Goal: Information Seeking & Learning: Find specific fact

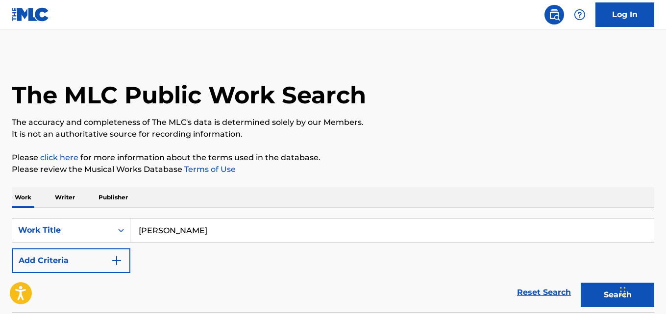
type input "[PERSON_NAME]"
click at [300, 191] on div "Work Writer Publisher" at bounding box center [333, 197] width 642 height 21
click at [123, 261] on button "Add Criteria" at bounding box center [71, 260] width 119 height 24
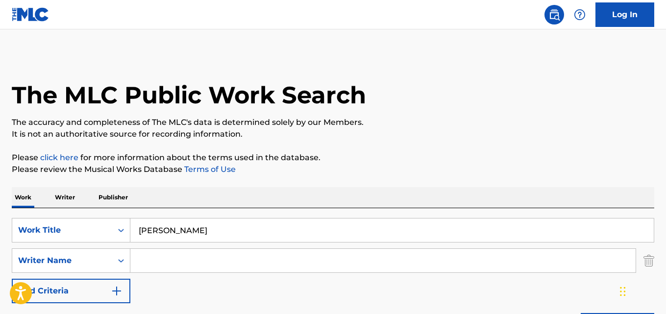
click at [167, 261] on input "Search Form" at bounding box center [382, 261] width 505 height 24
paste input "[PERSON_NAME]"
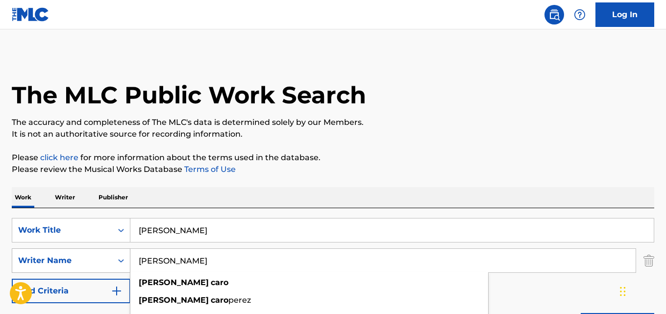
drag, startPoint x: 221, startPoint y: 265, endPoint x: 120, endPoint y: 265, distance: 101.9
click at [120, 265] on div "SearchWithCriteria8c2eaf5b-01dd-4372-88f5-462b8f3ff591 Writer Name [PERSON_NAME…" at bounding box center [333, 260] width 642 height 24
paste input "[PERSON_NAME]"
type input "[PERSON_NAME]"
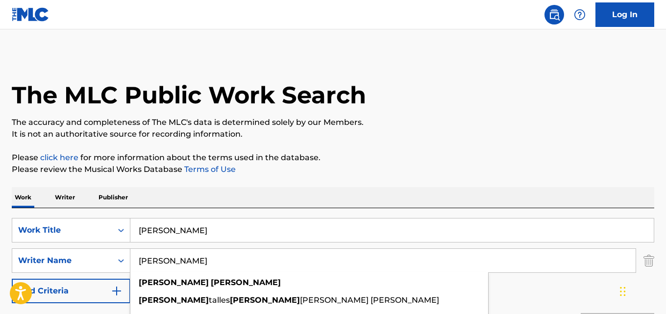
scroll to position [82, 0]
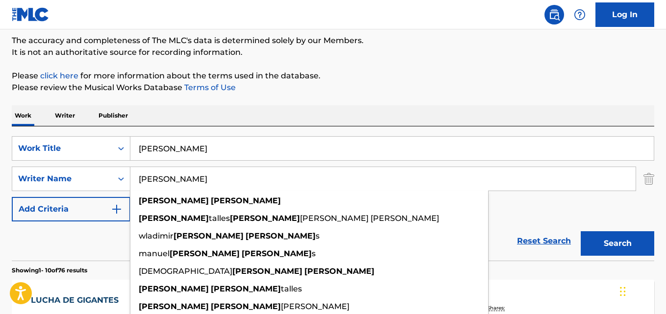
click at [74, 235] on div "Reset Search Search" at bounding box center [333, 240] width 642 height 39
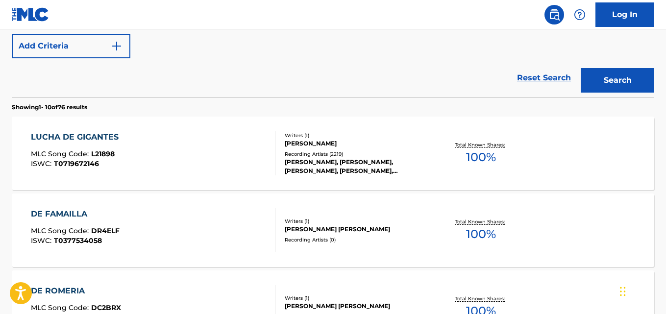
scroll to position [163, 0]
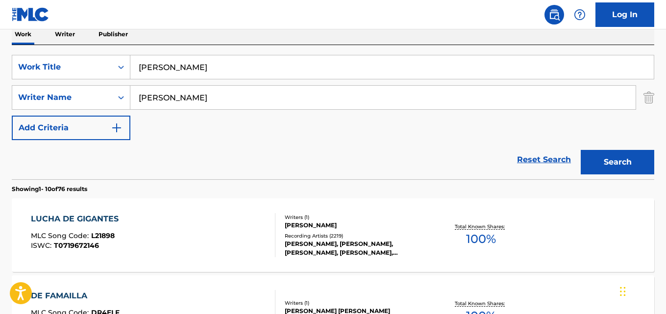
click at [156, 164] on div "Reset Search Search" at bounding box center [333, 159] width 642 height 39
drag, startPoint x: 255, startPoint y: 69, endPoint x: 125, endPoint y: 69, distance: 129.8
click at [125, 69] on div "SearchWithCriteria0229faa0-5fe3-4a9d-9f31-e3ef4b2ab28f Work Title Lucha De Giga…" at bounding box center [333, 67] width 642 height 24
click at [102, 219] on div "LUCHA DE GIGANTES" at bounding box center [77, 219] width 93 height 12
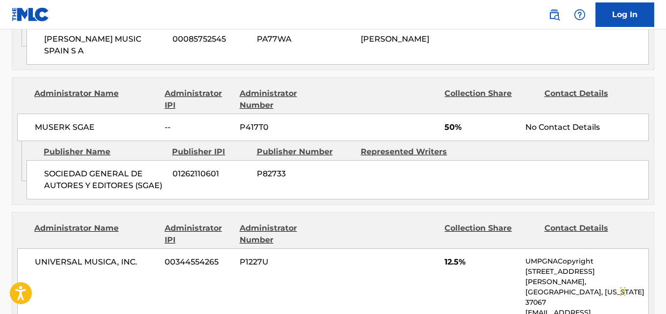
scroll to position [408, 0]
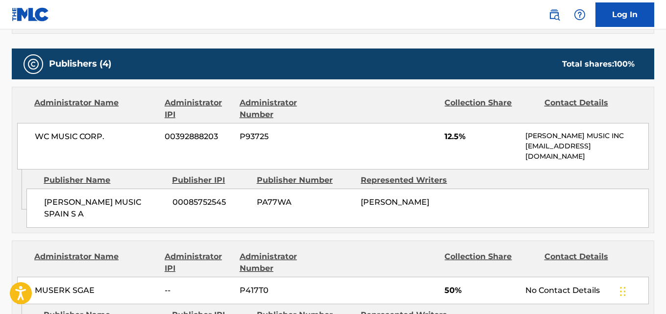
drag, startPoint x: 46, startPoint y: 198, endPoint x: 118, endPoint y: 211, distance: 73.7
click at [118, 211] on span "[PERSON_NAME] MUSIC SPAIN S A" at bounding box center [104, 208] width 121 height 24
copy span "[PERSON_NAME] MUSIC SPAIN S A"
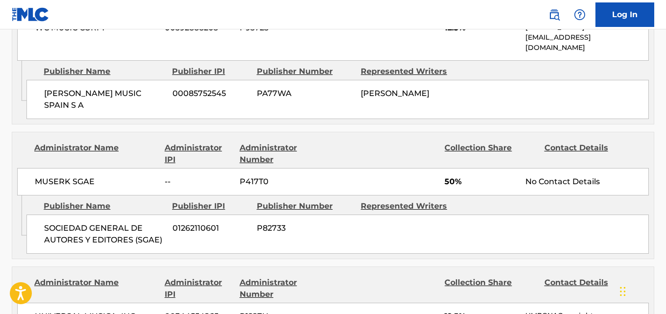
scroll to position [572, 0]
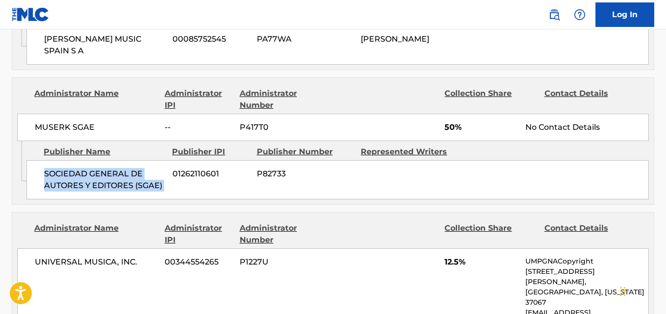
drag, startPoint x: 45, startPoint y: 175, endPoint x: 173, endPoint y: 183, distance: 128.6
click at [173, 183] on div "SOCIEDAD GENERAL DE AUTORES Y EDITORES (SGAE) 01262110601 P82733" at bounding box center [337, 179] width 622 height 39
copy div "SOCIEDAD GENERAL DE AUTORES Y EDITORES (SGAE)"
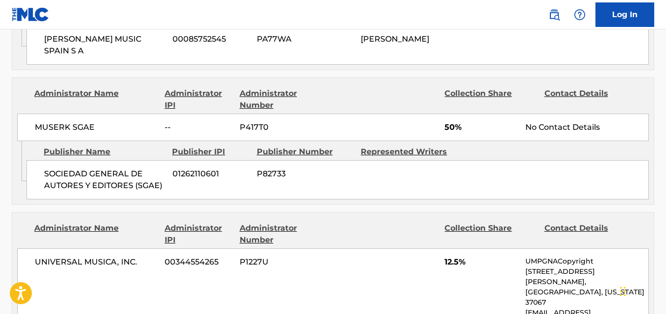
click at [449, 128] on span "50%" at bounding box center [480, 127] width 73 height 12
copy span "50"
click at [123, 202] on div "Admin Original Publisher Connecting Line Publisher Name Publisher IPI Publisher…" at bounding box center [332, 172] width 641 height 63
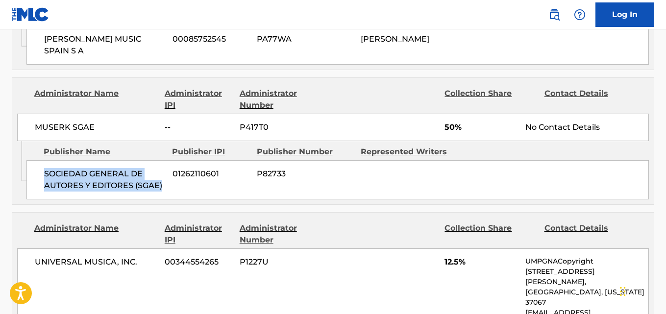
drag, startPoint x: 43, startPoint y: 173, endPoint x: 168, endPoint y: 189, distance: 125.9
click at [168, 189] on div "SOCIEDAD GENERAL DE AUTORES Y EDITORES (SGAE) 01262110601 P82733" at bounding box center [337, 179] width 622 height 39
copy span "SOCIEDAD GENERAL DE AUTORES Y EDITORES (SGAE)"
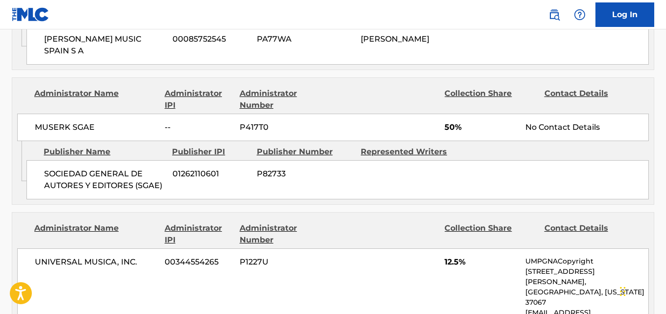
click at [446, 126] on span "50%" at bounding box center [480, 127] width 73 height 12
copy span "50"
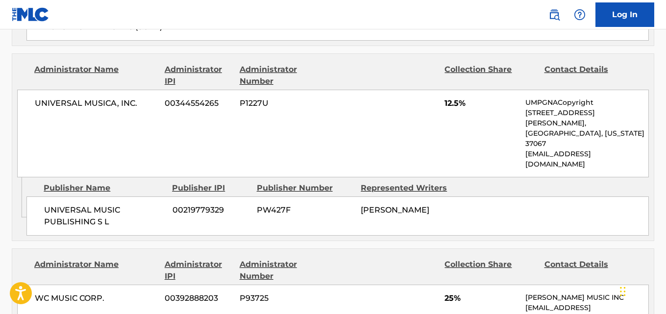
scroll to position [735, 0]
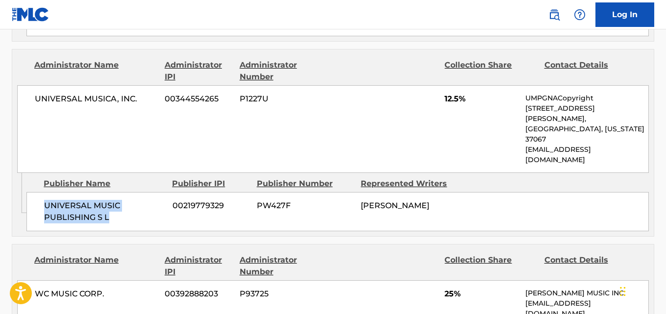
drag, startPoint x: 42, startPoint y: 175, endPoint x: 140, endPoint y: 190, distance: 99.1
click at [140, 192] on div "UNIVERSAL MUSIC PUBLISHING S L 00219779329 PW427F [PERSON_NAME]" at bounding box center [337, 211] width 622 height 39
copy span "UNIVERSAL MUSIC PUBLISHING S L"
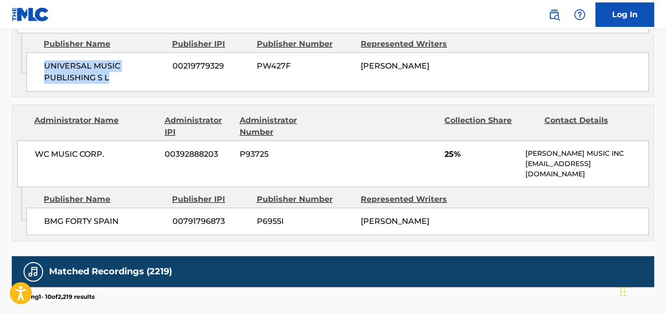
scroll to position [898, 0]
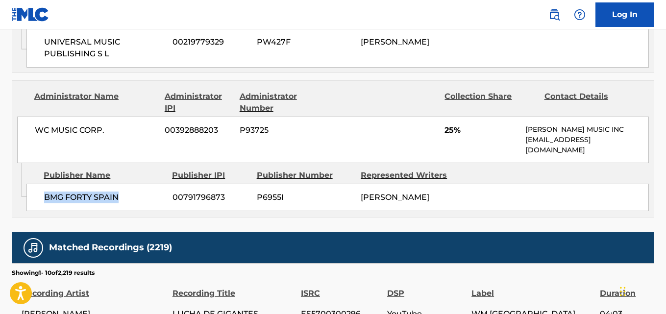
drag, startPoint x: 41, startPoint y: 169, endPoint x: 138, endPoint y: 168, distance: 97.5
click at [138, 184] on div "BMG FORTY SPAIN 00791796873 P6955I [PERSON_NAME]" at bounding box center [337, 197] width 622 height 27
copy span "BMG FORTY SPAIN"
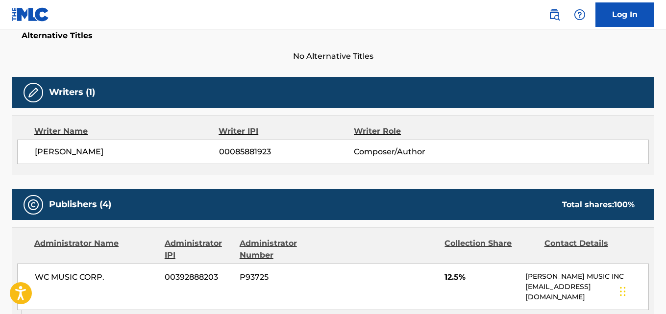
scroll to position [0, 0]
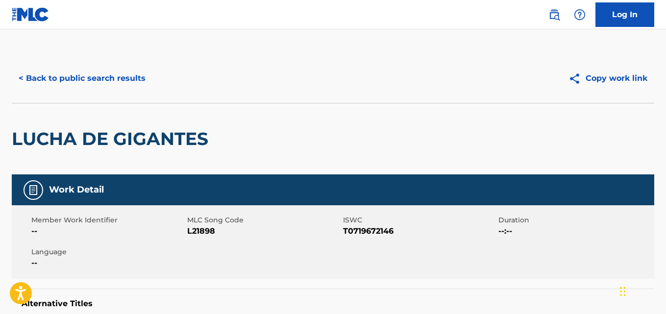
click at [129, 85] on button "< Back to public search results" at bounding box center [82, 78] width 141 height 24
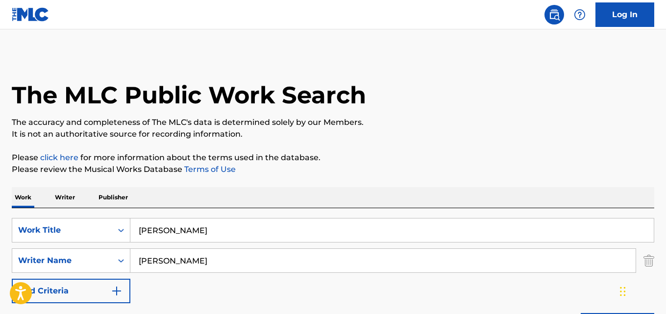
scroll to position [163, 0]
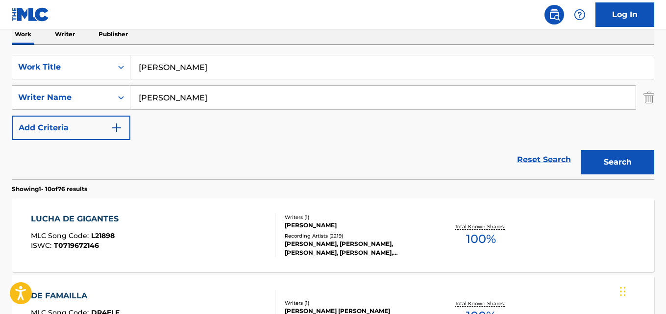
drag, startPoint x: 237, startPoint y: 66, endPoint x: 89, endPoint y: 66, distance: 148.4
click at [89, 66] on div "SearchWithCriteria0229faa0-5fe3-4a9d-9f31-e3ef4b2ab28f Work Title Lucha De Giga…" at bounding box center [333, 67] width 642 height 24
paste input "Calm Down"
type input "Calm Down"
drag, startPoint x: 234, startPoint y: 95, endPoint x: 88, endPoint y: 107, distance: 146.0
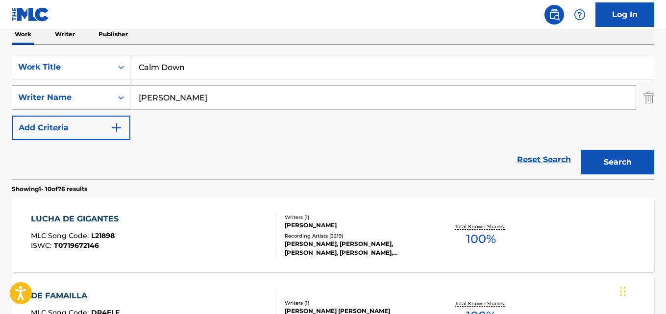
click at [88, 107] on div "SearchWithCriteria8c2eaf5b-01dd-4372-88f5-462b8f3ff591 Writer Name [PERSON_NAME]" at bounding box center [333, 97] width 642 height 24
click at [240, 97] on input "Search Form" at bounding box center [382, 98] width 505 height 24
paste input "Rema"
click at [624, 168] on button "Search" at bounding box center [616, 162] width 73 height 24
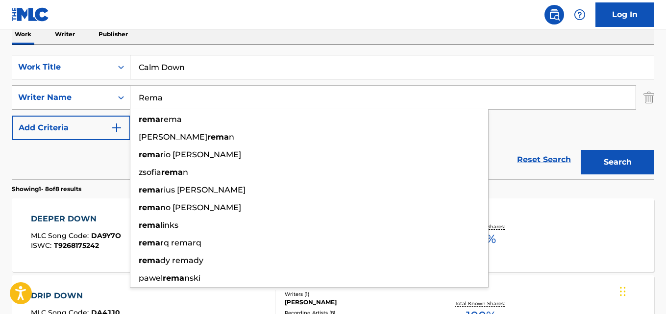
drag, startPoint x: 180, startPoint y: 101, endPoint x: 125, endPoint y: 101, distance: 55.3
click at [125, 101] on div "SearchWithCriteria8c2eaf5b-01dd-4372-88f5-462b8f3ff591 Writer Name [PERSON_NAME…" at bounding box center [333, 97] width 642 height 24
paste input "[PERSON_NAME]"
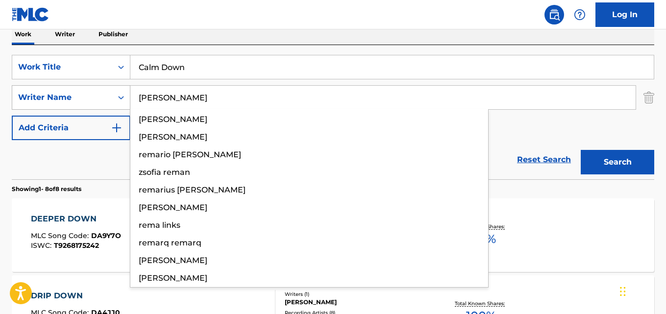
type input "[PERSON_NAME]"
click at [580, 150] on button "Search" at bounding box center [616, 162] width 73 height 24
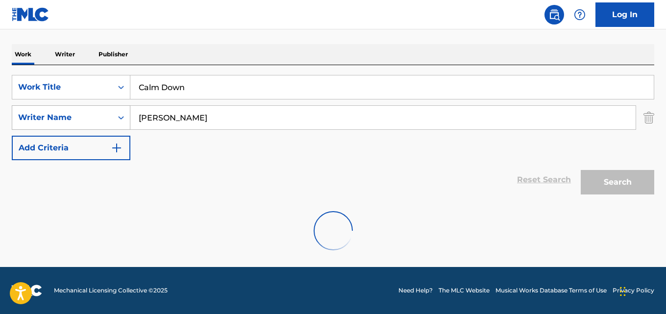
scroll to position [143, 0]
click at [94, 189] on div "Reset Search Search" at bounding box center [333, 179] width 642 height 39
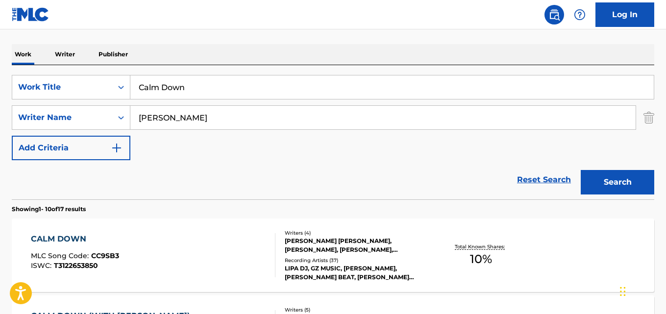
click at [166, 176] on div "Reset Search Search" at bounding box center [333, 179] width 642 height 39
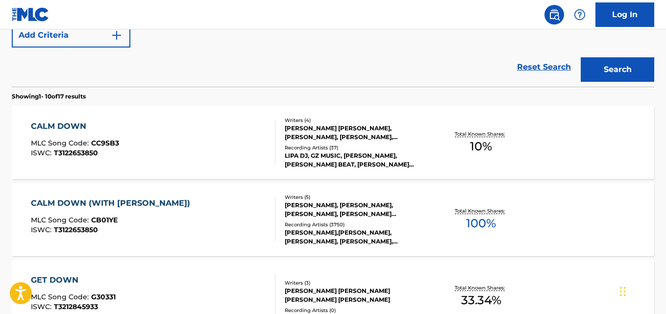
scroll to position [225, 0]
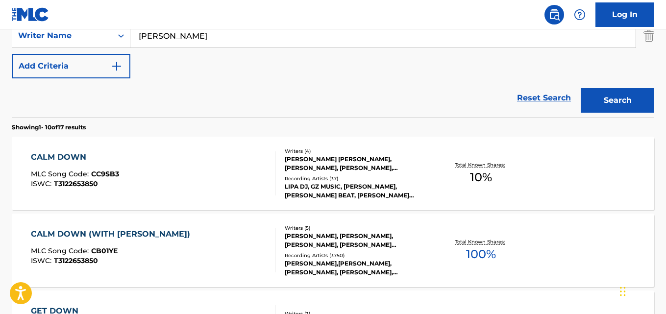
click at [172, 230] on div "CALM DOWN (WITH [PERSON_NAME])" at bounding box center [113, 234] width 164 height 12
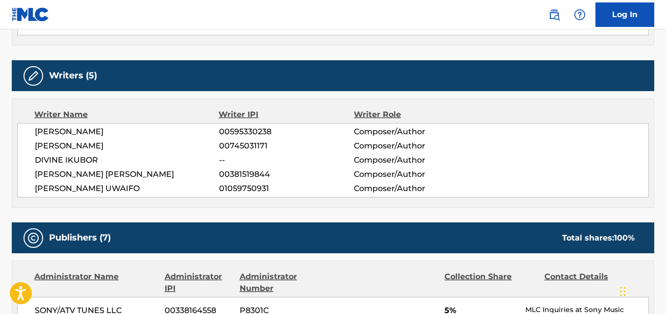
scroll to position [653, 0]
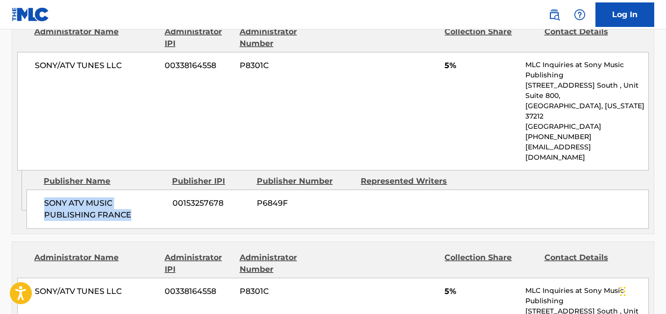
drag, startPoint x: 43, startPoint y: 180, endPoint x: 141, endPoint y: 190, distance: 98.4
click at [141, 190] on div "SONY ATV MUSIC PUBLISHING FRANCE 00153257678 P6849F" at bounding box center [337, 209] width 622 height 39
copy span "SONY ATV MUSIC PUBLISHING FRANCE"
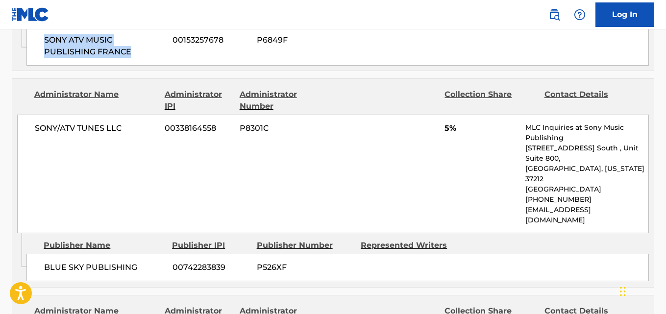
scroll to position [816, 0]
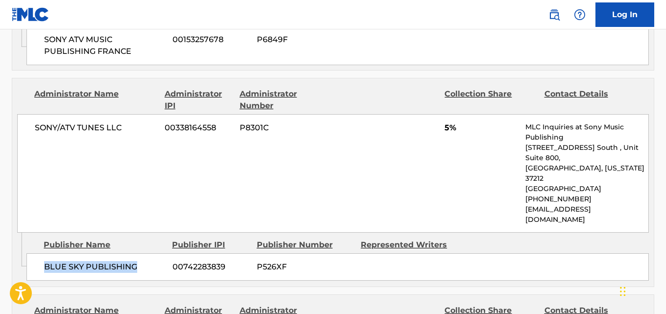
drag, startPoint x: 47, startPoint y: 225, endPoint x: 144, endPoint y: 229, distance: 97.1
click at [144, 261] on span "BLUE SKY PUBLISHING" at bounding box center [104, 267] width 121 height 12
copy span "BLUE SKY PUBLISHING"
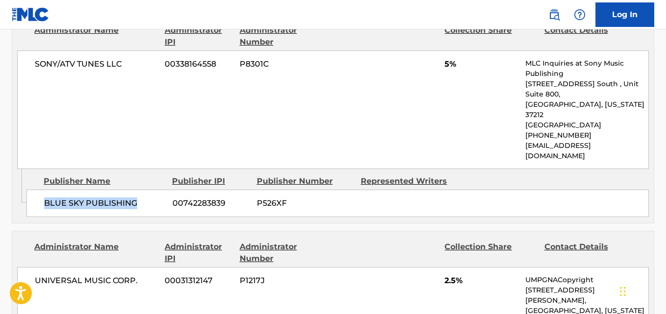
scroll to position [980, 0]
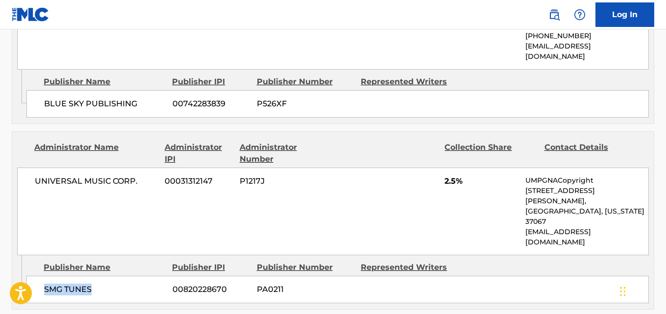
drag, startPoint x: 41, startPoint y: 214, endPoint x: 106, endPoint y: 220, distance: 65.0
click at [106, 276] on div "SMG TUNES 00820228670 PA0211" at bounding box center [337, 289] width 622 height 27
copy span "SMG TUNES"
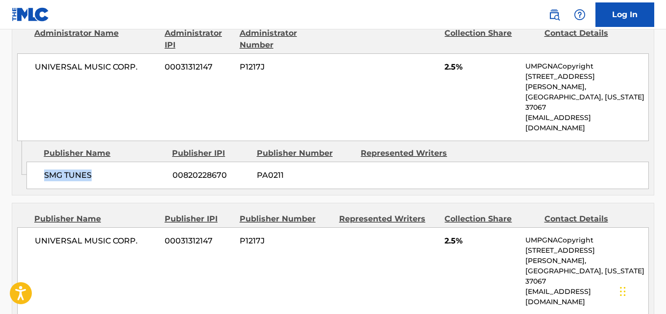
scroll to position [1143, 0]
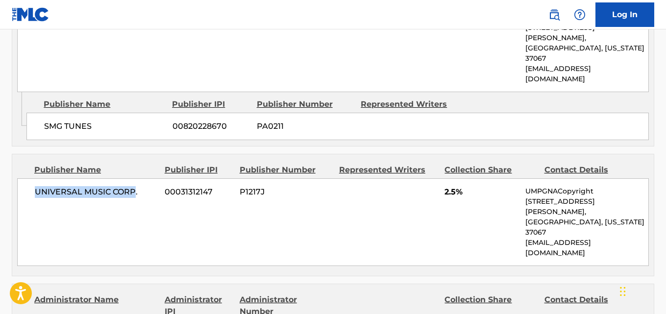
drag, startPoint x: 34, startPoint y: 125, endPoint x: 134, endPoint y: 122, distance: 100.5
click at [134, 178] on div "UNIVERSAL MUSIC CORP. 00031312147 P1217J 2.5% UMPGNACopyright [STREET_ADDRESS][…" at bounding box center [332, 222] width 631 height 88
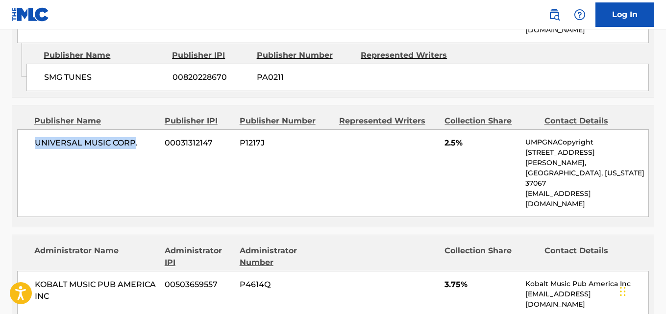
scroll to position [1224, 0]
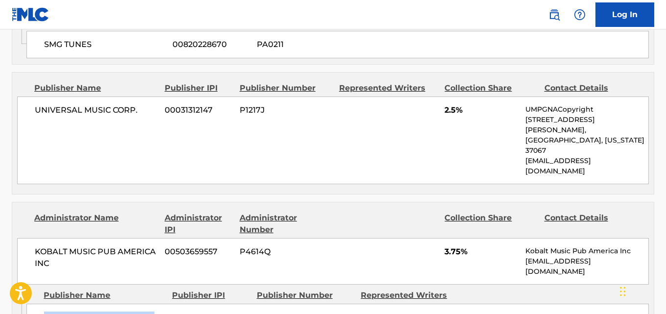
drag, startPoint x: 35, startPoint y: 220, endPoint x: 116, endPoint y: 234, distance: 82.5
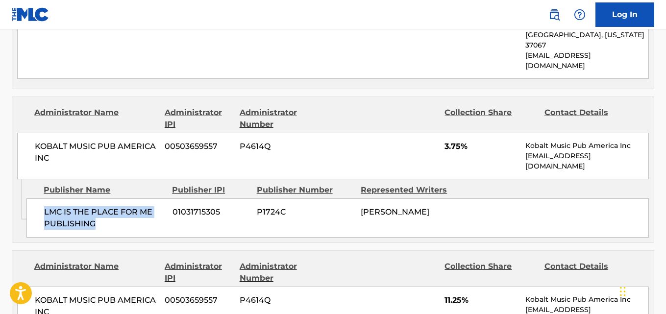
scroll to position [1388, 0]
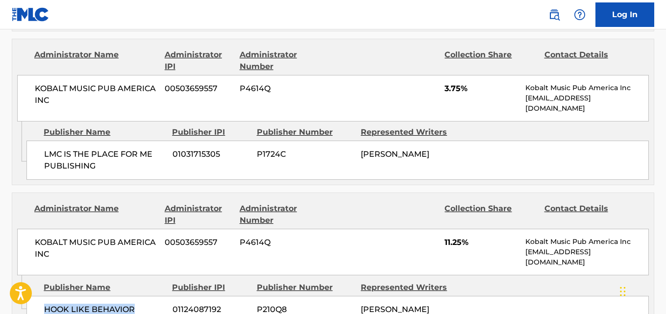
drag, startPoint x: 41, startPoint y: 201, endPoint x: 147, endPoint y: 206, distance: 106.9
click at [147, 296] on div "HOOK LIKE BEHAVIOR 01124087192 P210Q8 [PERSON_NAME]" at bounding box center [337, 309] width 622 height 27
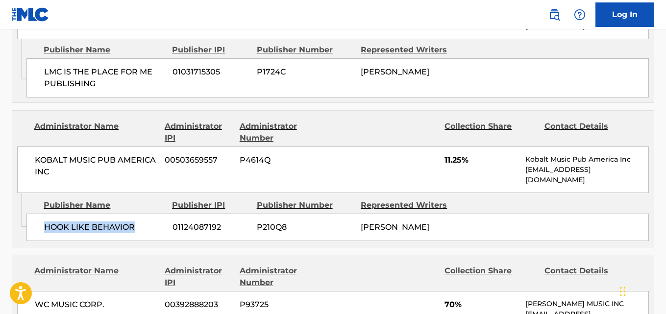
scroll to position [1551, 0]
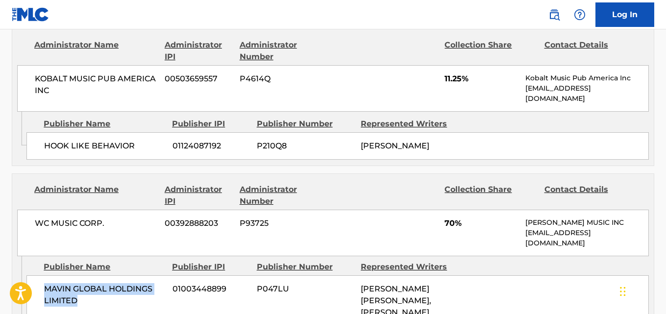
drag, startPoint x: 41, startPoint y: 193, endPoint x: 110, endPoint y: 212, distance: 72.1
click at [110, 275] on div "MAVIN GLOBAL HOLDINGS LIMITED 01003448899 P047LU [PERSON_NAME] [PERSON_NAME], […" at bounding box center [337, 312] width 622 height 74
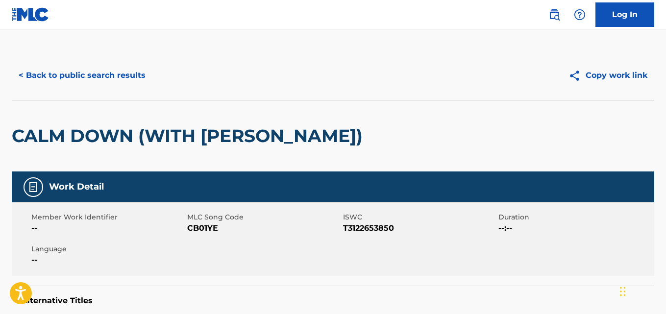
scroll to position [0, 0]
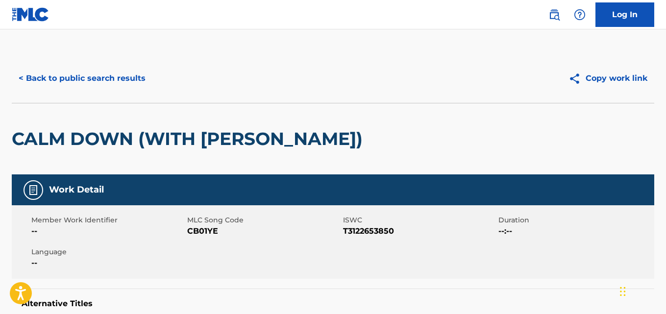
click at [140, 81] on button "< Back to public search results" at bounding box center [82, 78] width 141 height 24
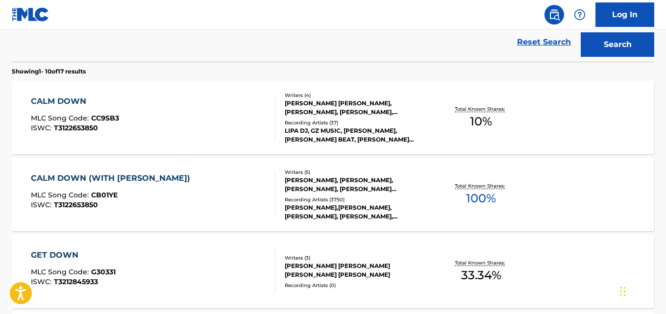
click at [533, 38] on link "Reset Search" at bounding box center [544, 42] width 64 height 22
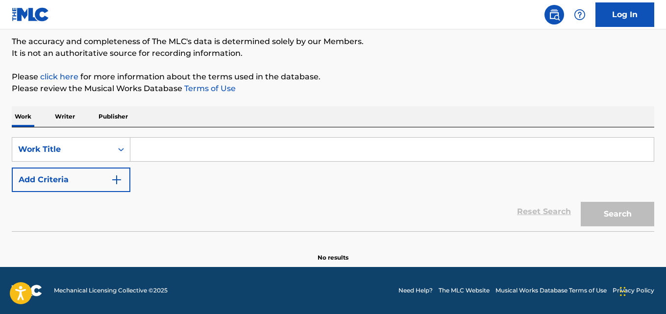
scroll to position [81, 0]
click at [482, 54] on p "It is not an authoritative source for recording information." at bounding box center [333, 54] width 642 height 12
click at [346, 221] on div "Reset Search Search" at bounding box center [333, 211] width 642 height 39
click at [353, 216] on div "Reset Search Search" at bounding box center [333, 211] width 642 height 39
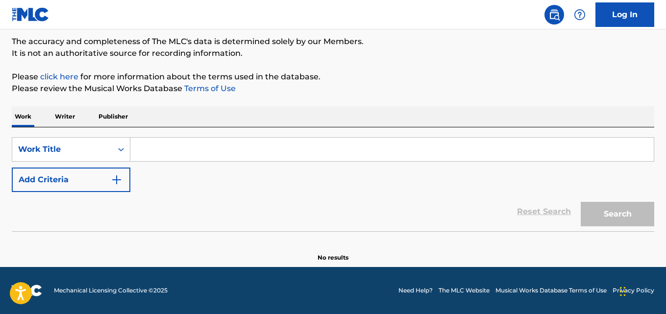
click at [353, 216] on div "Reset Search Search" at bounding box center [333, 211] width 642 height 39
click at [332, 207] on div "Reset Search Search" at bounding box center [333, 211] width 642 height 39
click at [197, 157] on input "Search Form" at bounding box center [391, 150] width 523 height 24
paste input "4rm Me To U"
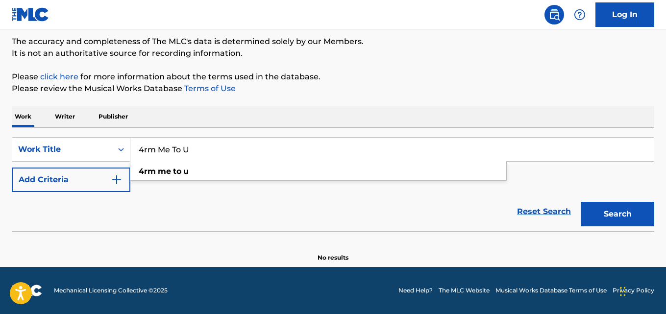
type input "4rm Me To U"
click at [78, 174] on button "Add Criteria" at bounding box center [71, 180] width 119 height 24
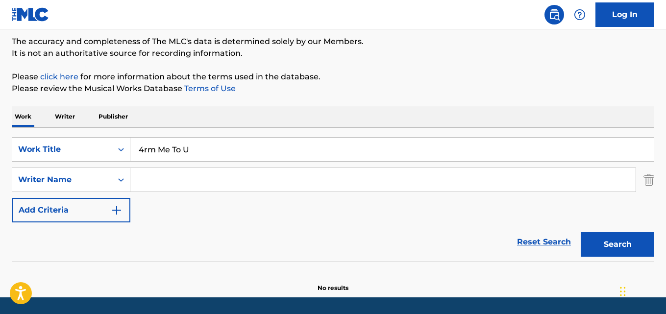
click at [171, 177] on input "Search Form" at bounding box center [382, 180] width 505 height 24
paste input "[PERSON_NAME]"
click at [580, 232] on button "Search" at bounding box center [616, 244] width 73 height 24
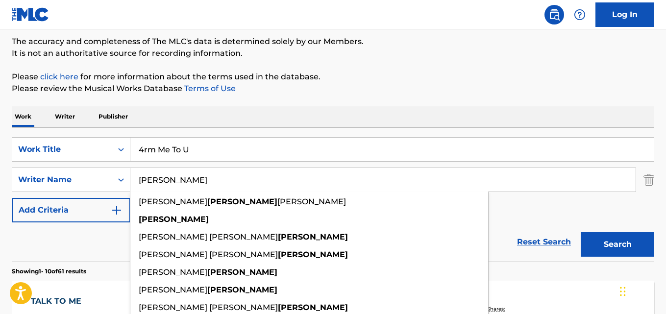
click at [111, 247] on div "Reset Search Search" at bounding box center [333, 241] width 642 height 39
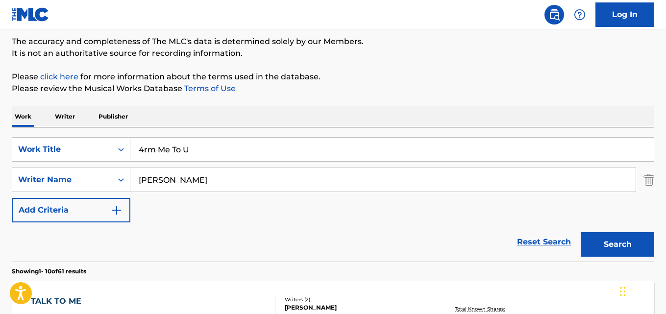
drag, startPoint x: 174, startPoint y: 183, endPoint x: 140, endPoint y: 179, distance: 35.0
click at [140, 179] on input "[PERSON_NAME]" at bounding box center [382, 180] width 505 height 24
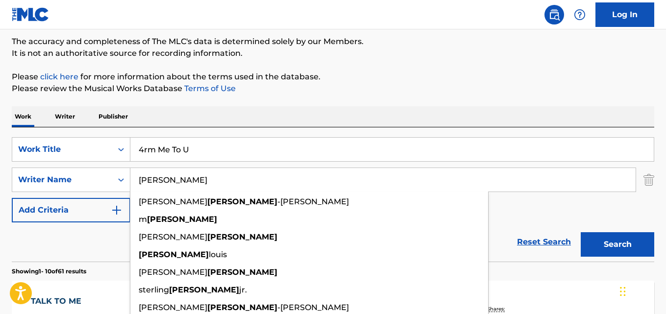
click at [74, 234] on div "Reset Search Search" at bounding box center [333, 241] width 642 height 39
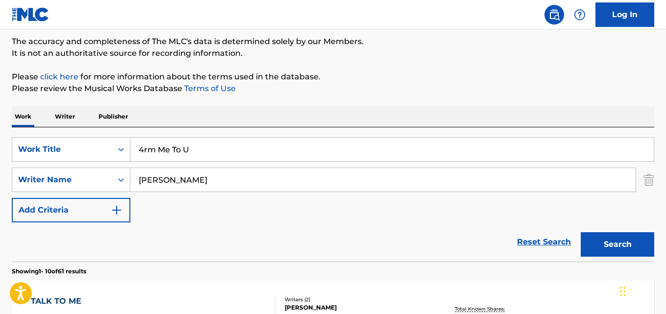
click at [629, 232] on div "Search" at bounding box center [614, 241] width 78 height 39
click at [626, 236] on button "Search" at bounding box center [616, 244] width 73 height 24
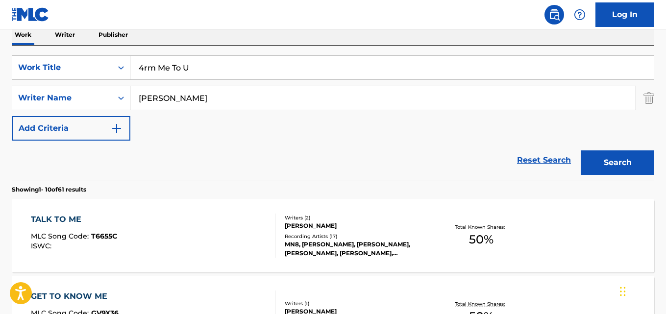
drag, startPoint x: 189, startPoint y: 105, endPoint x: 129, endPoint y: 105, distance: 59.8
click at [129, 105] on div "SearchWithCriteria8c2eaf5b-01dd-4372-88f5-462b8f3ff591 Writer Name [PERSON_NAME]" at bounding box center [333, 98] width 642 height 24
paste input "[PERSON_NAME]"
type input "[PERSON_NAME]"
click at [580, 150] on button "Search" at bounding box center [616, 162] width 73 height 24
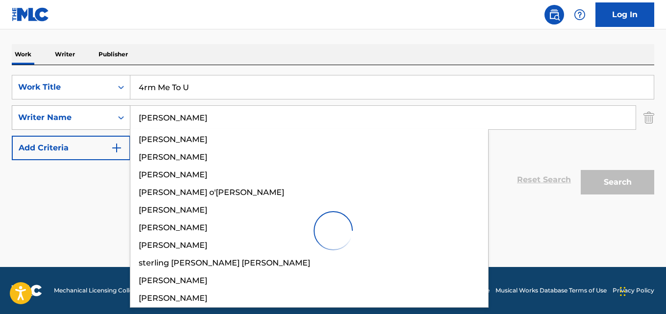
scroll to position [143, 0]
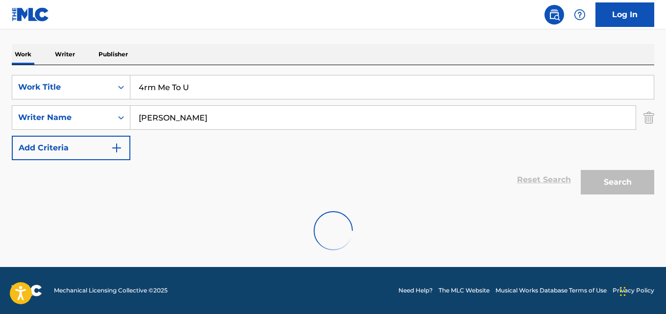
click at [231, 59] on div "Work Writer Publisher" at bounding box center [333, 54] width 642 height 21
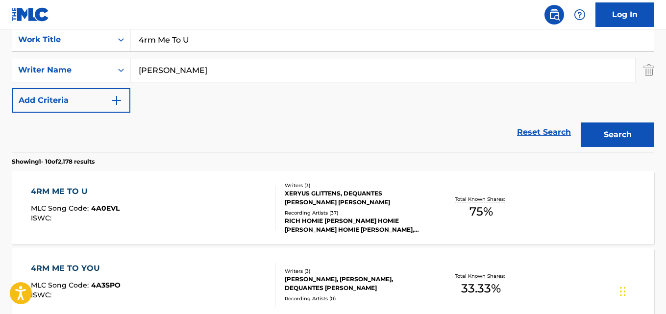
scroll to position [224, 0]
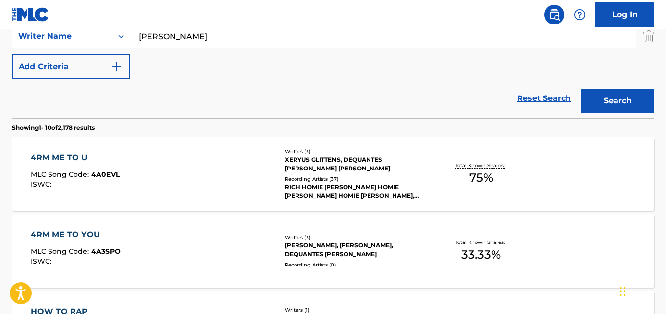
click at [68, 156] on div "4RM ME TO U" at bounding box center [75, 158] width 89 height 12
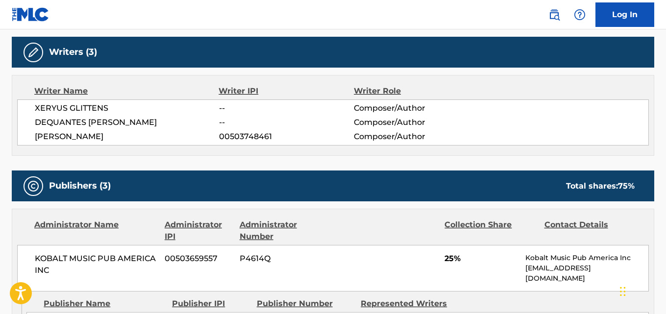
scroll to position [408, 0]
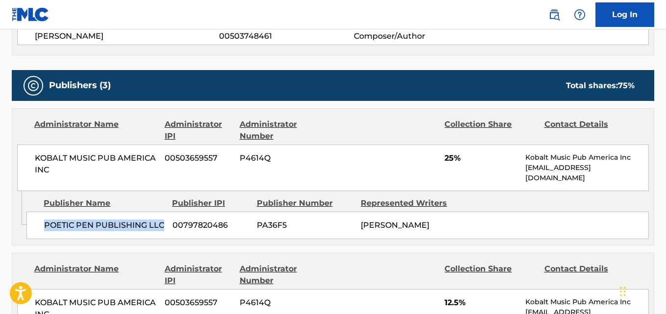
drag, startPoint x: 47, startPoint y: 229, endPoint x: 162, endPoint y: 228, distance: 115.6
click at [162, 228] on span "POETIC PEN PUBLISHING LLC" at bounding box center [104, 225] width 121 height 12
click at [448, 159] on span "25%" at bounding box center [480, 158] width 73 height 12
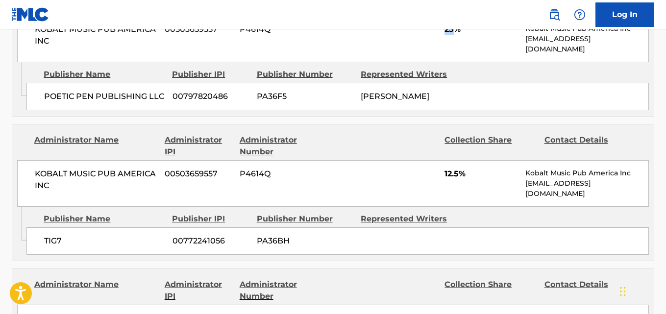
scroll to position [572, 0]
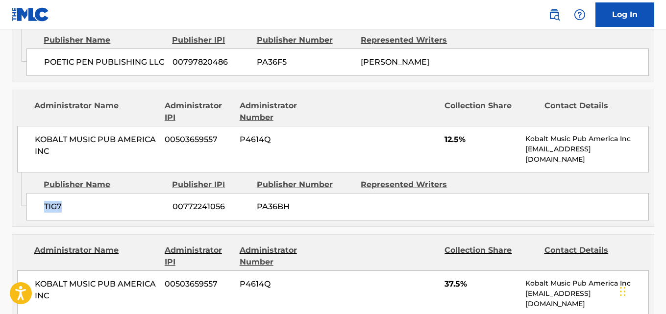
drag, startPoint x: 41, startPoint y: 220, endPoint x: 79, endPoint y: 220, distance: 37.7
click at [79, 220] on div "TIG7 00772241056 PA36BH" at bounding box center [337, 206] width 622 height 27
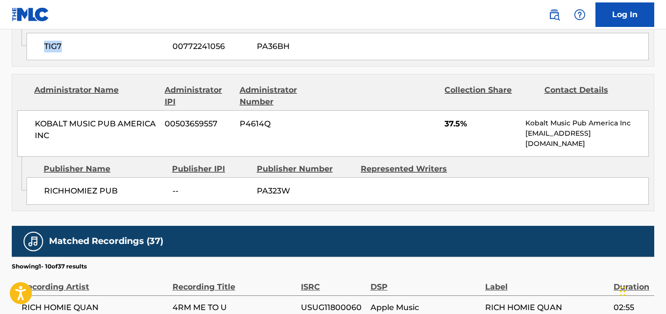
scroll to position [735, 0]
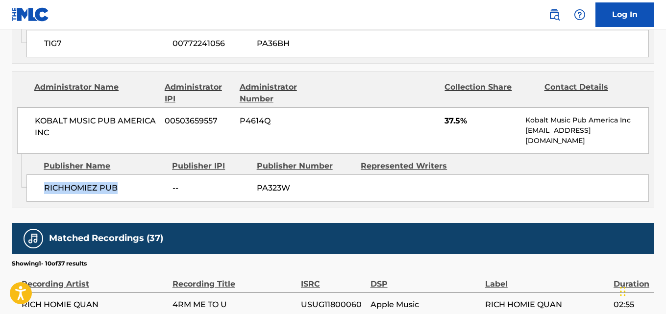
drag, startPoint x: 44, startPoint y: 193, endPoint x: 149, endPoint y: 194, distance: 104.8
click at [149, 194] on span "RICHHOMIEZ PUB" at bounding box center [104, 188] width 121 height 12
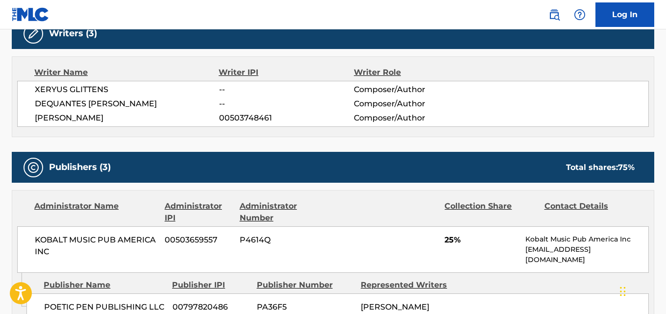
scroll to position [0, 0]
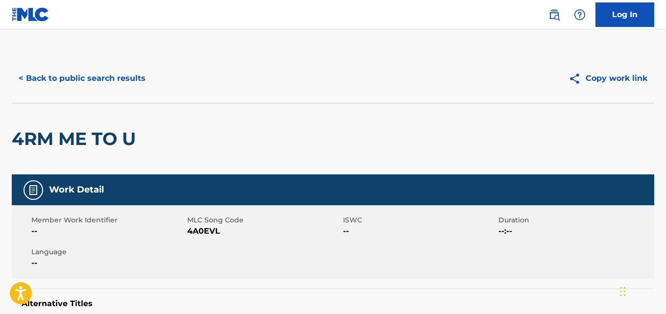
click at [149, 81] on button "< Back to public search results" at bounding box center [82, 78] width 141 height 24
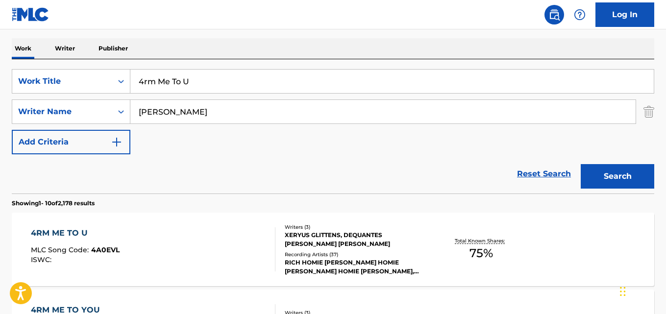
scroll to position [35, 0]
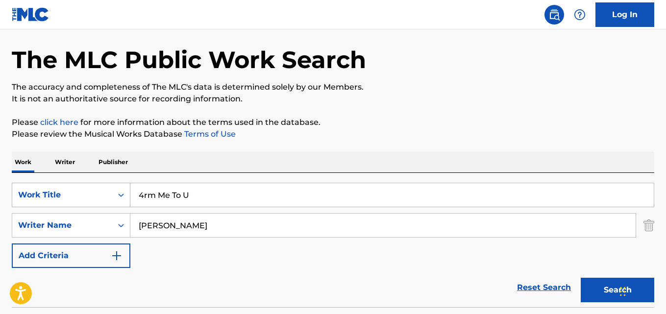
click at [108, 196] on div "SearchWithCriteria0229faa0-5fe3-4a9d-9f31-e3ef4b2ab28f Work Title 4rm Me To U" at bounding box center [333, 195] width 642 height 24
paste input "Achieving"
type input "Achieving"
click at [580, 278] on button "Search" at bounding box center [616, 290] width 73 height 24
click at [387, 149] on div "The MLC Public Work Search The accuracy and completeness of The MLC's data is d…" at bounding box center [333, 232] width 666 height 427
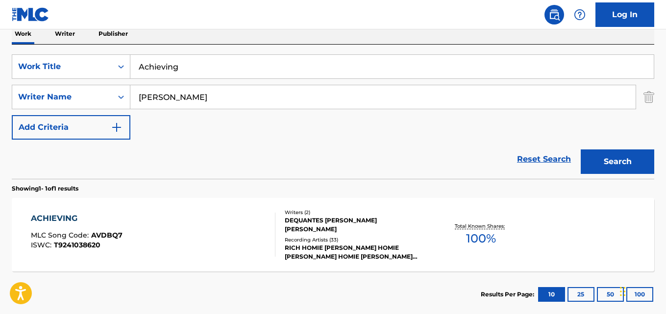
scroll to position [199, 0]
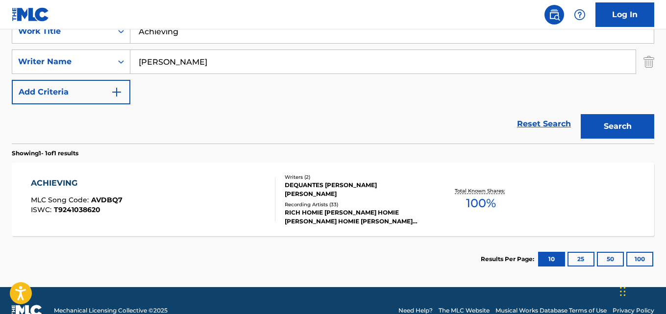
click at [230, 125] on div "Reset Search Search" at bounding box center [333, 123] width 642 height 39
drag, startPoint x: 192, startPoint y: 41, endPoint x: 75, endPoint y: 39, distance: 116.6
click at [75, 39] on div "SearchWithCriteria0229faa0-5fe3-4a9d-9f31-e3ef4b2ab28f Work Title Achieving" at bounding box center [333, 31] width 642 height 24
click at [224, 117] on div "Reset Search Search" at bounding box center [333, 123] width 642 height 39
click at [70, 183] on div "ACHIEVING" at bounding box center [77, 183] width 92 height 12
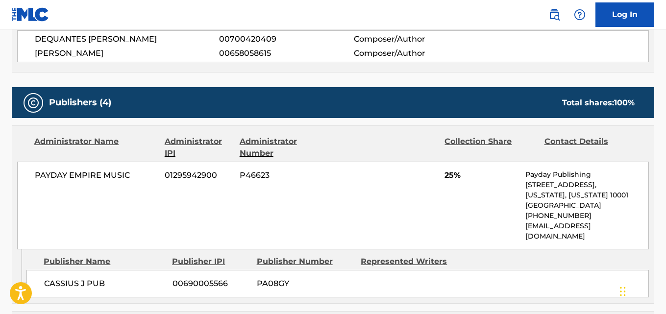
scroll to position [408, 0]
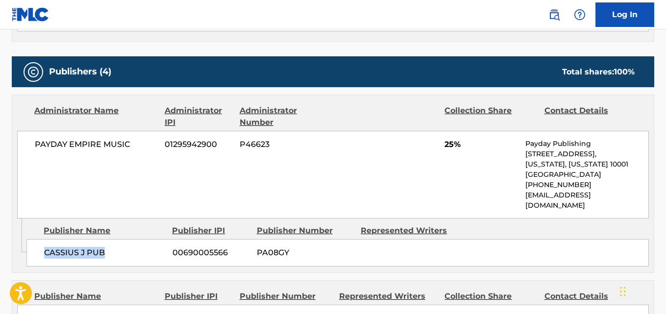
drag, startPoint x: 42, startPoint y: 245, endPoint x: 131, endPoint y: 245, distance: 89.1
click at [131, 245] on div "CASSIUS J PUB 00690005566 PA08GY" at bounding box center [337, 252] width 622 height 27
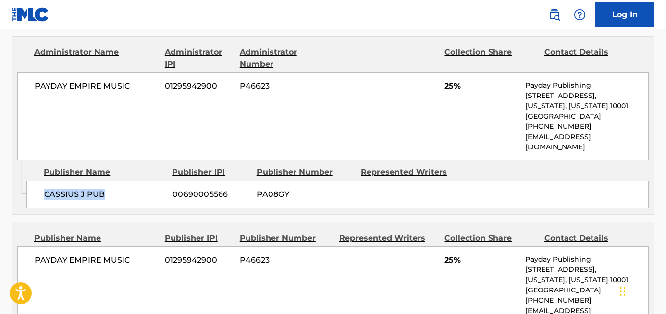
scroll to position [490, 0]
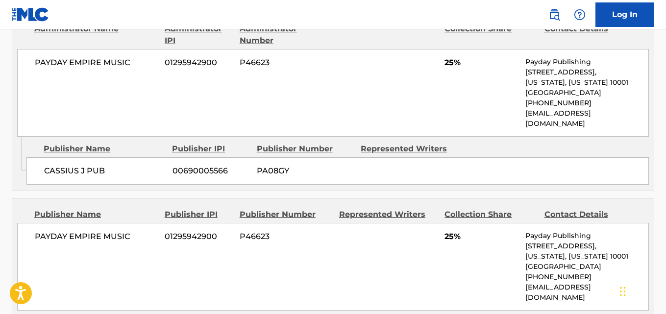
click at [448, 63] on span "25%" at bounding box center [480, 63] width 73 height 12
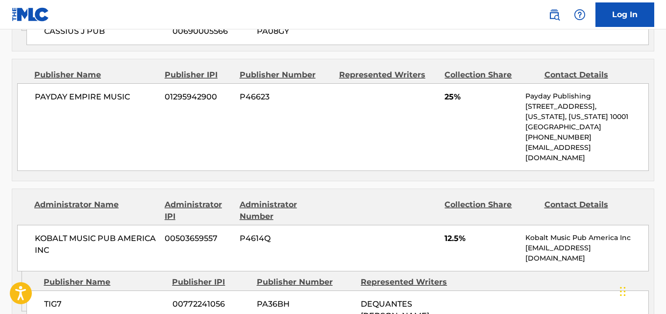
scroll to position [653, 0]
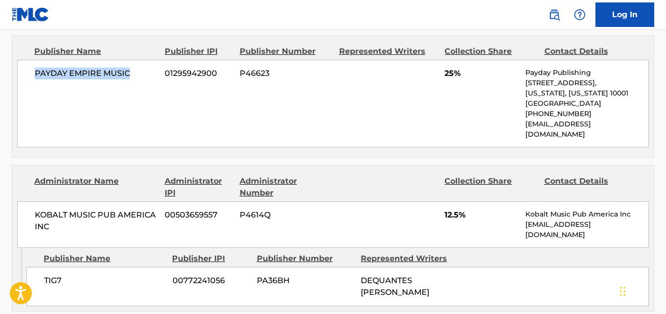
drag, startPoint x: 34, startPoint y: 70, endPoint x: 131, endPoint y: 69, distance: 97.0
click at [131, 69] on div "PAYDAY EMPIRE MUSIC 01295942900 P46623 25% Payday Publishing [STREET_ADDRESS][U…" at bounding box center [332, 104] width 631 height 88
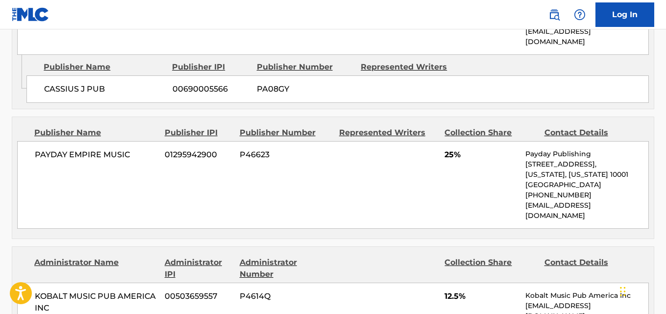
click at [443, 149] on div "PAYDAY EMPIRE MUSIC 01295942900 P46623 25% Payday Publishing [STREET_ADDRESS][U…" at bounding box center [332, 185] width 631 height 88
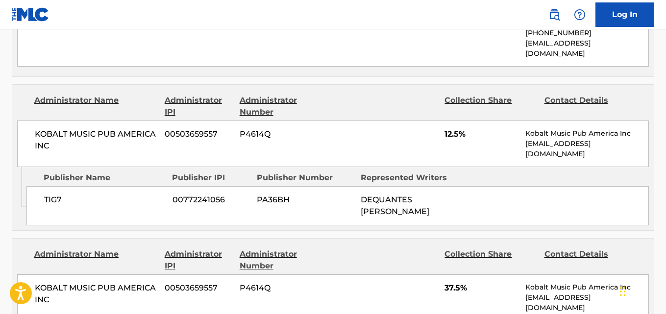
scroll to position [735, 0]
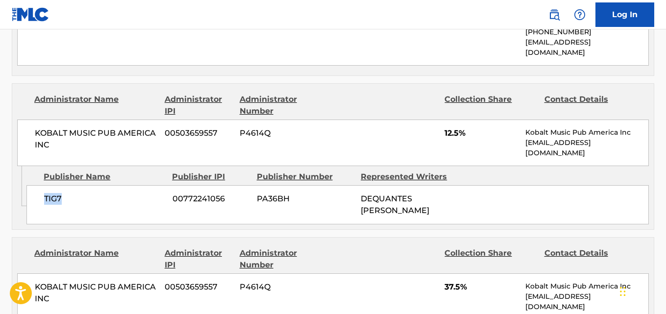
drag, startPoint x: 32, startPoint y: 179, endPoint x: 88, endPoint y: 179, distance: 55.3
click at [88, 185] on div "TIG7 00772241056 PA36BH DEQUANTES [PERSON_NAME]" at bounding box center [337, 204] width 622 height 39
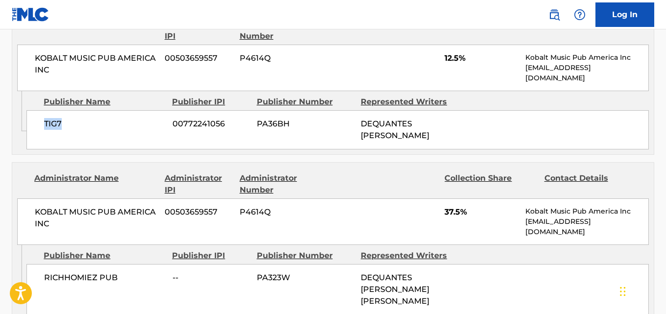
scroll to position [898, 0]
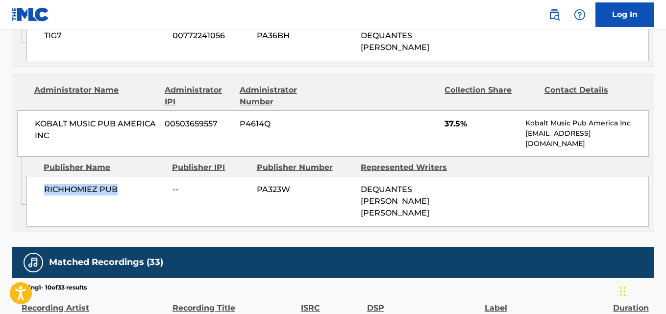
drag, startPoint x: 43, startPoint y: 174, endPoint x: 125, endPoint y: 174, distance: 82.8
click at [125, 176] on div "RICHHOMIEZ PUB -- PA323W DEQUANTES [PERSON_NAME] [PERSON_NAME]" at bounding box center [337, 201] width 622 height 51
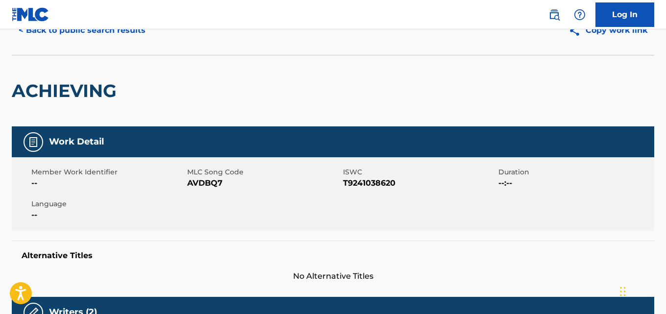
scroll to position [0, 0]
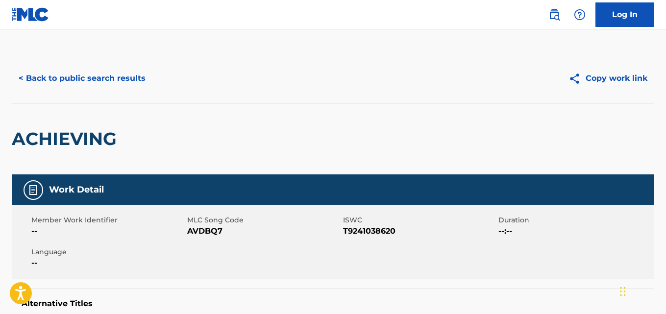
click at [145, 92] on div "< Back to public search results Copy work link" at bounding box center [333, 78] width 642 height 49
click at [143, 87] on button "< Back to public search results" at bounding box center [82, 78] width 141 height 24
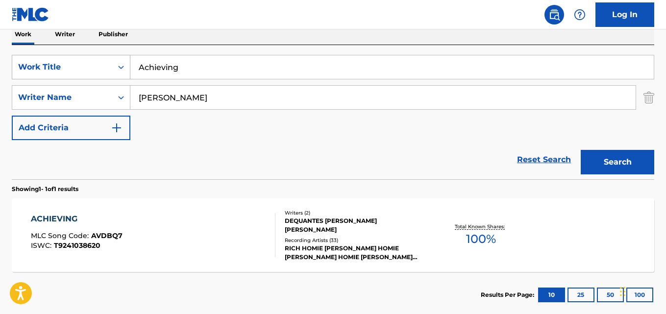
drag, startPoint x: 225, startPoint y: 66, endPoint x: 66, endPoint y: 65, distance: 159.2
click at [66, 65] on div "SearchWithCriteria0229faa0-5fe3-4a9d-9f31-e3ef4b2ab28f Work Title Achieving" at bounding box center [333, 67] width 642 height 24
paste input "Beat It"
type input "Beat It"
click at [611, 154] on button "Search" at bounding box center [616, 162] width 73 height 24
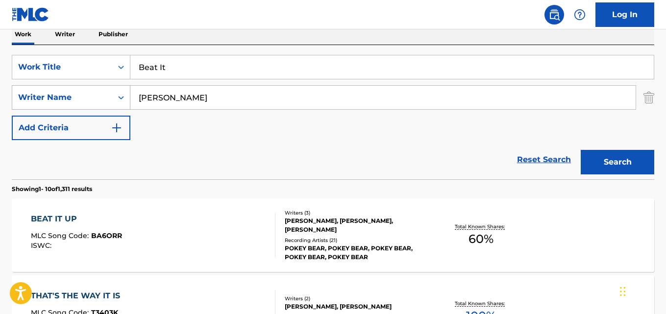
drag, startPoint x: 171, startPoint y: 92, endPoint x: 120, endPoint y: 92, distance: 51.9
click at [120, 92] on div "SearchWithCriteria8c2eaf5b-01dd-4372-88f5-462b8f3ff591 Writer Name [PERSON_NAME]" at bounding box center [333, 97] width 642 height 24
paste input "[PERSON_NAME]"
type input "[PERSON_NAME]"
click at [580, 150] on button "Search" at bounding box center [616, 162] width 73 height 24
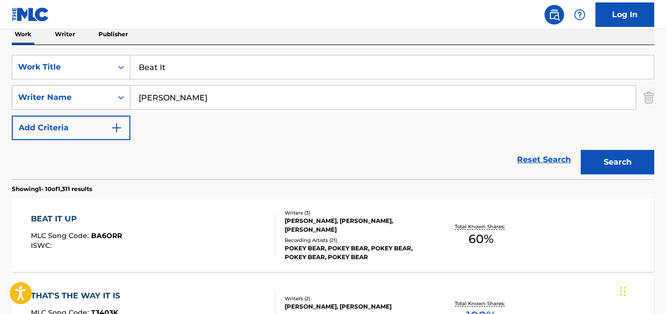
scroll to position [143, 0]
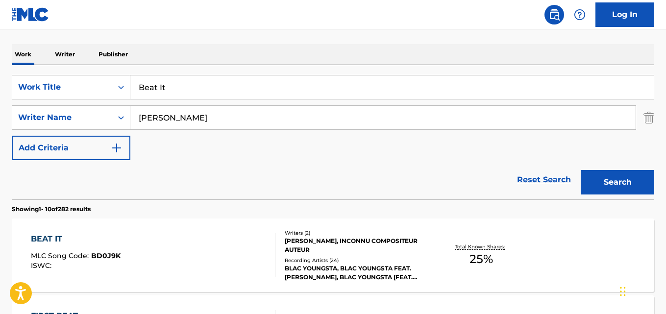
click at [384, 54] on div "Work Writer Publisher" at bounding box center [333, 54] width 642 height 21
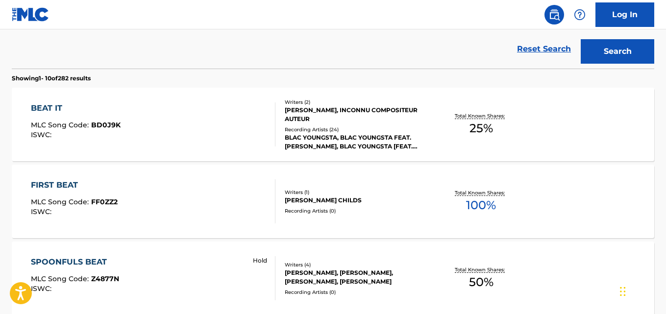
scroll to position [306, 0]
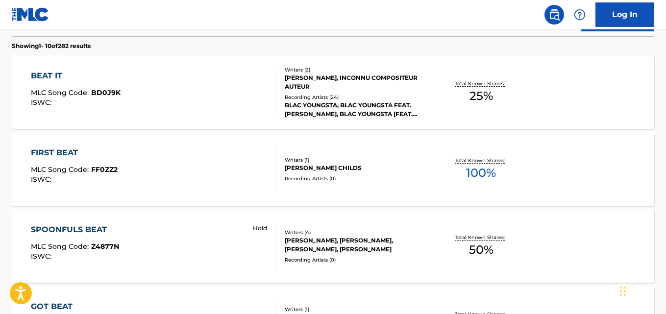
click at [46, 79] on div "BEAT IT" at bounding box center [76, 76] width 90 height 12
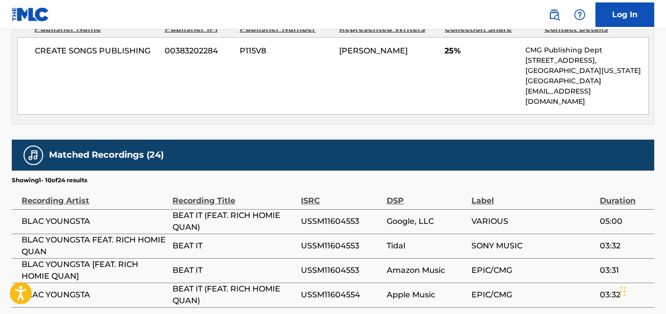
scroll to position [408, 0]
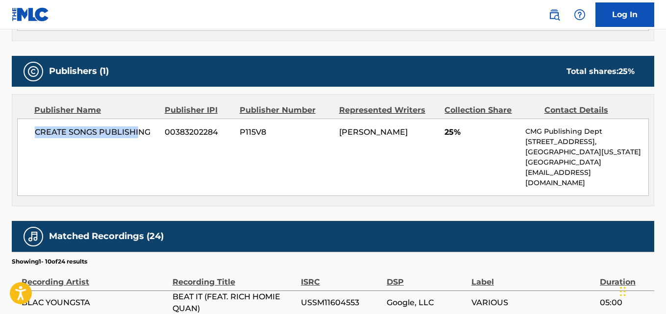
drag, startPoint x: 27, startPoint y: 128, endPoint x: 138, endPoint y: 133, distance: 111.3
click at [138, 133] on div "CREATE SONGS PUBLISHING 00383202284 P115V8 [PERSON_NAME] 25% CMG Publishing Dep…" at bounding box center [332, 157] width 631 height 77
click at [102, 150] on div "CREATE SONGS PUBLISHING 00383202284 P115V8 [PERSON_NAME] 25% CMG Publishing Dep…" at bounding box center [332, 157] width 631 height 77
drag, startPoint x: 34, startPoint y: 135, endPoint x: 67, endPoint y: 135, distance: 32.8
click at [67, 135] on div "CREATE SONGS PUBLISHING 00383202284 P115V8 [PERSON_NAME] 25% CMG Publishing Dep…" at bounding box center [332, 157] width 631 height 77
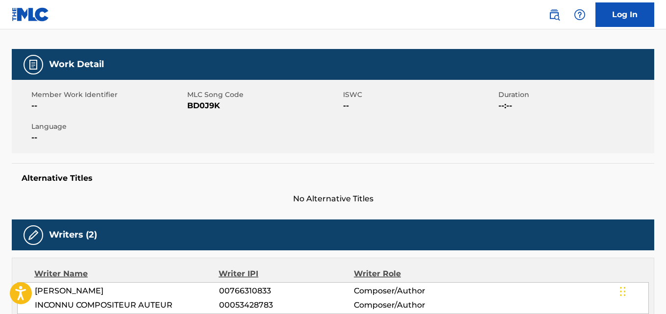
scroll to position [0, 0]
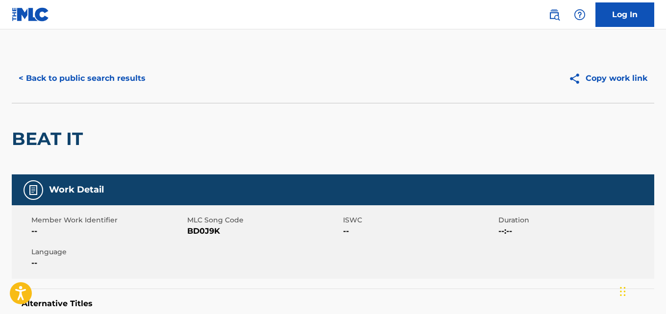
click at [123, 75] on button "< Back to public search results" at bounding box center [82, 78] width 141 height 24
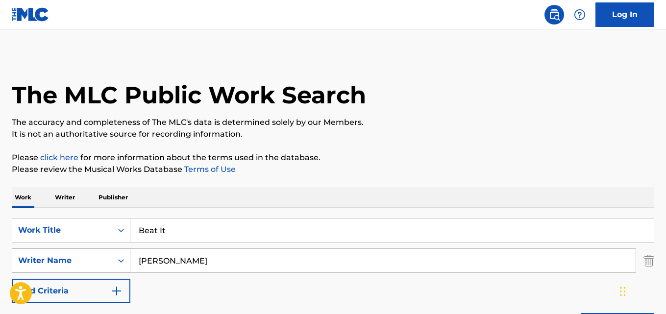
drag, startPoint x: 172, startPoint y: 239, endPoint x: 108, endPoint y: 255, distance: 66.2
click at [108, 255] on div "SearchWithCriteria0229faa0-5fe3-4a9d-9f31-e3ef4b2ab28f Work Title Beat It Searc…" at bounding box center [333, 260] width 642 height 85
paste input "[PERSON_NAME]"
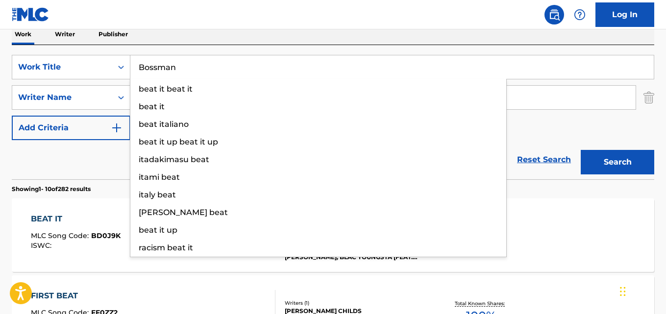
type input "Bossman"
click at [618, 166] on button "Search" at bounding box center [616, 162] width 73 height 24
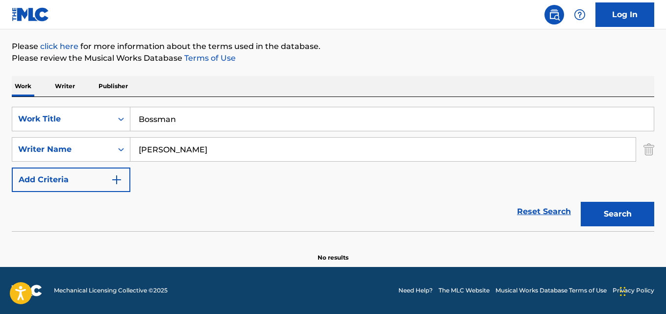
scroll to position [111, 0]
drag, startPoint x: 178, startPoint y: 150, endPoint x: 80, endPoint y: 160, distance: 98.9
click at [80, 160] on div "SearchWithCriteria8c2eaf5b-01dd-4372-88f5-462b8f3ff591 Writer Name [PERSON_NAME]" at bounding box center [333, 149] width 642 height 24
paste input "Dequantes [PERSON_NAME]"
type input "Dequantes [PERSON_NAME]"
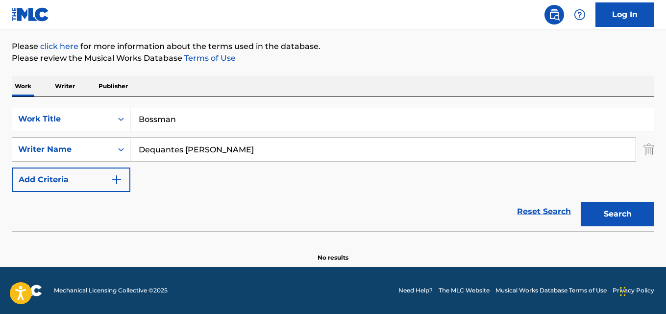
click at [580, 202] on button "Search" at bounding box center [616, 214] width 73 height 24
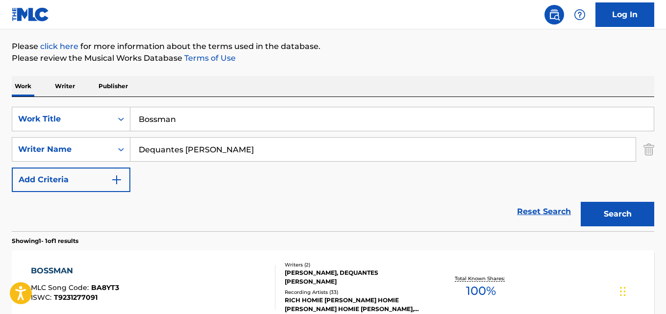
click at [384, 79] on div "Work Writer Publisher" at bounding box center [333, 86] width 642 height 21
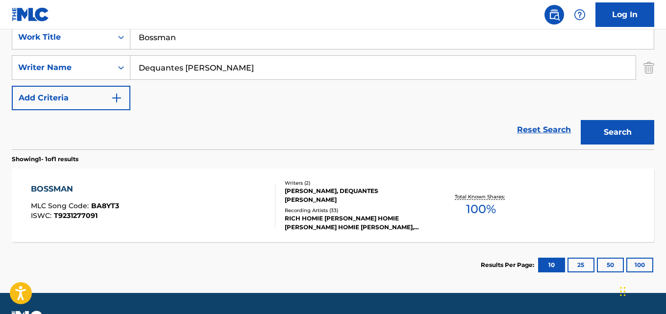
click at [72, 193] on div "BOSSMAN" at bounding box center [75, 189] width 88 height 12
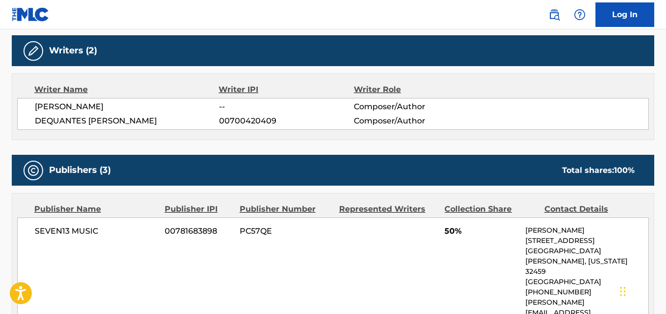
scroll to position [408, 0]
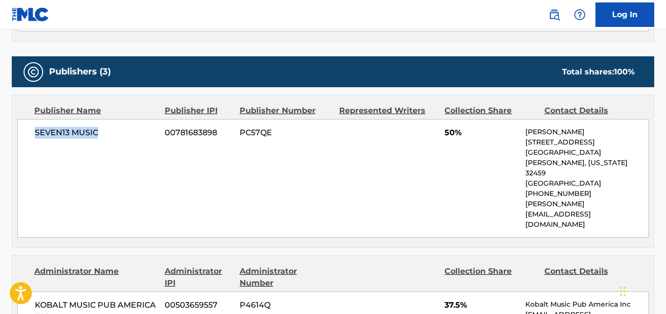
drag, startPoint x: 34, startPoint y: 136, endPoint x: 113, endPoint y: 136, distance: 78.9
click at [113, 136] on div "SEVEN13 MUSIC 00781683898 PC57QE 50% [PERSON_NAME] [STREET_ADDRESS][PERSON_NAME…" at bounding box center [332, 178] width 631 height 119
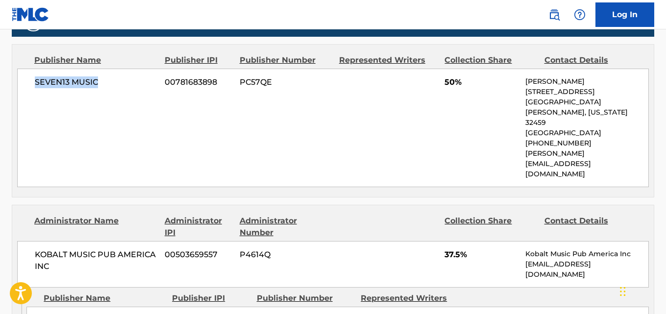
scroll to position [490, 0]
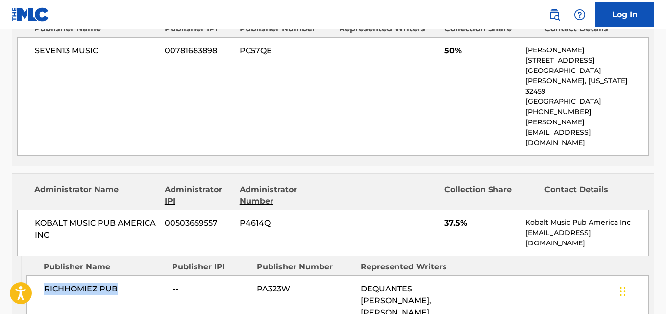
drag, startPoint x: 40, startPoint y: 251, endPoint x: 140, endPoint y: 250, distance: 100.4
click at [140, 275] on div "RICHHOMIEZ PUB -- PA323W DEQUANTES [PERSON_NAME], [PERSON_NAME]" at bounding box center [337, 300] width 622 height 51
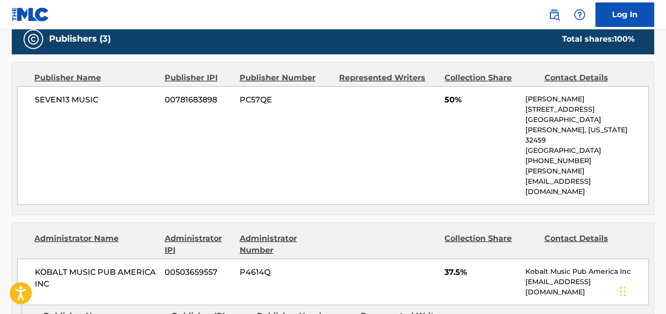
scroll to position [408, 0]
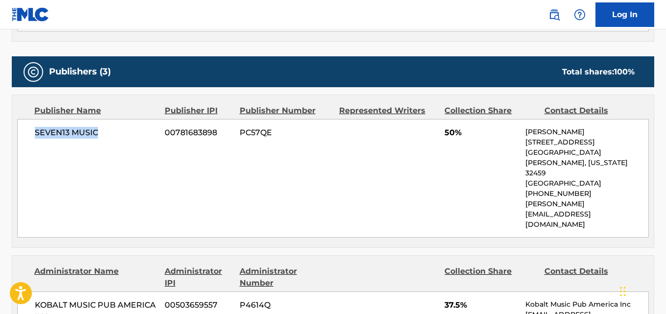
drag, startPoint x: 35, startPoint y: 137, endPoint x: 124, endPoint y: 136, distance: 89.1
click at [124, 136] on span "SEVEN13 MUSIC" at bounding box center [96, 133] width 122 height 12
click at [140, 165] on div "SEVEN13 MUSIC 00781683898 PC57QE 50% [PERSON_NAME] [STREET_ADDRESS][PERSON_NAME…" at bounding box center [332, 178] width 631 height 119
click at [454, 131] on span "50%" at bounding box center [480, 133] width 73 height 12
click at [437, 134] on div "SEVEN13 MUSIC 00781683898 PC57QE 50% [PERSON_NAME] [STREET_ADDRESS][PERSON_NAME…" at bounding box center [332, 178] width 631 height 119
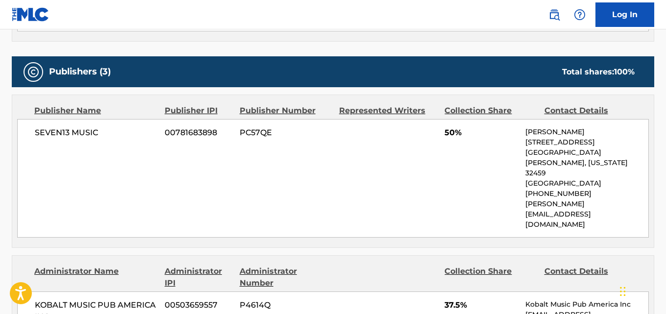
click at [442, 134] on div "SEVEN13 MUSIC 00781683898 PC57QE 50% [PERSON_NAME] [STREET_ADDRESS][PERSON_NAME…" at bounding box center [332, 178] width 631 height 119
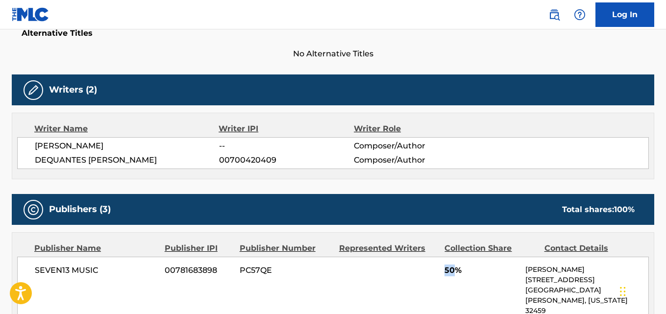
scroll to position [0, 0]
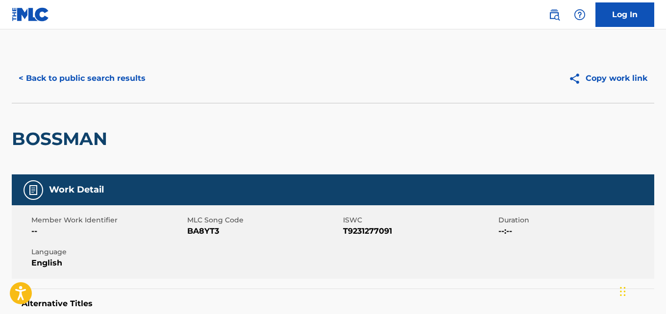
click at [96, 84] on button "< Back to public search results" at bounding box center [82, 78] width 141 height 24
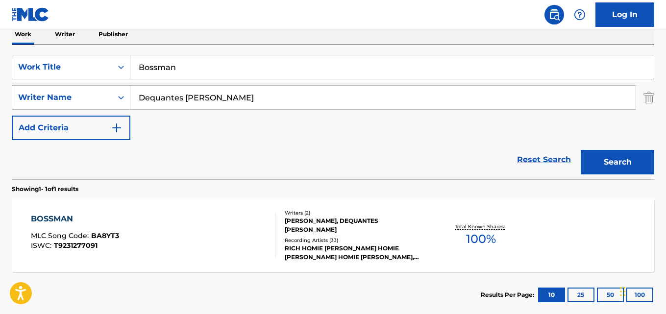
click at [526, 156] on link "Reset Search" at bounding box center [544, 160] width 64 height 22
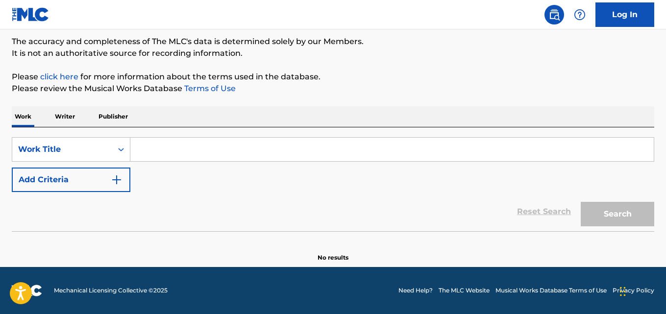
scroll to position [81, 0]
click at [214, 140] on input "Search Form" at bounding box center [391, 150] width 523 height 24
paste input "Changed"
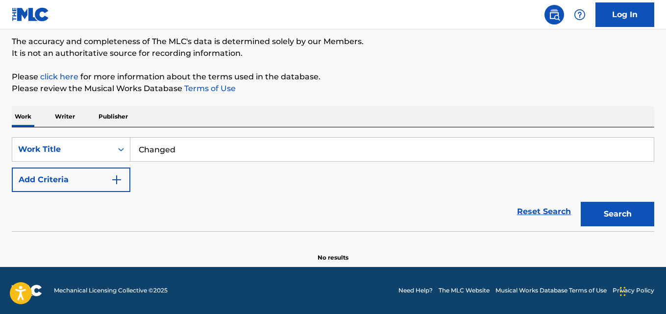
type input "Changed"
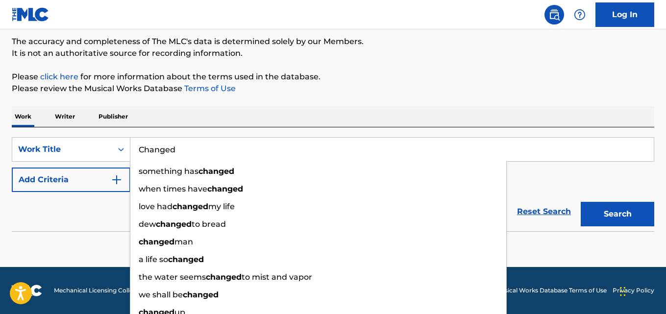
click at [245, 64] on div "The MLC Public Work Search The accuracy and completeness of The MLC's data is d…" at bounding box center [333, 117] width 666 height 289
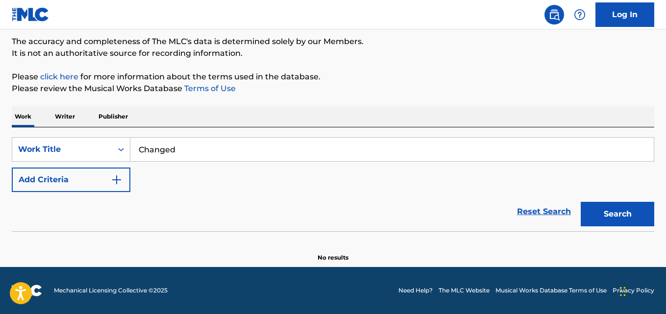
click at [107, 169] on button "Add Criteria" at bounding box center [71, 180] width 119 height 24
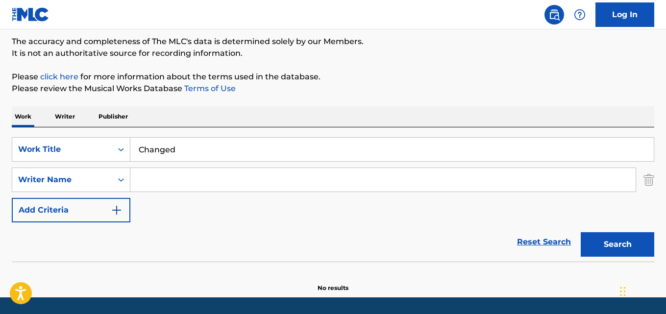
click at [153, 180] on input "Search Form" at bounding box center [382, 180] width 505 height 24
paste input "Dequantes [PERSON_NAME]"
type input "Dequantes [PERSON_NAME]"
click at [580, 232] on button "Search" at bounding box center [616, 244] width 73 height 24
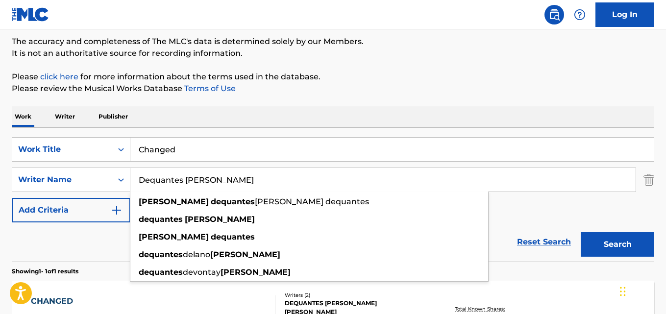
click at [229, 117] on div "Work Writer Publisher" at bounding box center [333, 116] width 642 height 21
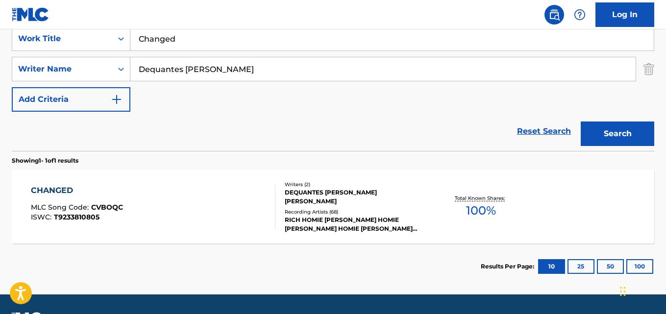
scroll to position [219, 0]
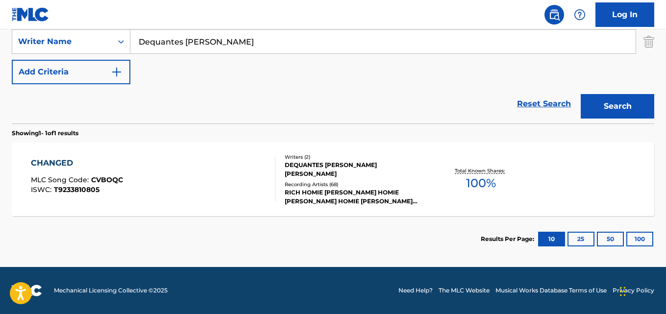
click at [49, 161] on div "CHANGED" at bounding box center [77, 163] width 92 height 12
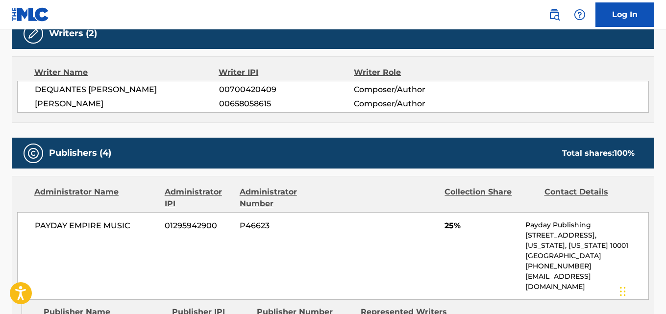
scroll to position [408, 0]
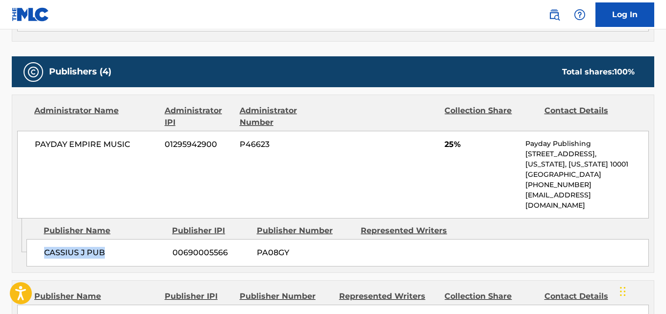
drag, startPoint x: 46, startPoint y: 246, endPoint x: 121, endPoint y: 246, distance: 74.9
click at [121, 247] on span "CASSIUS J PUB" at bounding box center [104, 253] width 121 height 12
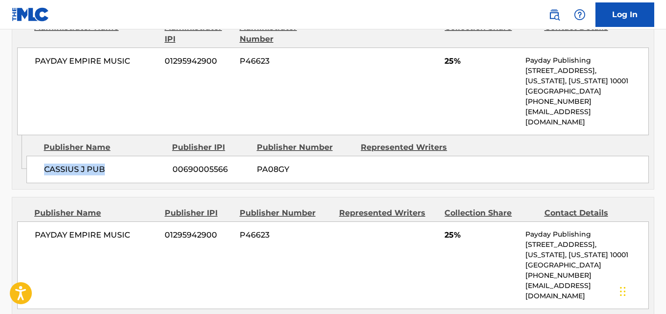
scroll to position [572, 0]
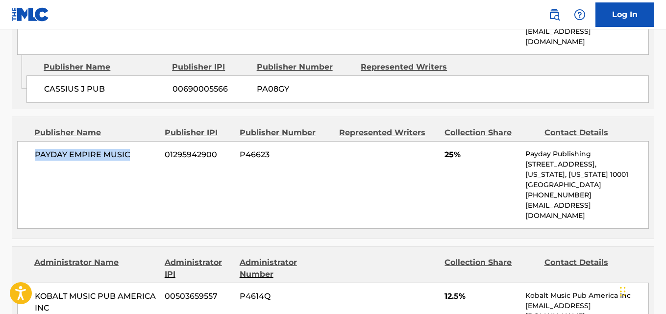
drag, startPoint x: 30, startPoint y: 143, endPoint x: 140, endPoint y: 143, distance: 110.2
click at [140, 143] on div "PAYDAY EMPIRE MUSIC 01295942900 P46623 25% Payday Publishing [STREET_ADDRESS][U…" at bounding box center [332, 185] width 631 height 88
click at [448, 149] on span "25%" at bounding box center [480, 155] width 73 height 12
click at [449, 149] on span "25%" at bounding box center [480, 155] width 73 height 12
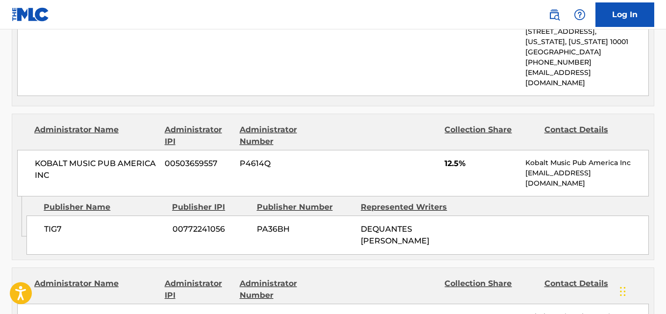
scroll to position [735, 0]
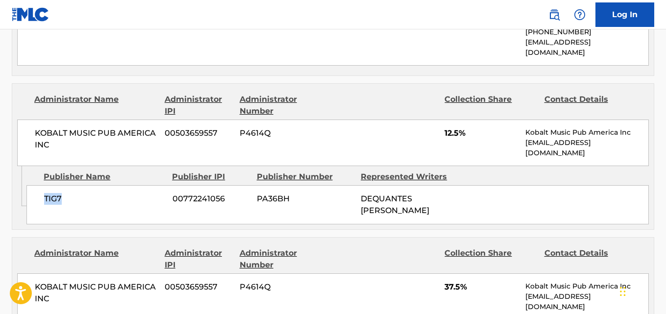
drag, startPoint x: 39, startPoint y: 178, endPoint x: 87, endPoint y: 183, distance: 48.2
click at [87, 185] on div "TIG7 00772241056 PA36BH DEQUANTES [PERSON_NAME]" at bounding box center [337, 204] width 622 height 39
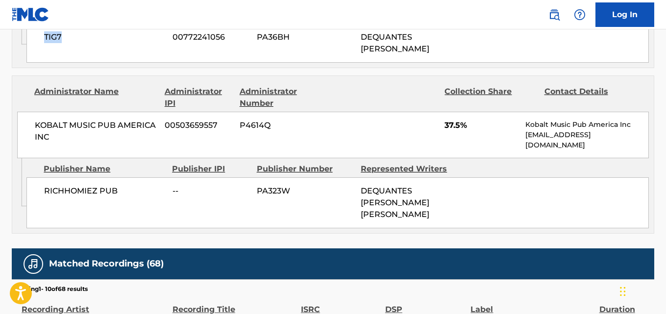
scroll to position [898, 0]
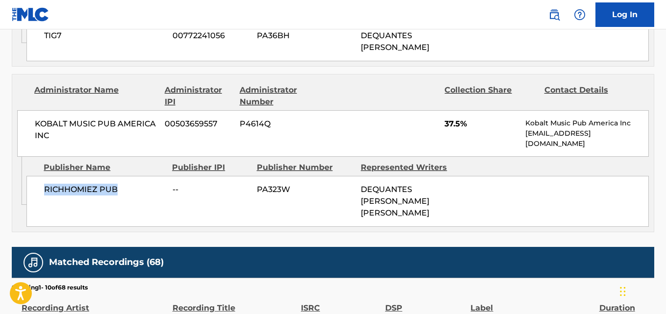
drag, startPoint x: 42, startPoint y: 168, endPoint x: 159, endPoint y: 171, distance: 117.1
click at [159, 176] on div "RICHHOMIEZ PUB -- PA323W DEQUANTES [PERSON_NAME] [PERSON_NAME]" at bounding box center [337, 201] width 622 height 51
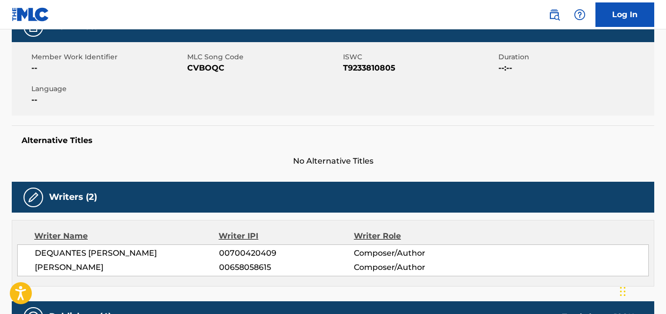
scroll to position [0, 0]
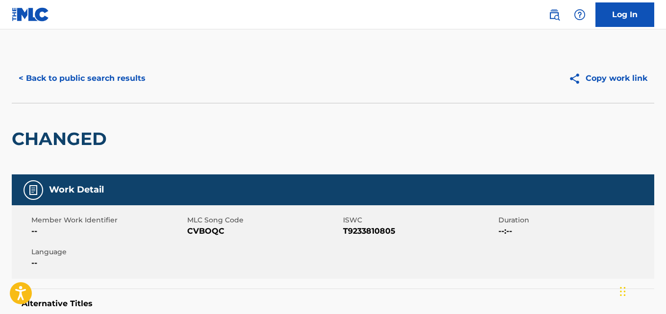
click at [139, 99] on div "< Back to public search results Copy work link" at bounding box center [333, 78] width 642 height 49
click at [138, 90] on button "< Back to public search results" at bounding box center [82, 78] width 141 height 24
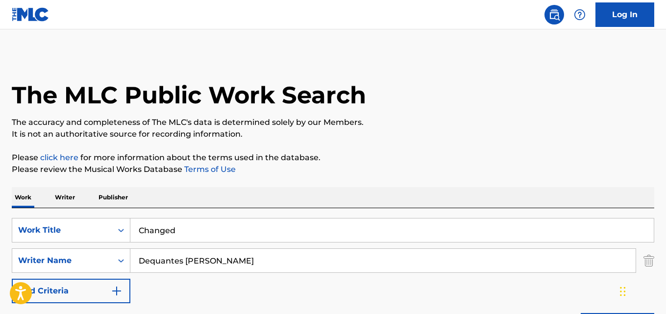
scroll to position [163, 0]
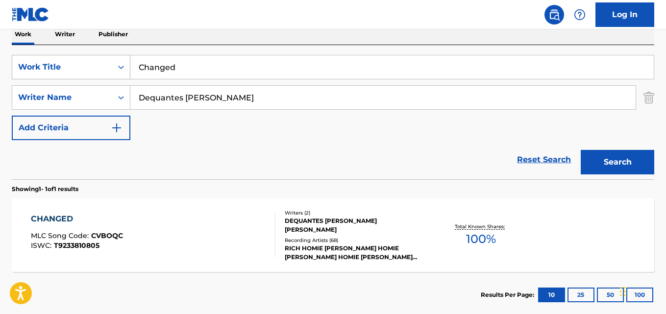
drag, startPoint x: 212, startPoint y: 71, endPoint x: 101, endPoint y: 76, distance: 110.8
click at [101, 76] on div "SearchWithCriteria0229faa0-5fe3-4a9d-9f31-e3ef4b2ab28f Work Title Changed" at bounding box center [333, 67] width 642 height 24
paste input "Fuck Wit Me"
type input "Fuck Wit Me"
click at [608, 166] on button "Search" at bounding box center [616, 162] width 73 height 24
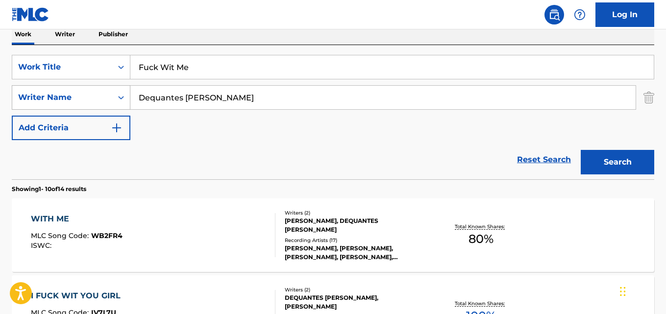
drag, startPoint x: 229, startPoint y: 96, endPoint x: 120, endPoint y: 100, distance: 108.8
click at [120, 100] on div "SearchWithCriteria8c2eaf5b-01dd-4372-88f5-462b8f3ff591 Writer Name Dequantes [P…" at bounding box center [333, 97] width 642 height 24
paste input "[PERSON_NAME]"
type input "[PERSON_NAME]"
click at [580, 150] on button "Search" at bounding box center [616, 162] width 73 height 24
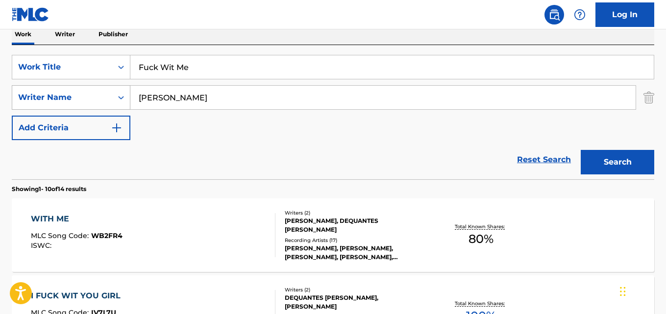
scroll to position [143, 0]
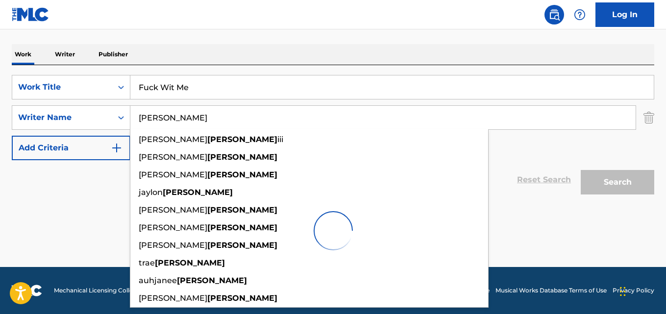
click at [301, 63] on div "Work Writer Publisher" at bounding box center [333, 54] width 642 height 21
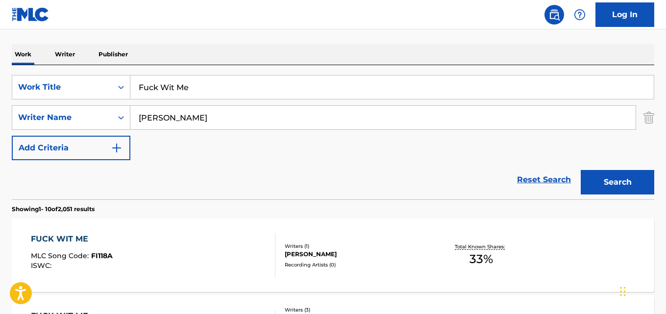
click at [278, 168] on div "Reset Search Search" at bounding box center [333, 179] width 642 height 39
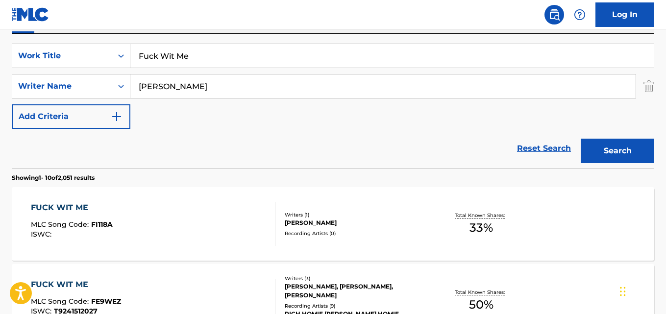
scroll to position [267, 0]
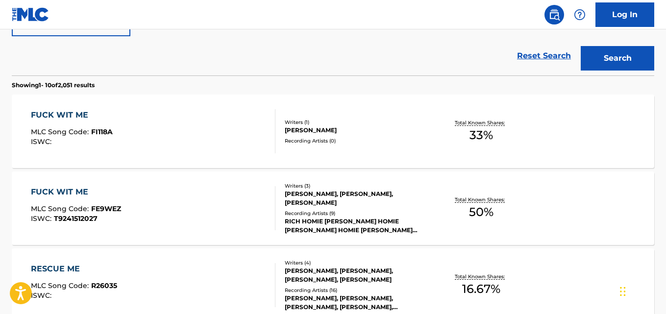
click at [80, 197] on div "FUCK WIT ME" at bounding box center [76, 192] width 90 height 12
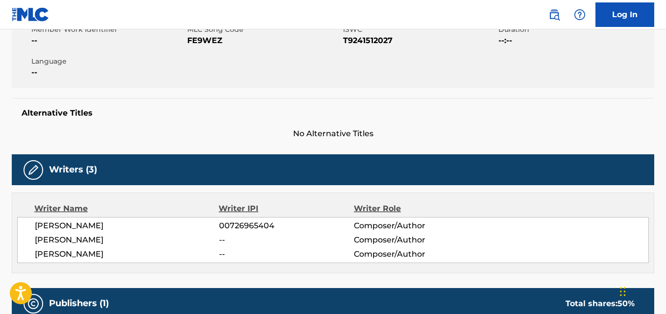
scroll to position [408, 0]
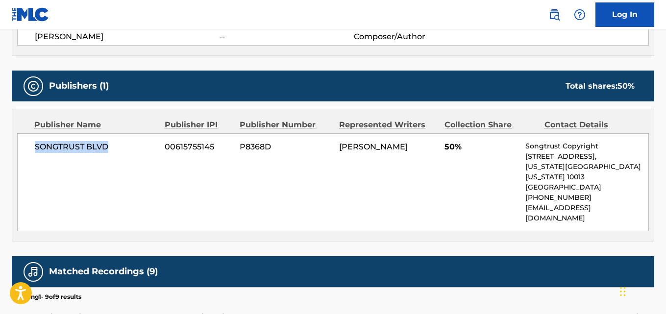
drag, startPoint x: 80, startPoint y: 154, endPoint x: 117, endPoint y: 154, distance: 37.2
click at [117, 154] on div "SONGTRUST BLVD 00615755145 P8368D [PERSON_NAME] 50% Songtrust Copyright [STREET…" at bounding box center [332, 182] width 631 height 98
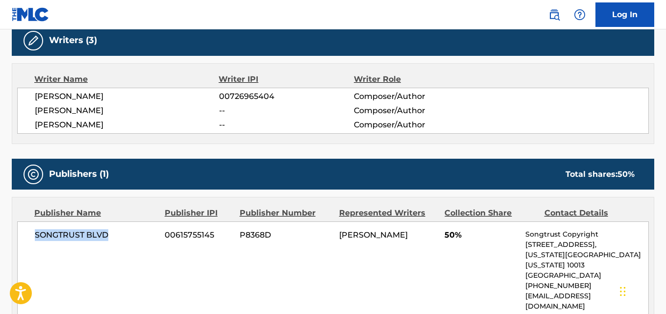
scroll to position [245, 0]
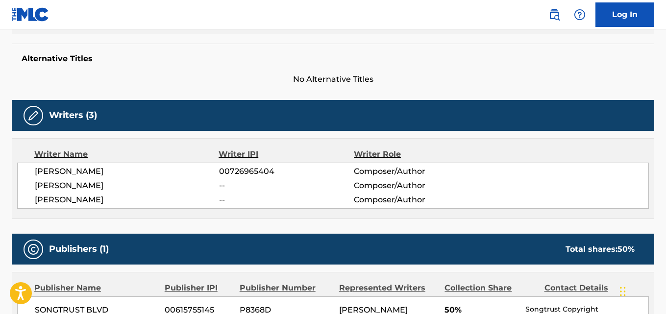
click at [109, 169] on span "[PERSON_NAME]" at bounding box center [127, 172] width 184 height 12
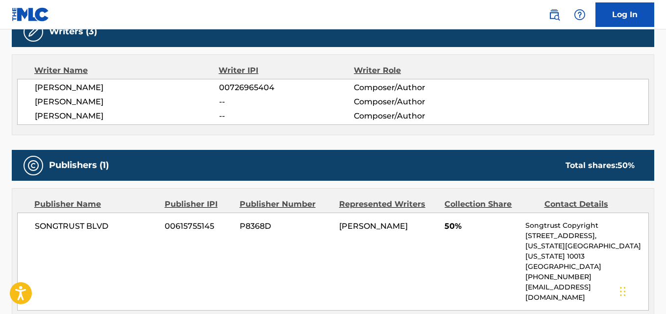
scroll to position [408, 0]
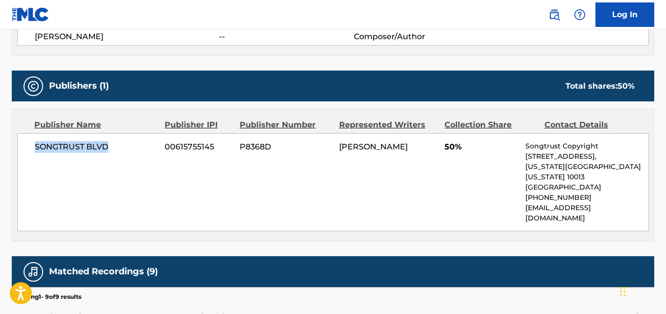
drag, startPoint x: 35, startPoint y: 147, endPoint x: 150, endPoint y: 147, distance: 115.1
click at [150, 147] on span "SONGTRUST BLVD" at bounding box center [96, 147] width 122 height 12
click at [449, 143] on span "50%" at bounding box center [480, 147] width 73 height 12
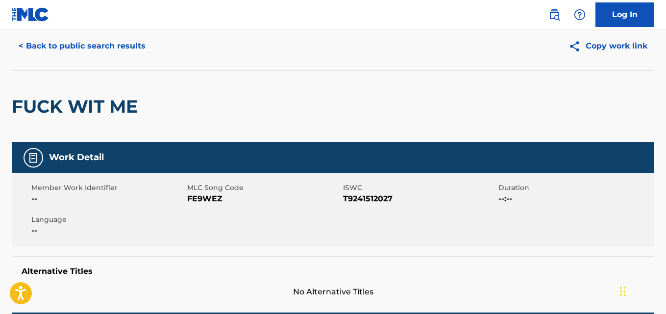
scroll to position [0, 0]
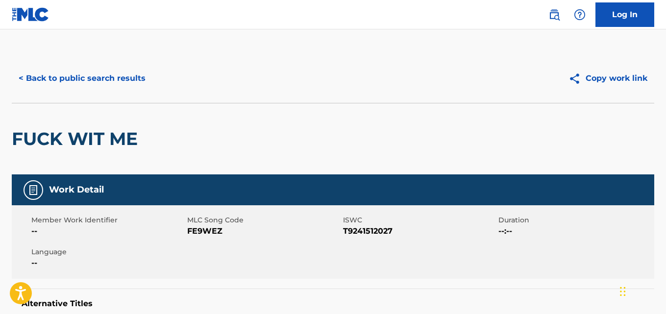
click at [116, 78] on button "< Back to public search results" at bounding box center [82, 78] width 141 height 24
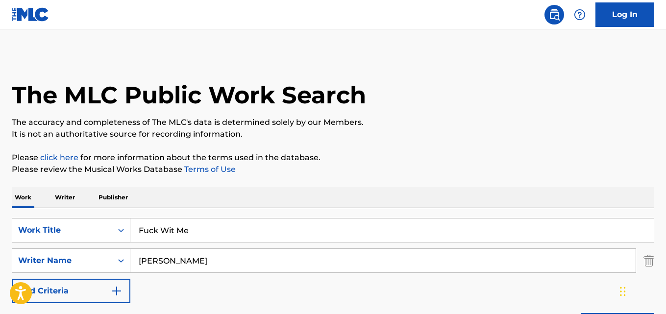
drag, startPoint x: 246, startPoint y: 224, endPoint x: 123, endPoint y: 231, distance: 123.6
click at [123, 231] on div "SearchWithCriteria0229faa0-5fe3-4a9d-9f31-e3ef4b2ab28f Work Title Fuck Wit Me" at bounding box center [333, 230] width 642 height 24
paste input "I Made It"
type input "I Made It"
drag, startPoint x: 195, startPoint y: 254, endPoint x: 103, endPoint y: 264, distance: 92.6
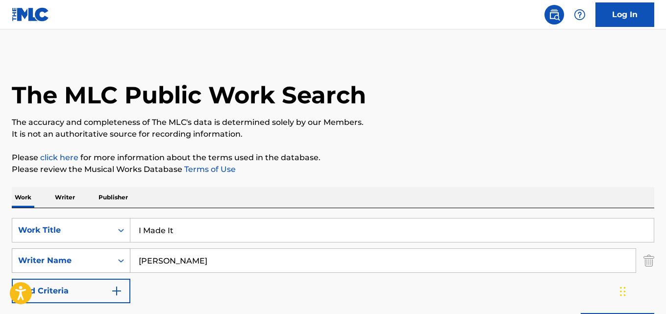
click at [103, 264] on div "SearchWithCriteria8c2eaf5b-01dd-4372-88f5-462b8f3ff591 Writer Name [PERSON_NAME]" at bounding box center [333, 260] width 642 height 24
click at [164, 260] on input "Search Form" at bounding box center [382, 261] width 505 height 24
paste input "[PERSON_NAME]"
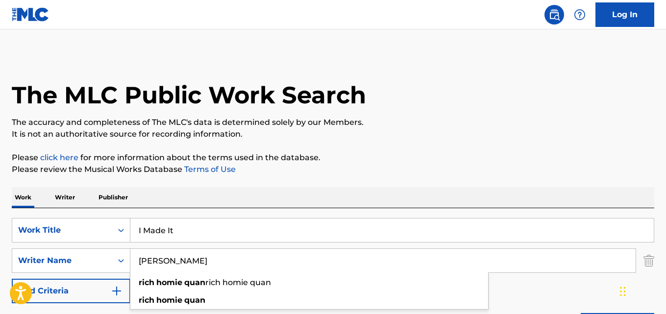
click at [261, 204] on div "Work Writer Publisher" at bounding box center [333, 197] width 642 height 21
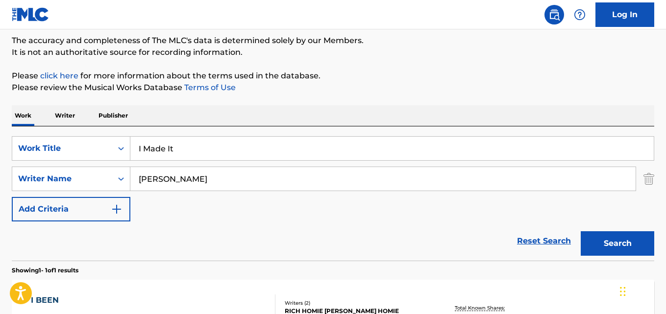
scroll to position [163, 0]
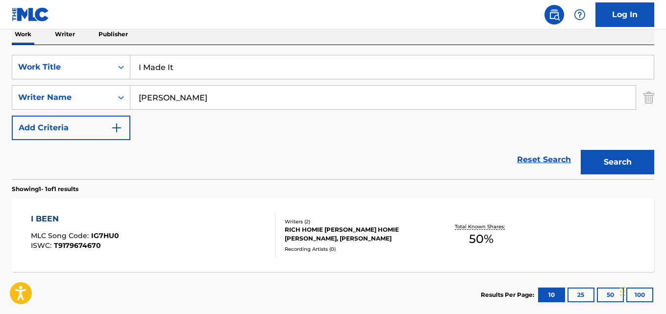
drag, startPoint x: 207, startPoint y: 92, endPoint x: 81, endPoint y: 83, distance: 126.7
click at [81, 83] on div "SearchWithCriteria0229faa0-5fe3-4a9d-9f31-e3ef4b2ab28f Work Title I Made It Sea…" at bounding box center [333, 97] width 642 height 85
paste input "[PERSON_NAME]"
click at [580, 150] on button "Search" at bounding box center [616, 162] width 73 height 24
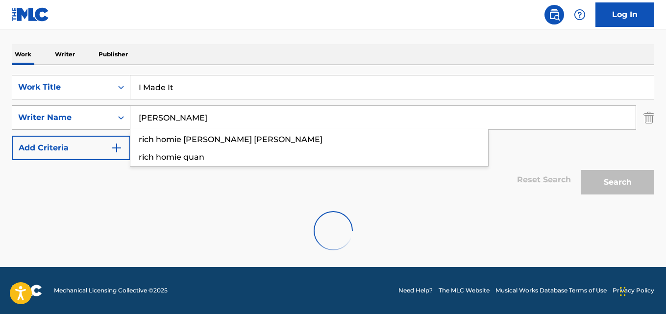
drag, startPoint x: 155, startPoint y: 120, endPoint x: 106, endPoint y: 117, distance: 49.1
click at [106, 117] on div "SearchWithCriteria8c2eaf5b-01dd-4372-88f5-462b8f3ff591 Writer Name [PERSON_NAME…" at bounding box center [333, 117] width 642 height 24
type input "[PERSON_NAME]"
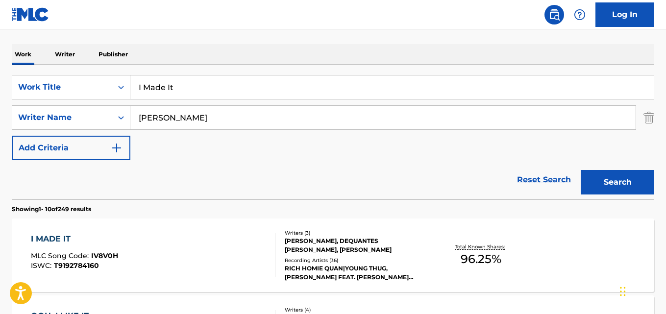
click at [222, 57] on div "Work Writer Publisher" at bounding box center [333, 54] width 642 height 21
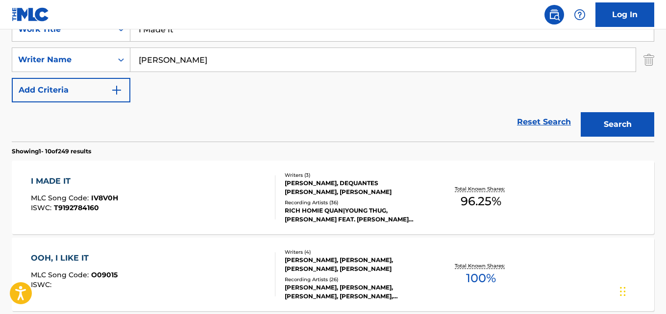
scroll to position [225, 0]
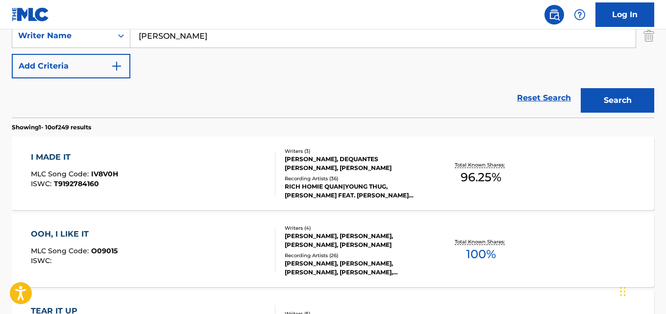
click at [67, 156] on div "I MADE IT" at bounding box center [74, 157] width 87 height 12
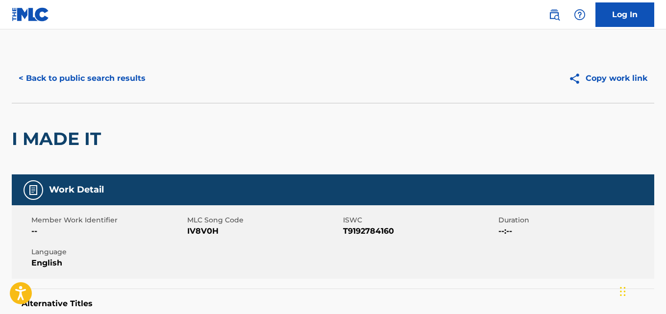
scroll to position [259, 0]
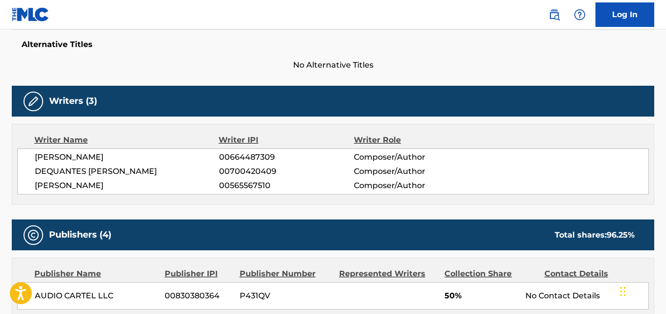
click at [97, 188] on span "[PERSON_NAME]" at bounding box center [127, 186] width 184 height 12
click at [93, 186] on span "[PERSON_NAME]" at bounding box center [127, 186] width 184 height 12
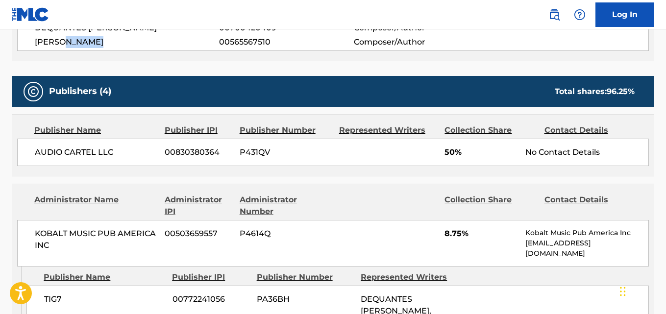
scroll to position [422, 0]
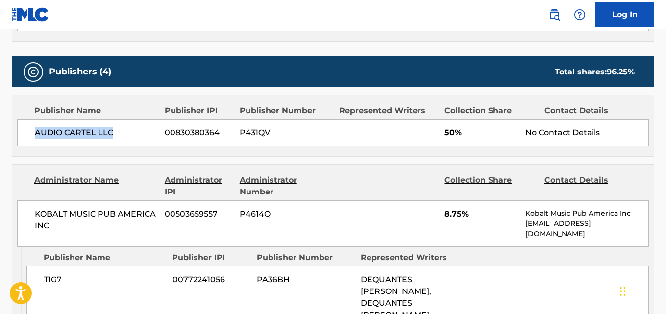
drag, startPoint x: 35, startPoint y: 132, endPoint x: 119, endPoint y: 134, distance: 83.8
click at [119, 134] on span "AUDIO CARTEL LLC" at bounding box center [96, 133] width 122 height 12
click at [451, 131] on span "50%" at bounding box center [480, 133] width 73 height 12
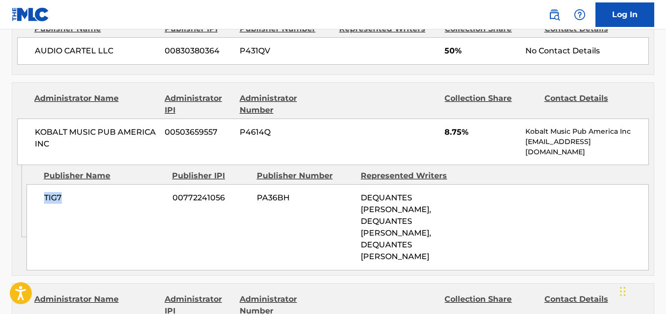
drag, startPoint x: 42, startPoint y: 201, endPoint x: 71, endPoint y: 200, distance: 29.4
click at [71, 200] on div "TIG7 00772241056 PA36BH DEQUANTES [PERSON_NAME], DEQUANTES [PERSON_NAME], DEQUA…" at bounding box center [337, 227] width 622 height 86
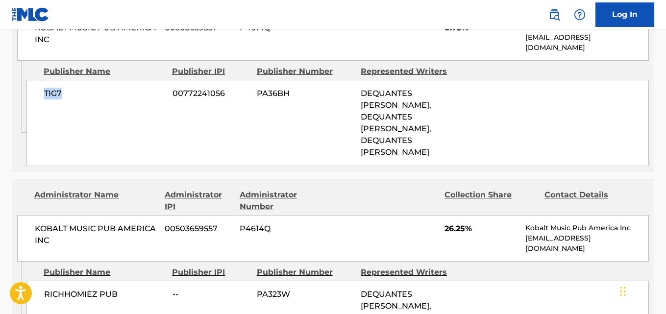
scroll to position [586, 0]
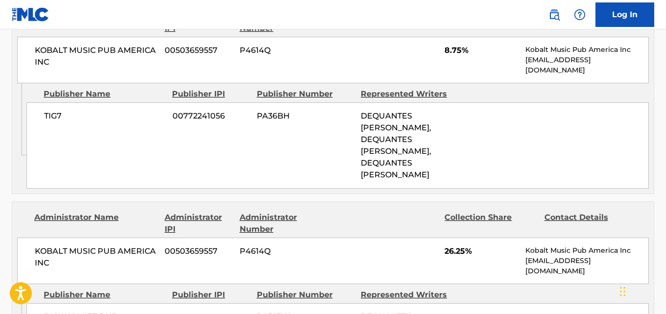
click at [449, 51] on span "8.75%" at bounding box center [480, 51] width 73 height 12
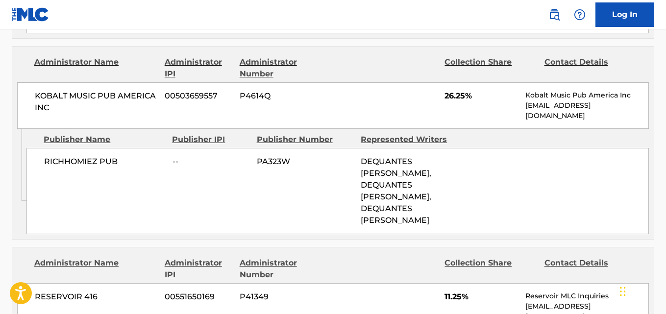
scroll to position [749, 0]
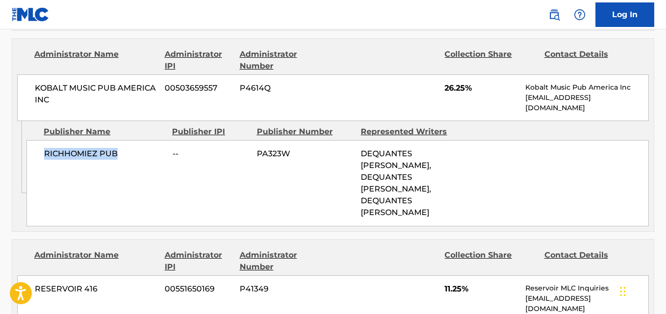
drag, startPoint x: 46, startPoint y: 159, endPoint x: 128, endPoint y: 157, distance: 82.3
click at [128, 157] on span "RICHHOMIEZ PUB" at bounding box center [104, 154] width 121 height 12
click at [460, 85] on span "26.25%" at bounding box center [480, 88] width 73 height 12
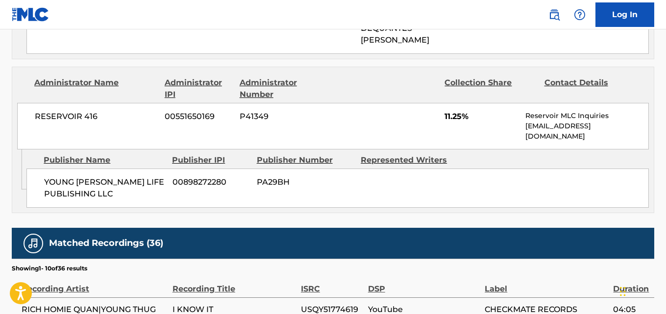
scroll to position [994, 0]
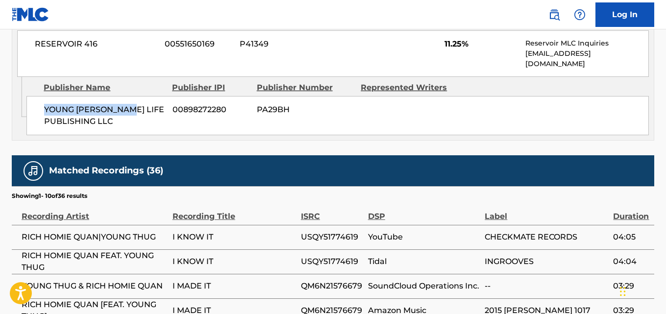
drag, startPoint x: 44, startPoint y: 94, endPoint x: 145, endPoint y: 105, distance: 101.5
click at [145, 105] on span "YOUNG [PERSON_NAME] LIFE PUBLISHING LLC" at bounding box center [104, 116] width 121 height 24
drag, startPoint x: 46, startPoint y: 96, endPoint x: 156, endPoint y: 114, distance: 111.8
click at [156, 114] on span "YOUNG [PERSON_NAME] LIFE PUBLISHING LLC" at bounding box center [104, 116] width 121 height 24
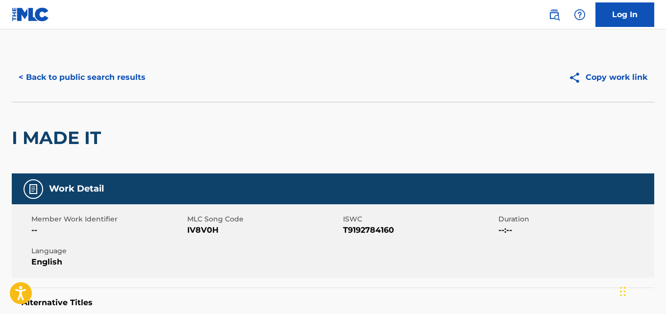
scroll to position [0, 0]
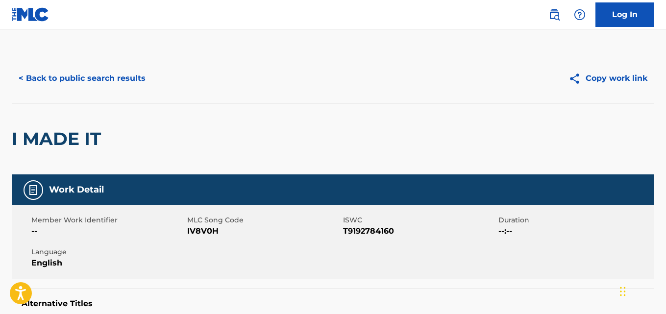
click at [129, 86] on button "< Back to public search results" at bounding box center [82, 78] width 141 height 24
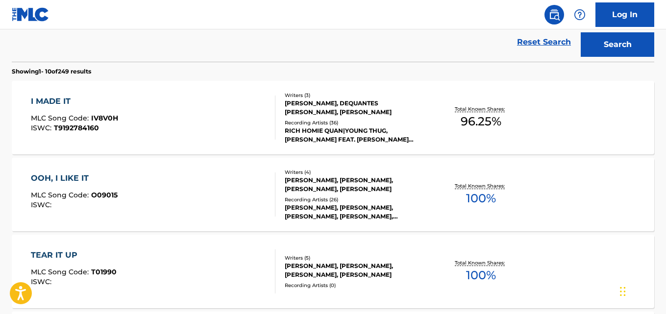
scroll to position [118, 0]
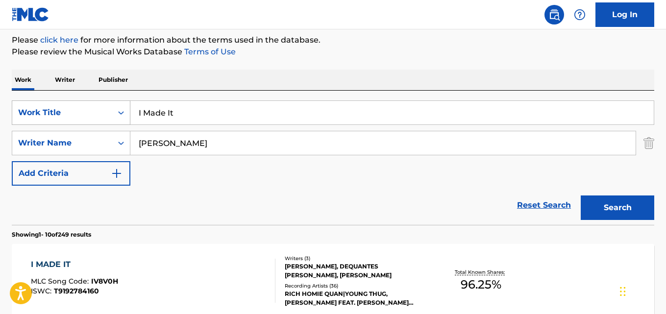
drag, startPoint x: 195, startPoint y: 122, endPoint x: 126, endPoint y: 122, distance: 68.6
click at [126, 122] on div "SearchWithCriteria0229faa0-5fe3-4a9d-9f31-e3ef4b2ab28f Work Title I Made It" at bounding box center [333, 112] width 642 height 24
paste input "Let's Go Up"
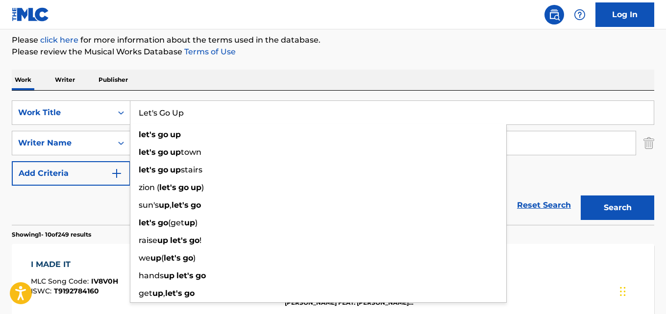
type input "Let's Go Up"
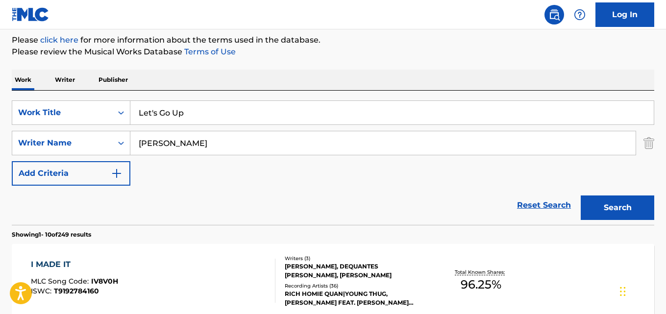
click at [488, 98] on div "SearchWithCriteria0229faa0-5fe3-4a9d-9f31-e3ef4b2ab28f Work Title Let's Go Up S…" at bounding box center [333, 158] width 642 height 134
drag, startPoint x: 618, startPoint y: 201, endPoint x: 507, endPoint y: 139, distance: 127.0
click at [618, 201] on button "Search" at bounding box center [616, 207] width 73 height 24
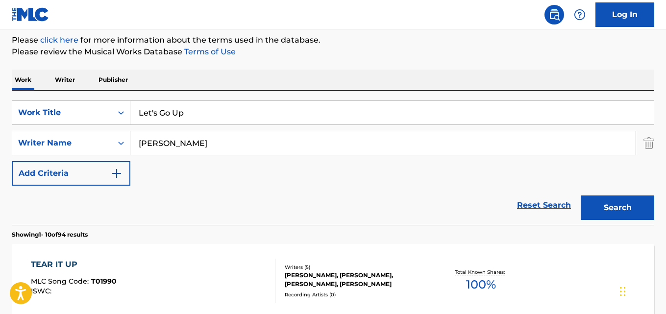
click at [416, 50] on p "Please review the Musical Works Database Terms of Use" at bounding box center [333, 52] width 642 height 12
click at [289, 183] on div "SearchWithCriteria0229faa0-5fe3-4a9d-9f31-e3ef4b2ab28f Work Title Let's Go Up S…" at bounding box center [333, 142] width 642 height 85
click at [300, 309] on div "TEAR IT UP MLC Song Code : T01990 ISWC : Writers ( 5 ) [PERSON_NAME], [PERSON_N…" at bounding box center [333, 280] width 642 height 73
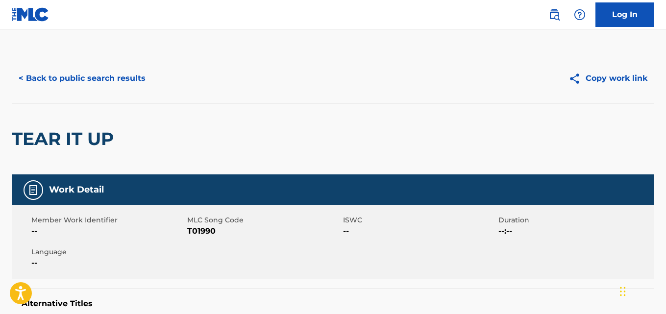
click at [102, 78] on button "< Back to public search results" at bounding box center [82, 78] width 141 height 24
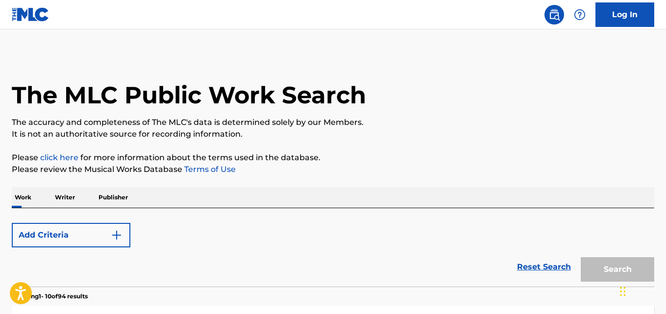
scroll to position [118, 0]
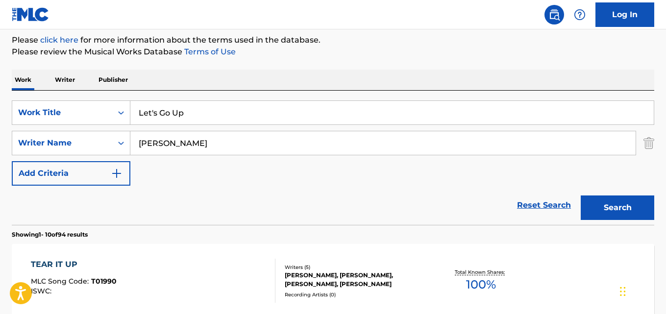
click at [214, 198] on div "Reset Search Search" at bounding box center [333, 205] width 642 height 39
click at [264, 185] on div "SearchWithCriteria0229faa0-5fe3-4a9d-9f31-e3ef4b2ab28f Work Title Let's Go Up S…" at bounding box center [333, 142] width 642 height 85
click at [196, 178] on div "SearchWithCriteria0229faa0-5fe3-4a9d-9f31-e3ef4b2ab28f Work Title Let's Go Up S…" at bounding box center [333, 142] width 642 height 85
drag, startPoint x: 236, startPoint y: 137, endPoint x: 30, endPoint y: 157, distance: 206.7
click at [30, 157] on div "SearchWithCriteria0229faa0-5fe3-4a9d-9f31-e3ef4b2ab28f Work Title Let's Go Up S…" at bounding box center [333, 142] width 642 height 85
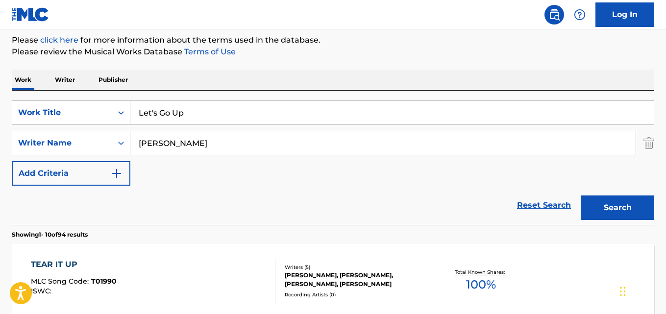
paste input "CROSS"
type input "CROSS"
click at [580, 195] on button "Search" at bounding box center [616, 207] width 73 height 24
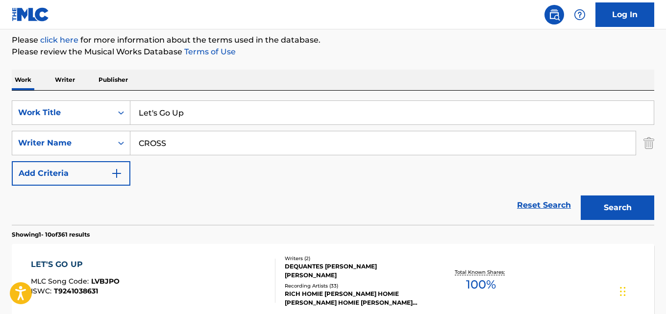
click at [52, 210] on div "Reset Search Search" at bounding box center [333, 205] width 642 height 39
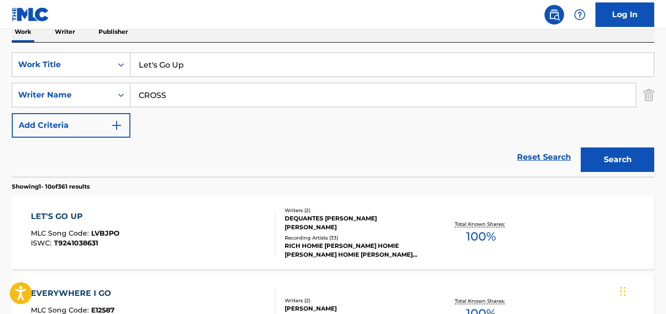
scroll to position [199, 0]
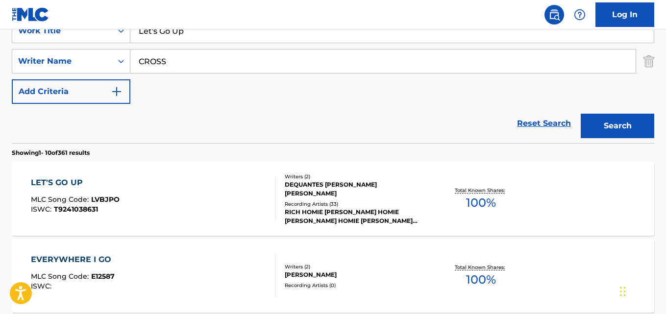
click at [49, 187] on div "LET'S GO UP" at bounding box center [75, 183] width 89 height 12
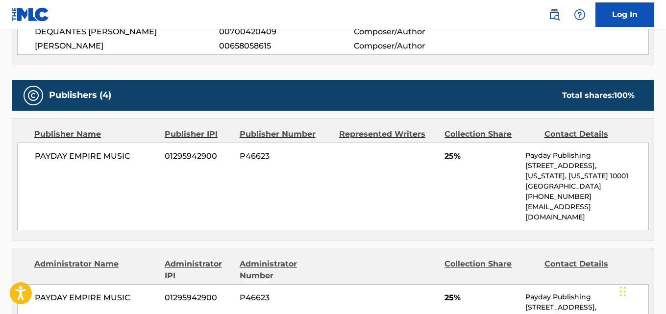
scroll to position [408, 0]
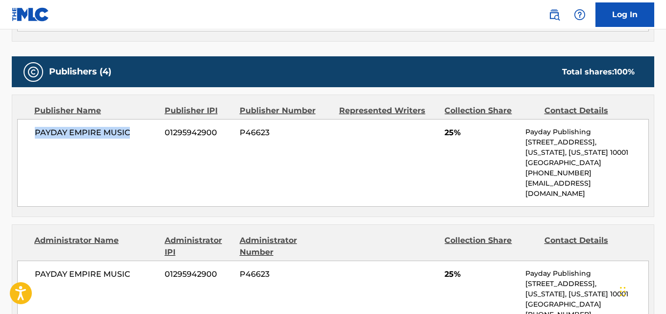
drag, startPoint x: 32, startPoint y: 133, endPoint x: 139, endPoint y: 132, distance: 106.8
click at [139, 132] on div "PAYDAY EMPIRE MUSIC 01295942900 P46623 25% Payday Publishing [STREET_ADDRESS][U…" at bounding box center [332, 163] width 631 height 88
click at [155, 186] on div "PAYDAY EMPIRE MUSIC 01295942900 P46623 25% Payday Publishing [STREET_ADDRESS][U…" at bounding box center [332, 163] width 631 height 88
click at [446, 130] on span "25%" at bounding box center [480, 133] width 73 height 12
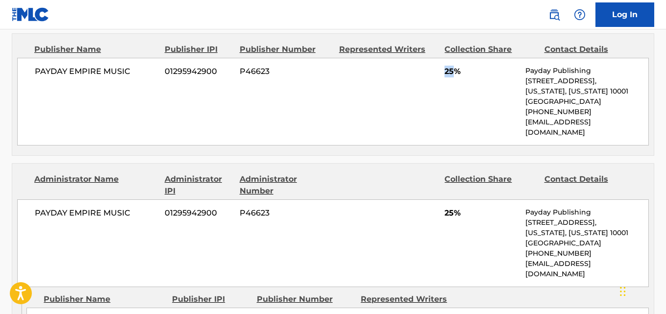
scroll to position [490, 0]
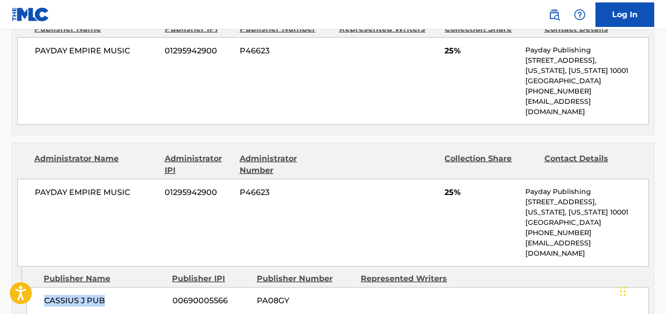
drag, startPoint x: 33, startPoint y: 286, endPoint x: 125, endPoint y: 286, distance: 92.1
click at [125, 287] on div "CASSIUS J PUB 00690005566 PA08GY" at bounding box center [337, 300] width 622 height 27
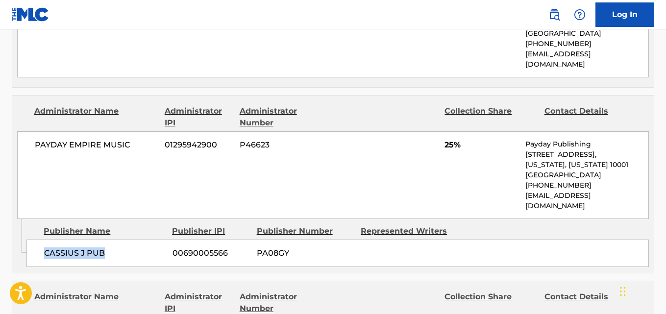
scroll to position [572, 0]
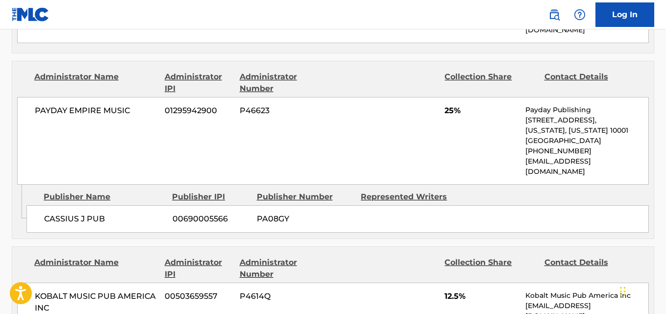
click at [449, 105] on span "25%" at bounding box center [480, 111] width 73 height 12
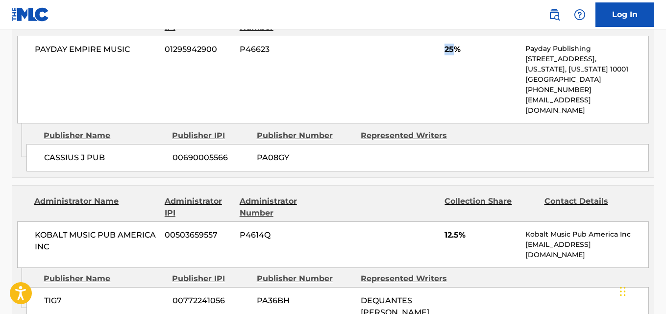
scroll to position [653, 0]
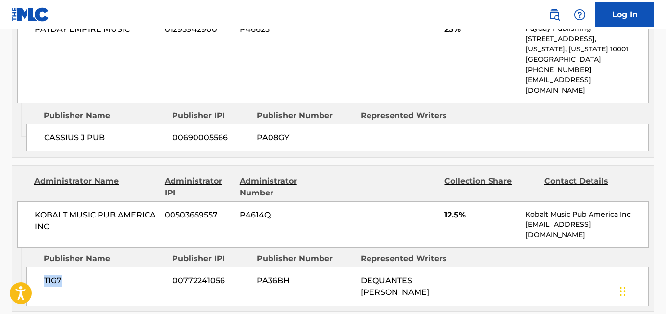
drag, startPoint x: 42, startPoint y: 265, endPoint x: 91, endPoint y: 266, distance: 49.0
click at [91, 267] on div "TIG7 00772241056 PA36BH DEQUANTES [PERSON_NAME]" at bounding box center [337, 286] width 622 height 39
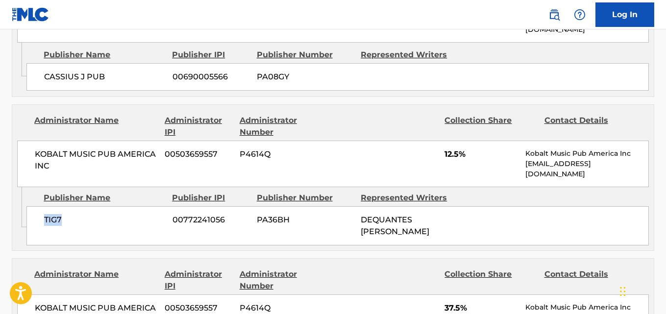
scroll to position [735, 0]
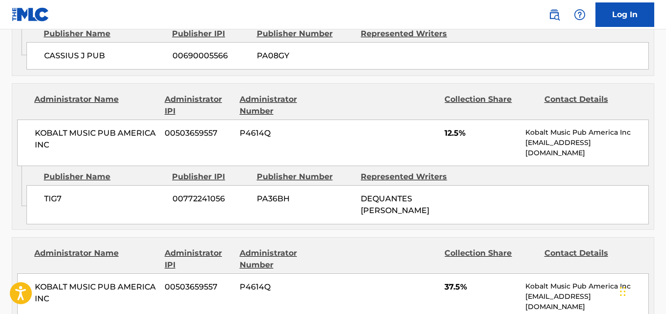
click at [444, 127] on span "12.5%" at bounding box center [480, 133] width 73 height 12
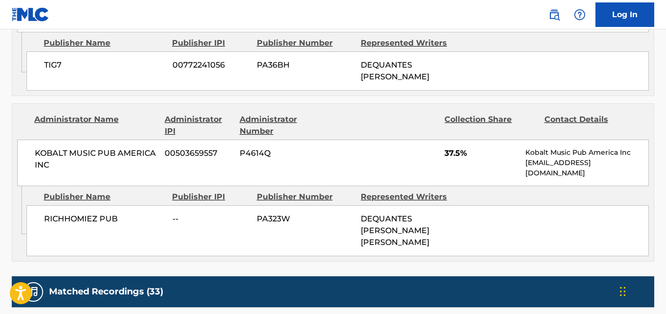
scroll to position [898, 0]
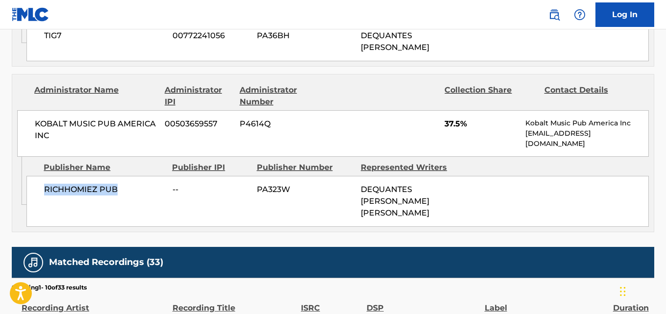
drag, startPoint x: 44, startPoint y: 171, endPoint x: 137, endPoint y: 171, distance: 93.5
click at [137, 176] on div "RICHHOMIEZ PUB -- PA323W DEQUANTES [PERSON_NAME] [PERSON_NAME]" at bounding box center [337, 201] width 622 height 51
click at [450, 118] on span "37.5%" at bounding box center [480, 124] width 73 height 12
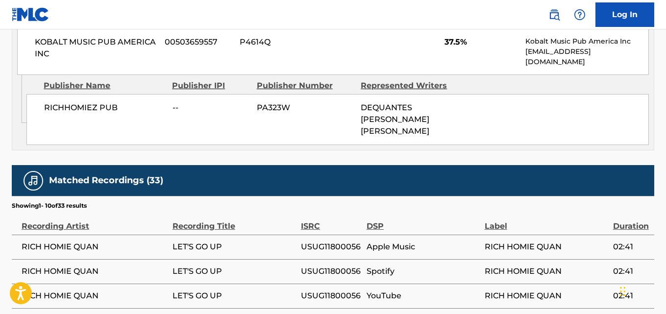
click at [175, 138] on div "Admin Original Publisher Connecting Line Publisher Name Publisher IPI Publisher…" at bounding box center [332, 112] width 641 height 75
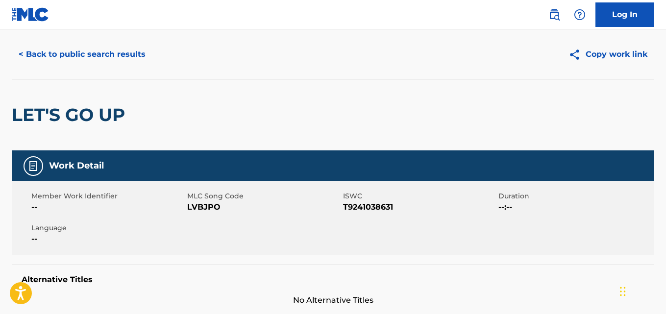
scroll to position [0, 0]
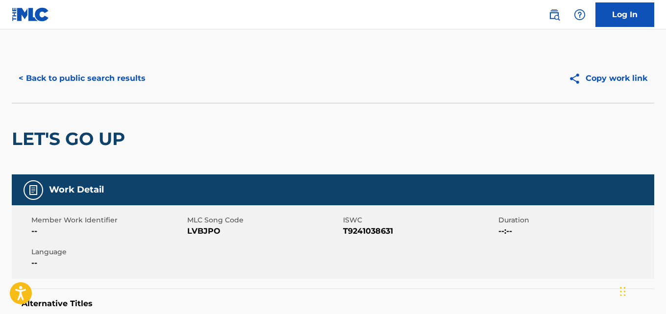
click at [128, 87] on button "< Back to public search results" at bounding box center [82, 78] width 141 height 24
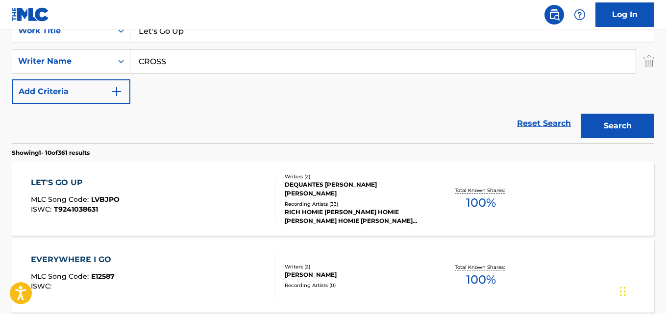
click at [535, 127] on link "Reset Search" at bounding box center [544, 124] width 64 height 22
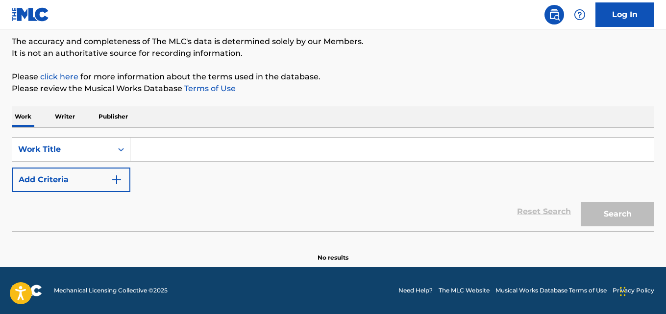
scroll to position [81, 0]
click at [206, 139] on input "Search Form" at bounding box center [391, 150] width 523 height 24
paste input "Long Enough"
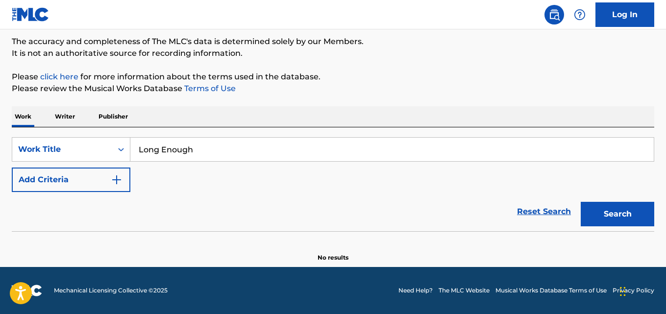
type input "Long Enough"
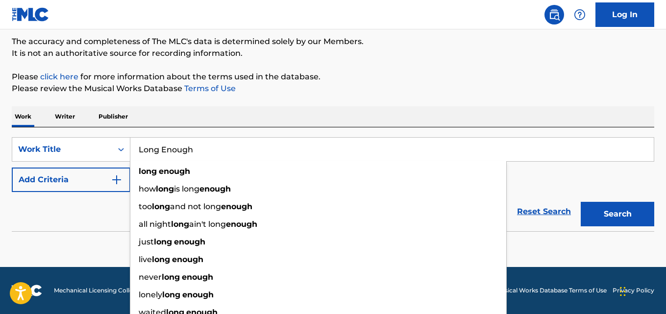
click at [271, 96] on div "The MLC Public Work Search The accuracy and completeness of The MLC's data is d…" at bounding box center [333, 117] width 666 height 289
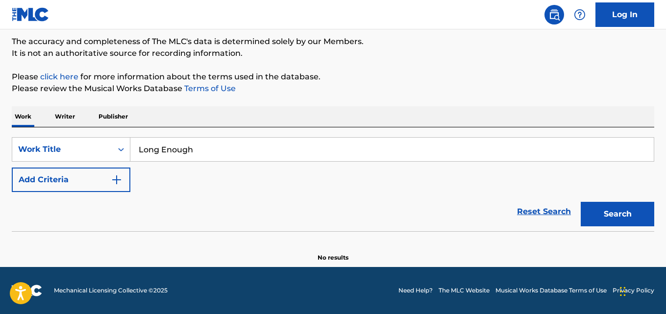
click at [111, 184] on img "Search Form" at bounding box center [117, 180] width 12 height 12
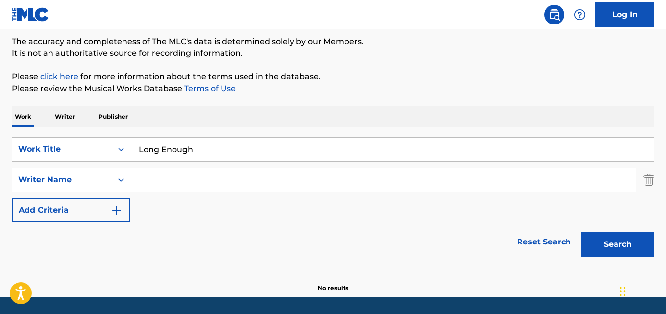
click at [167, 184] on input "Search Form" at bounding box center [382, 180] width 505 height 24
type input "Dequantes [PERSON_NAME]"
click at [600, 244] on button "Search" at bounding box center [616, 244] width 73 height 24
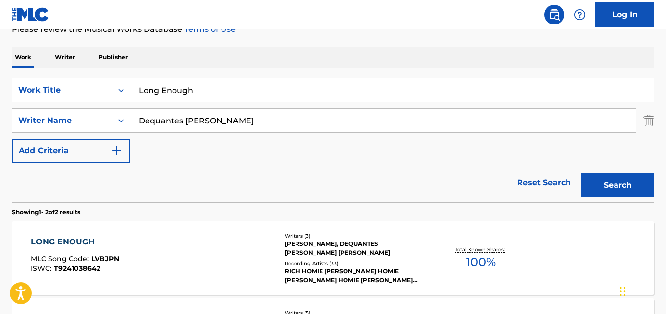
scroll to position [164, 0]
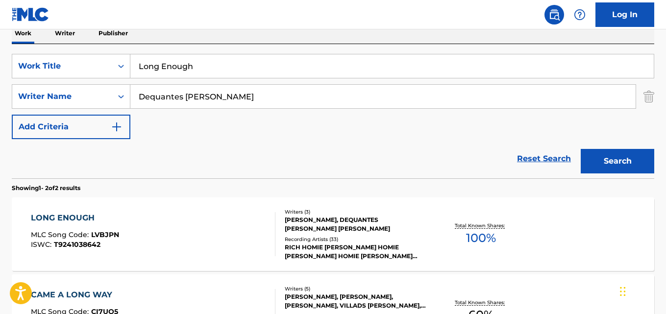
click at [71, 213] on div "LONG ENOUGH" at bounding box center [75, 218] width 88 height 12
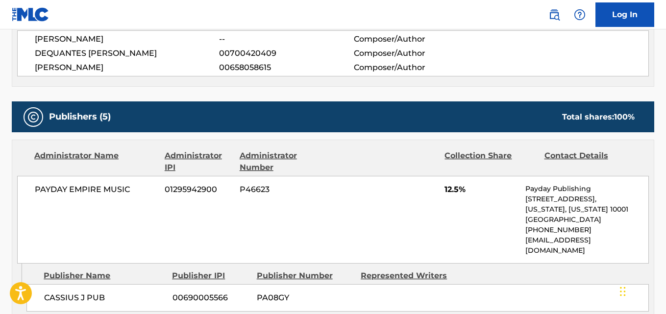
scroll to position [408, 0]
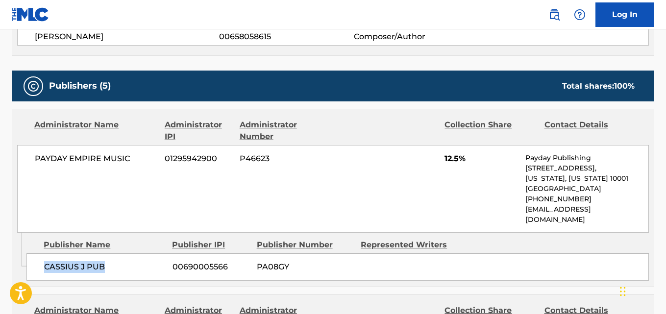
drag, startPoint x: 59, startPoint y: 251, endPoint x: 119, endPoint y: 251, distance: 60.2
click at [119, 253] on div "CASSIUS J PUB 00690005566 PA08GY" at bounding box center [337, 266] width 622 height 27
click at [451, 159] on span "12.5%" at bounding box center [480, 159] width 73 height 12
click at [452, 159] on span "12.5%" at bounding box center [480, 159] width 73 height 12
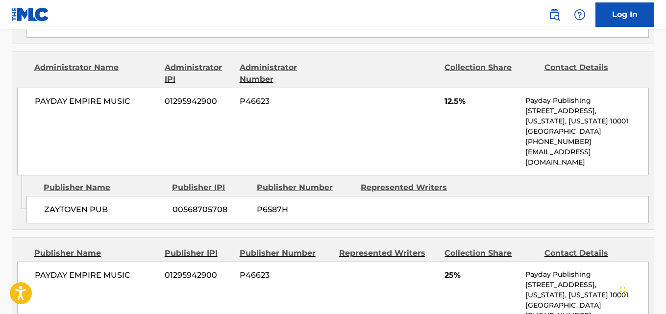
scroll to position [653, 0]
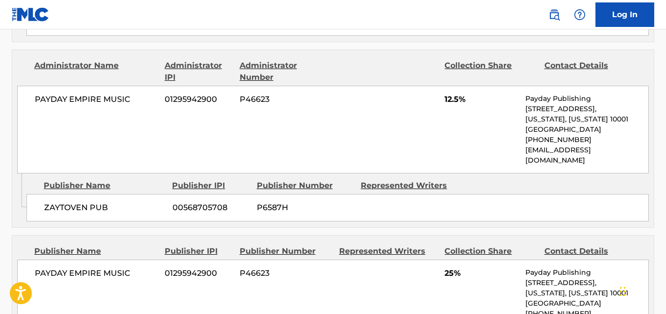
click at [48, 202] on span "ZAYTOVEN PUB" at bounding box center [104, 208] width 121 height 12
drag, startPoint x: 44, startPoint y: 187, endPoint x: 112, endPoint y: 187, distance: 68.1
click at [112, 194] on div "ZAYTOVEN PUB 00568705708 P6587H" at bounding box center [337, 207] width 622 height 27
click at [447, 94] on span "12.5%" at bounding box center [480, 100] width 73 height 12
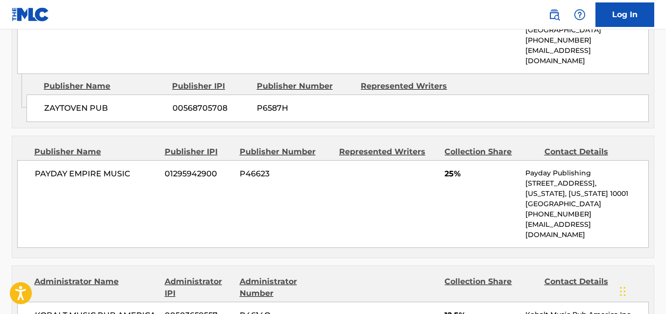
scroll to position [816, 0]
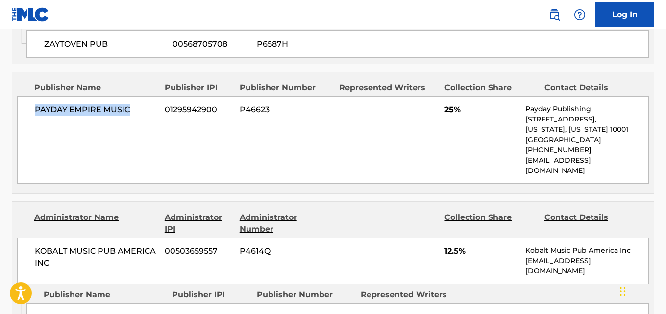
drag, startPoint x: 35, startPoint y: 89, endPoint x: 137, endPoint y: 91, distance: 102.4
click at [137, 104] on span "PAYDAY EMPIRE MUSIC" at bounding box center [96, 110] width 122 height 12
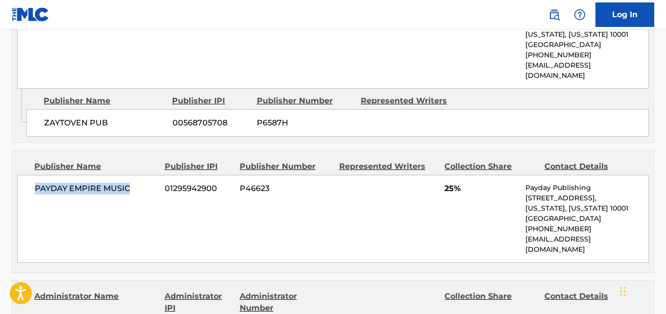
scroll to position [735, 0]
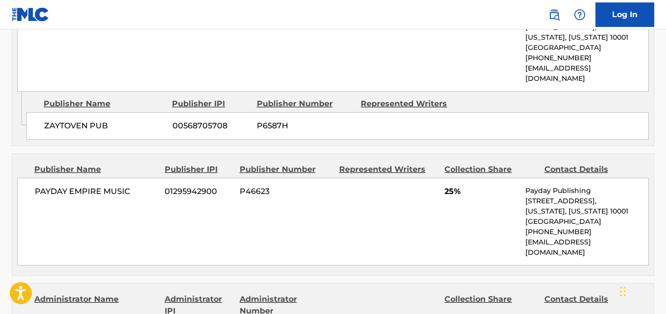
click at [444, 186] on span "25%" at bounding box center [480, 192] width 73 height 12
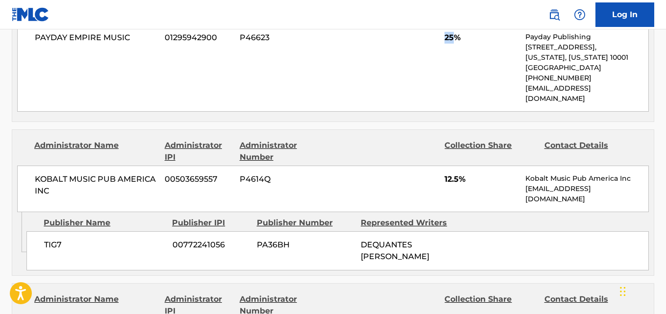
scroll to position [898, 0]
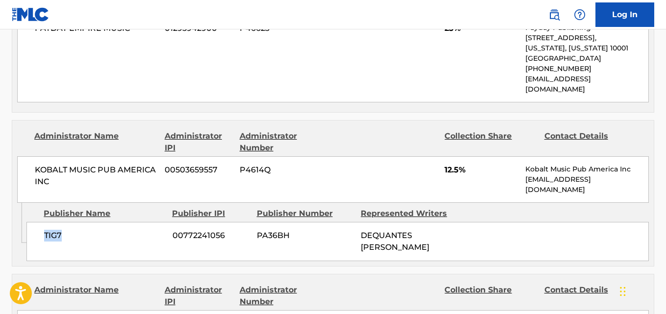
drag, startPoint x: 35, startPoint y: 213, endPoint x: 75, endPoint y: 213, distance: 40.7
click at [75, 222] on div "TIG7 00772241056 PA36BH DEQUANTES [PERSON_NAME]" at bounding box center [337, 241] width 622 height 39
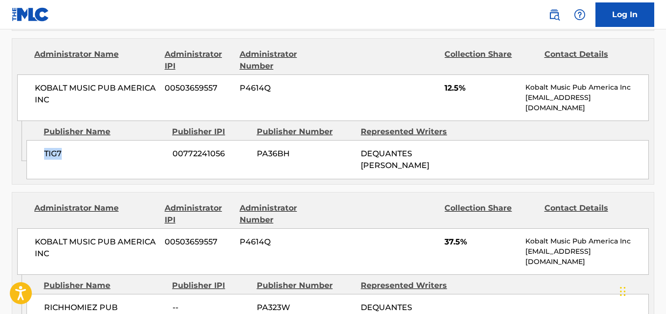
scroll to position [1061, 0]
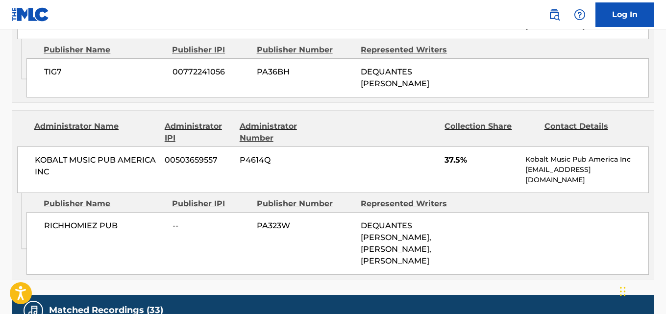
click at [47, 220] on span "RICHHOMIEZ PUB" at bounding box center [104, 226] width 121 height 12
drag, startPoint x: 44, startPoint y: 197, endPoint x: 162, endPoint y: 199, distance: 117.6
click at [123, 220] on span "RICHHOMIEZ PUB" at bounding box center [104, 226] width 121 height 12
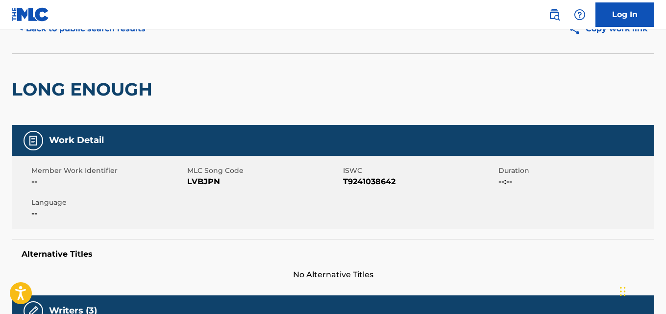
scroll to position [0, 0]
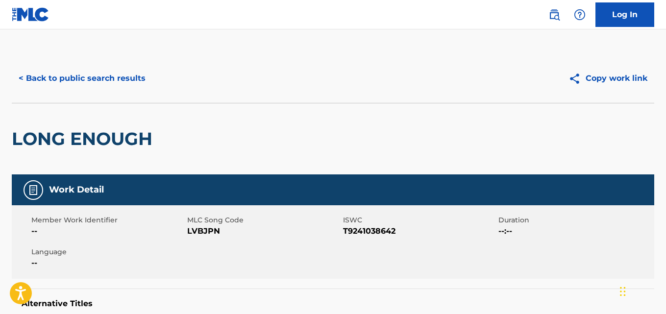
click at [150, 81] on button "< Back to public search results" at bounding box center [82, 78] width 141 height 24
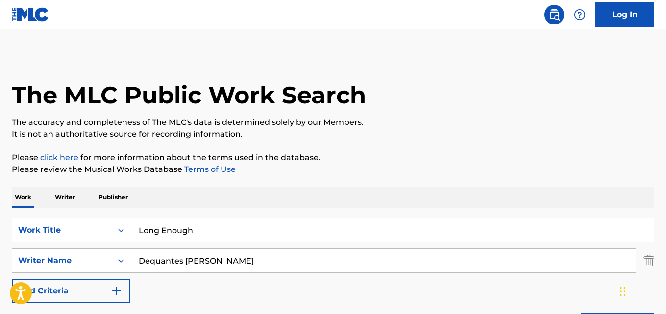
scroll to position [164, 0]
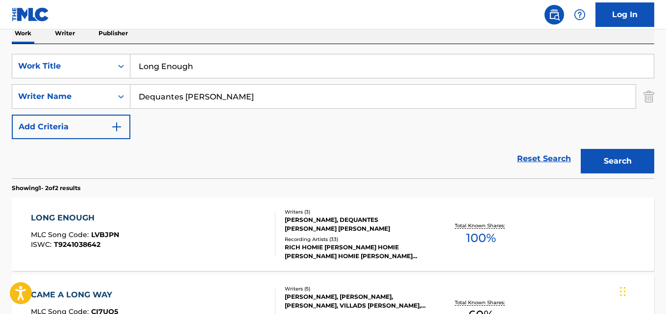
click at [401, 131] on div "SearchWithCriteria0229faa0-5fe3-4a9d-9f31-e3ef4b2ab28f Work Title Long Enough S…" at bounding box center [333, 96] width 642 height 85
drag, startPoint x: 77, startPoint y: 64, endPoint x: 62, endPoint y: 64, distance: 15.7
click at [62, 64] on div "SearchWithCriteria0229faa0-5fe3-4a9d-9f31-e3ef4b2ab28f Work Title Long Enough" at bounding box center [333, 66] width 642 height 24
paste input "No No No"
type input "No No No"
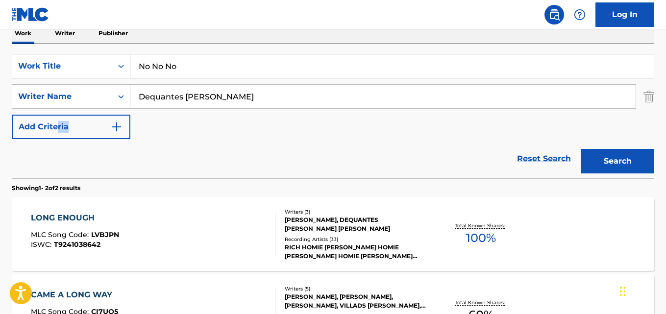
drag, startPoint x: 279, startPoint y: 110, endPoint x: 56, endPoint y: 110, distance: 222.9
click at [56, 110] on div "SearchWithCriteria0229faa0-5fe3-4a9d-9f31-e3ef4b2ab28f Work Title No No No Sear…" at bounding box center [333, 96] width 642 height 85
click at [269, 110] on div "SearchWithCriteria0229faa0-5fe3-4a9d-9f31-e3ef4b2ab28f Work Title No No No Sear…" at bounding box center [333, 96] width 642 height 85
drag, startPoint x: 24, startPoint y: 96, endPoint x: 13, endPoint y: 96, distance: 10.3
click at [13, 96] on div "SearchWithCriteria8c2eaf5b-01dd-4372-88f5-462b8f3ff591 Writer Name Dequantes [P…" at bounding box center [333, 96] width 642 height 24
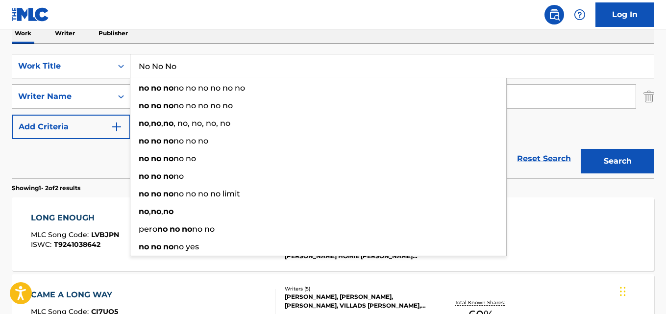
drag, startPoint x: 160, startPoint y: 65, endPoint x: 61, endPoint y: 65, distance: 99.4
click at [61, 65] on div "SearchWithCriteria0229faa0-5fe3-4a9d-9f31-e3ef4b2ab28f Work Title No No No no n…" at bounding box center [333, 66] width 642 height 24
click at [580, 149] on button "Search" at bounding box center [616, 161] width 73 height 24
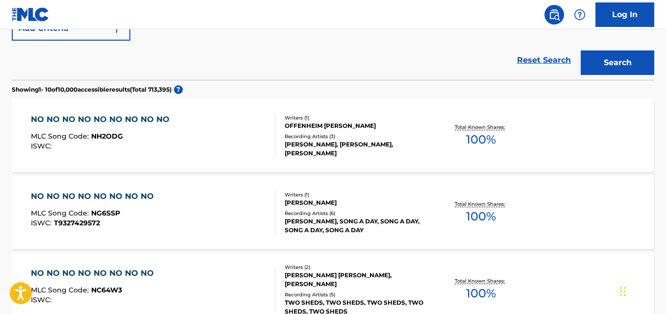
scroll to position [0, 0]
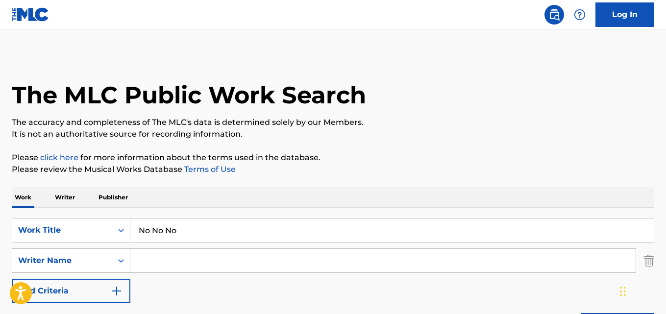
drag, startPoint x: 199, startPoint y: 233, endPoint x: 185, endPoint y: 235, distance: 14.3
click at [185, 235] on input "No No No" at bounding box center [391, 230] width 523 height 24
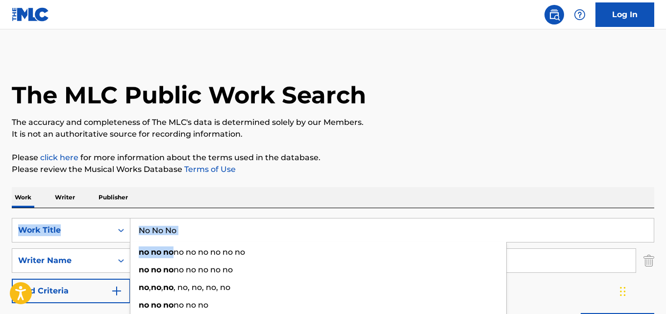
drag, startPoint x: 172, startPoint y: 256, endPoint x: 254, endPoint y: 182, distance: 109.9
click at [254, 190] on div "Work Writer Publisher" at bounding box center [333, 197] width 642 height 21
click at [124, 206] on p "Publisher" at bounding box center [113, 197] width 35 height 21
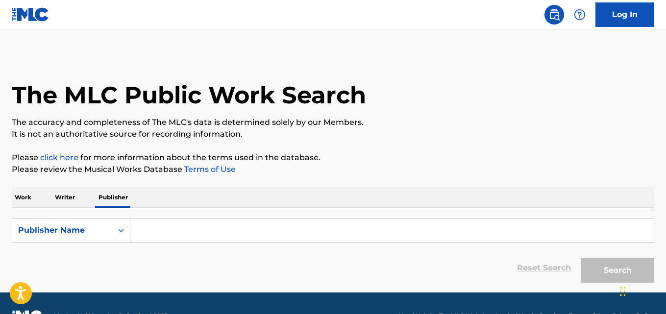
click at [13, 200] on p "Work" at bounding box center [23, 197] width 23 height 21
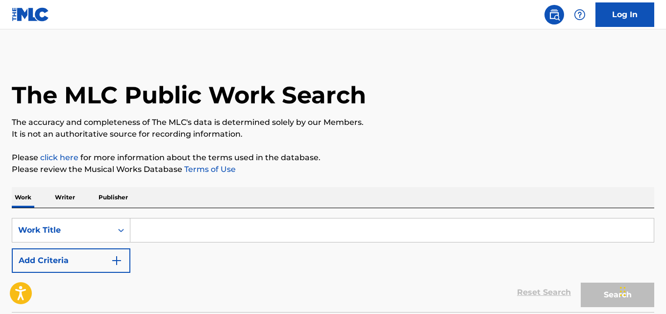
click at [99, 262] on button "Add Criteria" at bounding box center [71, 260] width 119 height 24
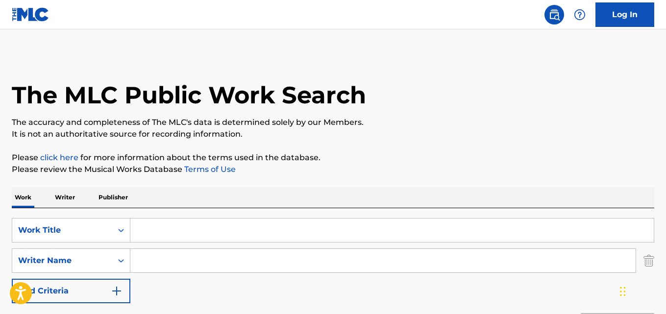
click at [166, 262] on input "Search Form" at bounding box center [382, 261] width 505 height 24
paste input "[PERSON_NAME]"
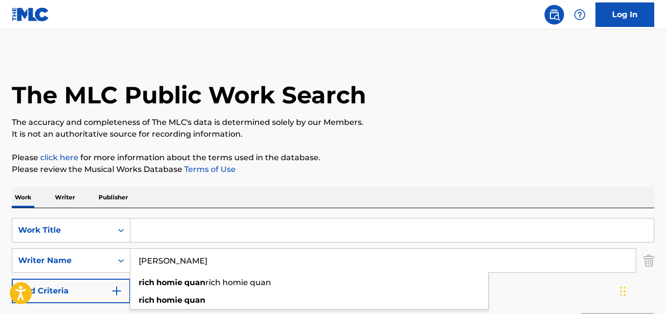
type input "[PERSON_NAME]"
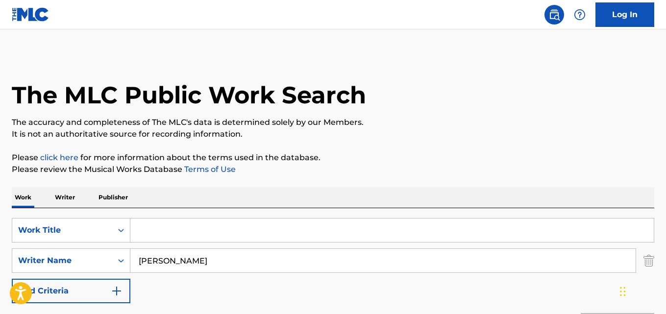
click at [185, 235] on input "Search Form" at bounding box center [391, 230] width 523 height 24
paste input "No No No"
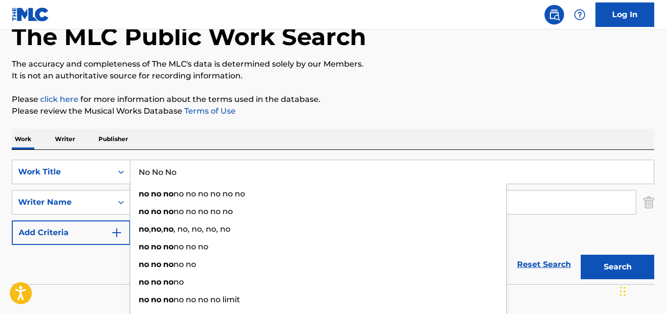
scroll to position [82, 0]
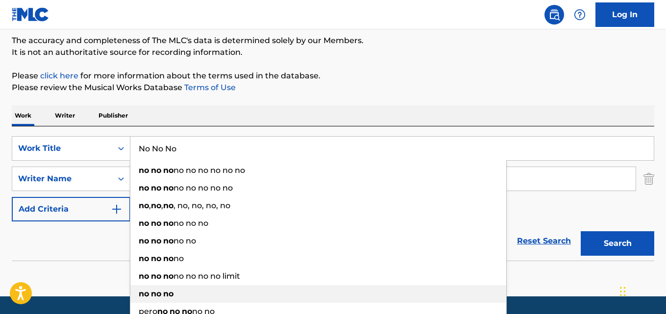
click at [170, 297] on strong "no" at bounding box center [168, 293] width 10 height 9
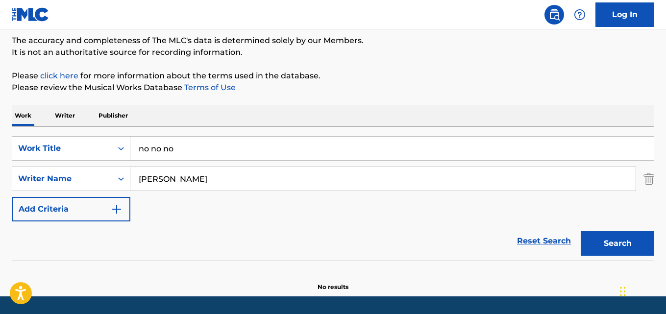
click at [622, 240] on button "Search" at bounding box center [616, 243] width 73 height 24
drag, startPoint x: 234, startPoint y: 144, endPoint x: 94, endPoint y: 152, distance: 140.4
click at [94, 152] on div "SearchWithCriteria0229faa0-5fe3-4a9d-9f31-e3ef4b2ab28f Work Title no no no" at bounding box center [333, 148] width 642 height 24
paste input "Oh Lord"
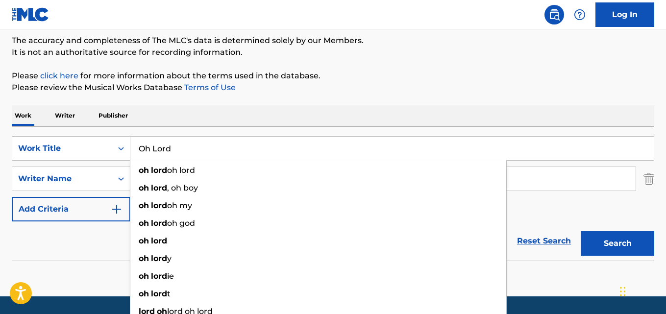
type input "Oh Lord"
click at [329, 74] on p "Please click here for more information about the terms used in the database." at bounding box center [333, 76] width 642 height 12
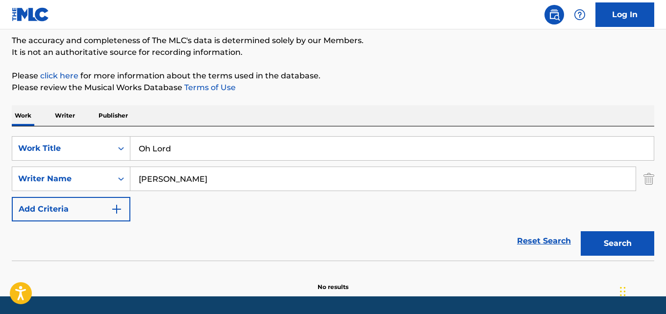
click at [251, 171] on input "[PERSON_NAME]" at bounding box center [382, 179] width 505 height 24
drag, startPoint x: 280, startPoint y: 174, endPoint x: 84, endPoint y: 178, distance: 196.0
click at [82, 174] on div "SearchWithCriteria8c2eaf5b-01dd-4372-88f5-462b8f3ff591 Writer Name [PERSON_NAME]" at bounding box center [333, 179] width 642 height 24
paste input "e [PERSON_NAME],[PERSON_NAME] & [PERSON_NAME] [PERSON_NAME]"
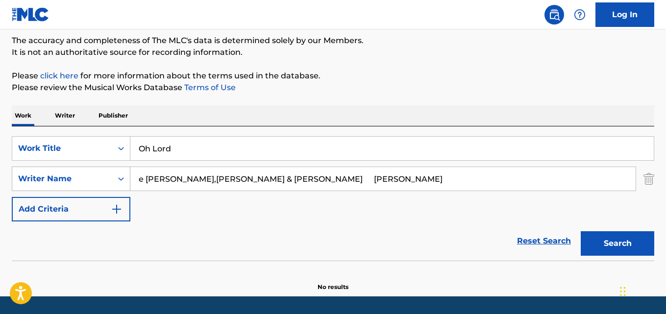
click at [580, 231] on button "Search" at bounding box center [616, 243] width 73 height 24
drag, startPoint x: 308, startPoint y: 180, endPoint x: 39, endPoint y: 180, distance: 268.4
click at [39, 180] on div "SearchWithCriteria8c2eaf5b-01dd-4372-88f5-462b8f3ff591 Writer Name e [PERSON_NA…" at bounding box center [333, 179] width 642 height 24
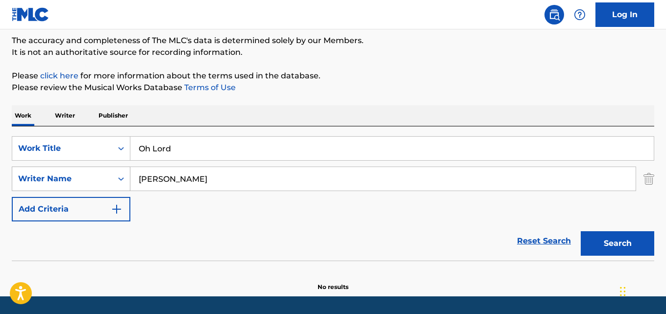
click at [580, 231] on button "Search" at bounding box center [616, 243] width 73 height 24
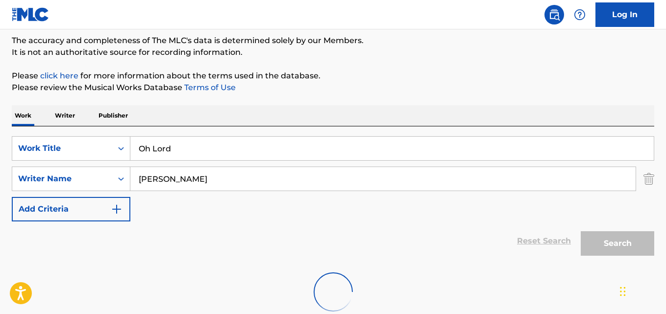
click at [290, 106] on div "Work Writer Publisher" at bounding box center [333, 115] width 642 height 21
click at [611, 245] on div "Search" at bounding box center [614, 240] width 78 height 39
click at [340, 254] on div "Reset Search Search" at bounding box center [333, 240] width 642 height 39
drag, startPoint x: 186, startPoint y: 190, endPoint x: 115, endPoint y: 190, distance: 71.5
click at [115, 190] on div "SearchWithCriteria8c2eaf5b-01dd-4372-88f5-462b8f3ff591 Writer Name [PERSON_NAME]" at bounding box center [333, 179] width 642 height 24
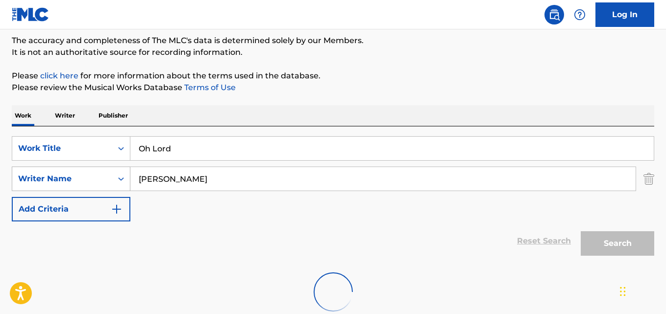
paste input "[PERSON_NAME] [PERSON_NAME]"
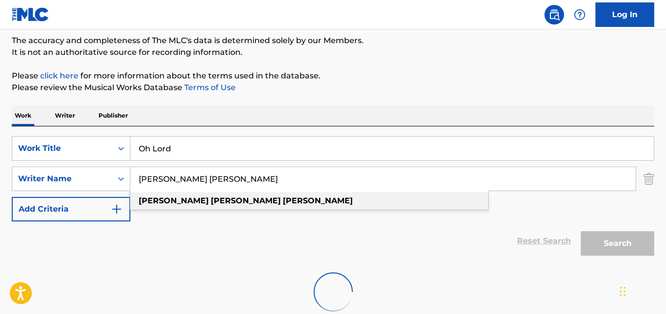
click at [321, 195] on div "[PERSON_NAME]" at bounding box center [309, 201] width 358 height 18
type input "[PERSON_NAME]"
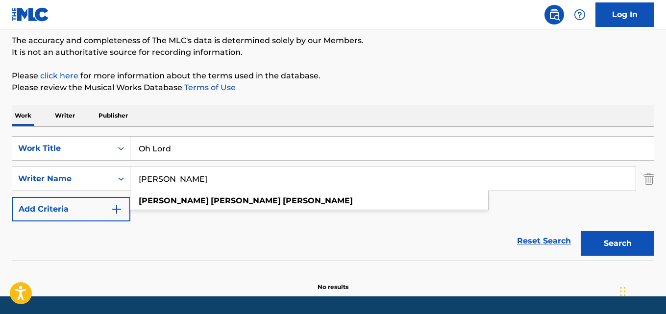
drag, startPoint x: 251, startPoint y: 178, endPoint x: 67, endPoint y: 178, distance: 184.6
click at [67, 178] on div "SearchWithCriteria8c2eaf5b-01dd-4372-88f5-462b8f3ff591 Writer Name [PERSON_NAME…" at bounding box center [333, 179] width 642 height 24
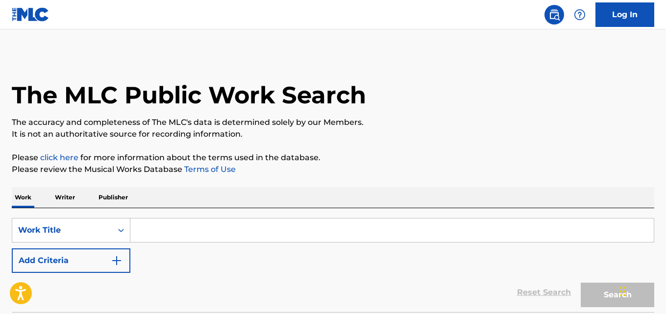
click at [208, 220] on input "Search Form" at bounding box center [391, 230] width 523 height 24
paste input "Oh Lord"
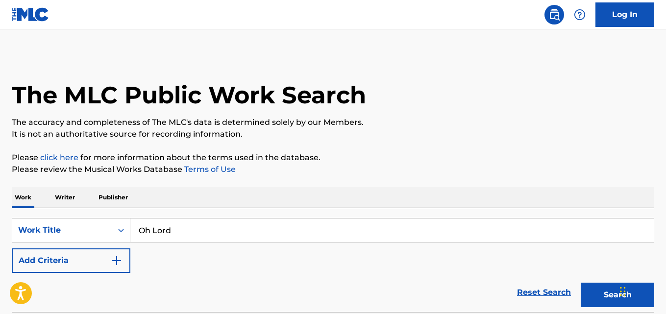
type input "Oh Lord"
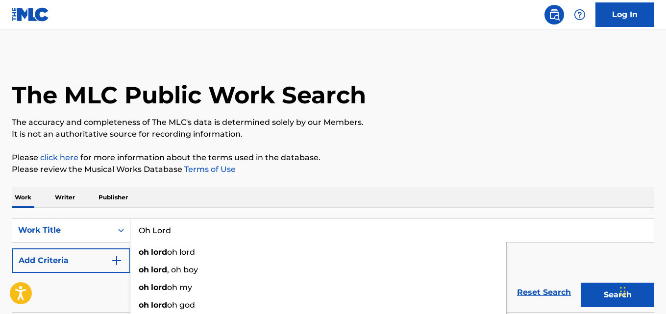
drag, startPoint x: 196, startPoint y: 189, endPoint x: 178, endPoint y: 204, distance: 23.6
click at [194, 189] on div "Work Writer Publisher" at bounding box center [333, 197] width 642 height 21
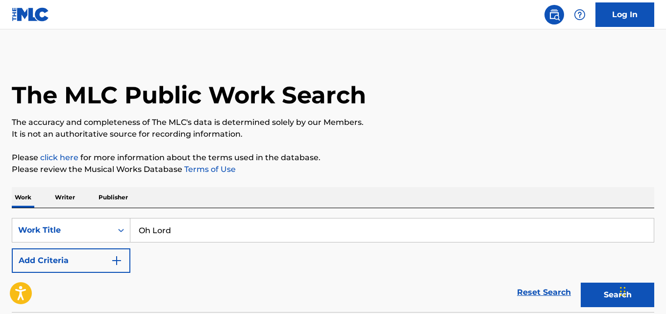
click at [108, 261] on button "Add Criteria" at bounding box center [71, 260] width 119 height 24
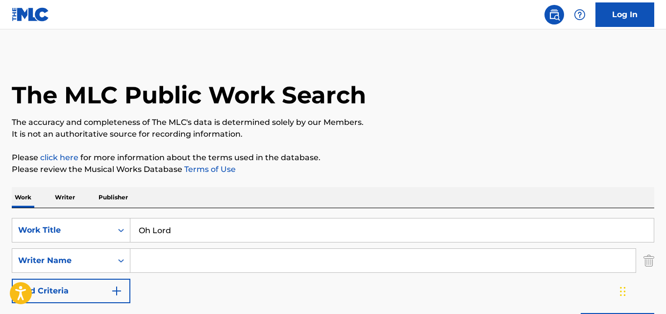
click at [157, 261] on input "Search Form" at bounding box center [382, 261] width 505 height 24
type input "[PERSON_NAME]"
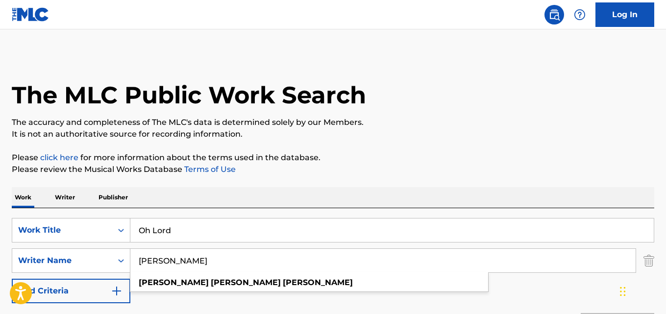
scroll to position [143, 0]
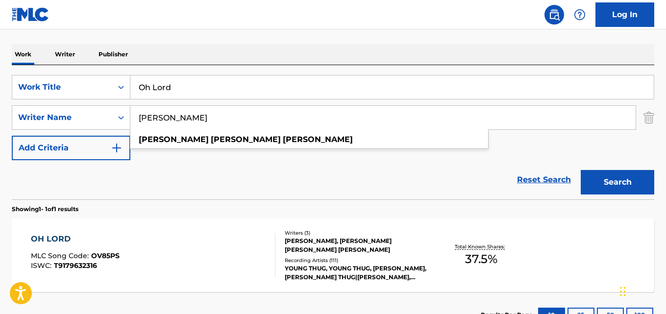
click at [234, 173] on div "Reset Search Search" at bounding box center [333, 179] width 642 height 39
click at [24, 243] on div "OH LORD MLC Song Code : OV85PS ISWC : T9179632316 Writers ( 3 ) RICKY HARRELL, …" at bounding box center [333, 254] width 642 height 73
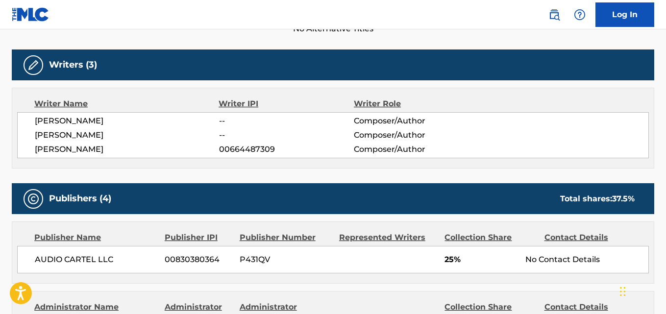
scroll to position [327, 0]
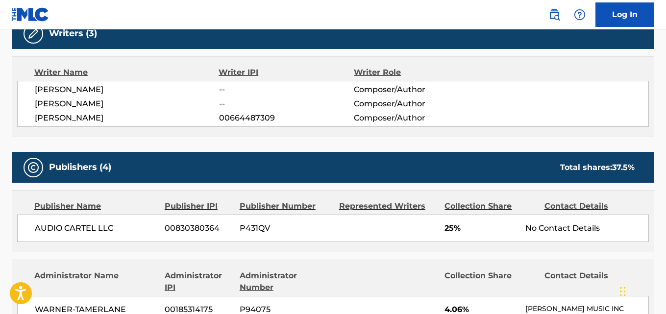
click at [50, 118] on span "[PERSON_NAME]" at bounding box center [127, 118] width 184 height 12
copy span "JEFFERY"
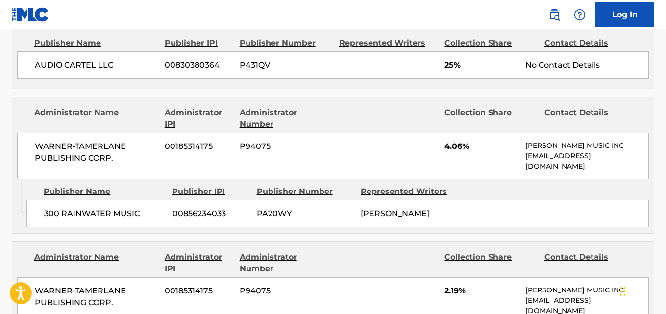
scroll to position [408, 0]
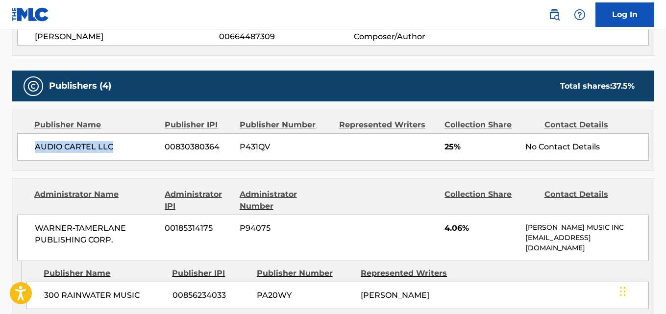
drag, startPoint x: 35, startPoint y: 144, endPoint x: 122, endPoint y: 143, distance: 87.2
click at [122, 143] on span "AUDIO CARTEL LLC" at bounding box center [96, 147] width 122 height 12
copy span "AUDIO CARTEL LLC"
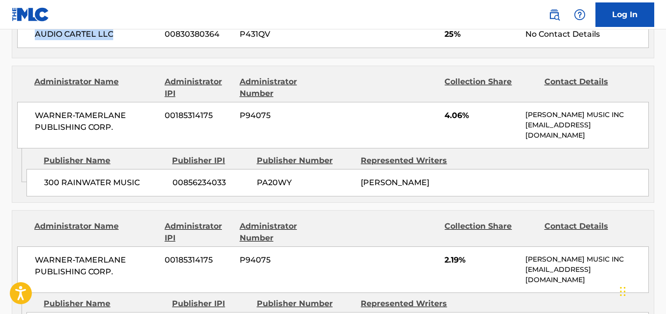
scroll to position [572, 0]
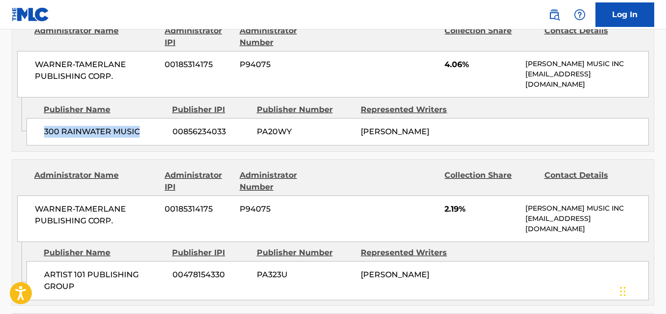
drag, startPoint x: 40, startPoint y: 133, endPoint x: 155, endPoint y: 132, distance: 115.1
click at [155, 132] on div "300 RAINWATER MUSIC 00856234033 PA20WY JEFFERY LAMAR WILLIAMS" at bounding box center [337, 131] width 622 height 27
copy span "300 RAINWATER MUSIC"
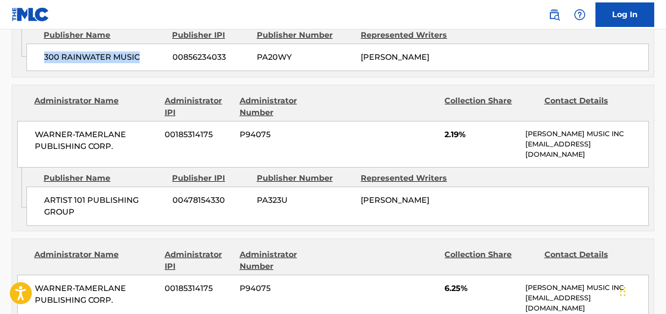
scroll to position [735, 0]
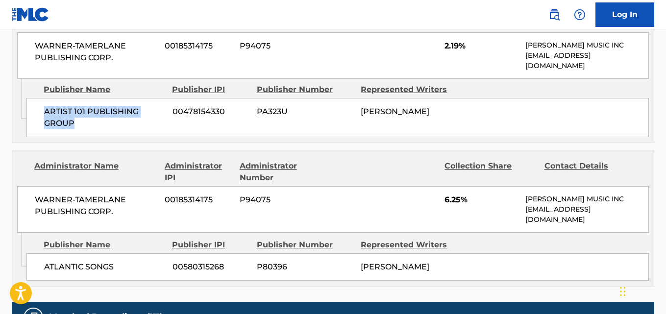
drag, startPoint x: 44, startPoint y: 125, endPoint x: 122, endPoint y: 138, distance: 78.9
click at [122, 137] on div "ARTIST 101 PUBLISHING GROUP 00478154330 PA323U JEFFERY LAMAR WILLIAMS" at bounding box center [337, 117] width 622 height 39
copy span "ARTIST 101 PUBLISHING GROUP"
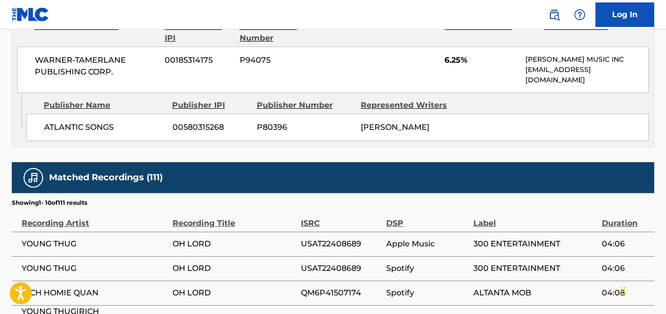
scroll to position [898, 0]
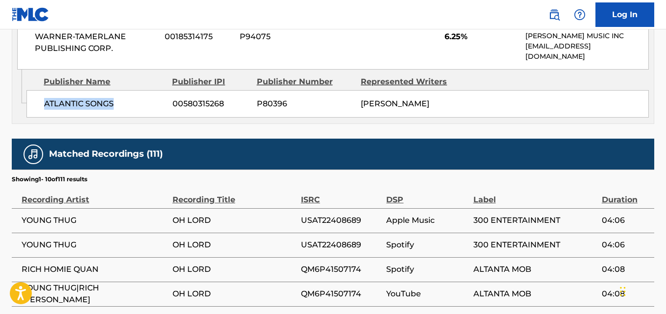
drag, startPoint x: 111, startPoint y: 110, endPoint x: 163, endPoint y: 110, distance: 51.4
click at [163, 110] on span "ATLANTIC SONGS" at bounding box center [104, 104] width 121 height 12
copy span "ATLANTIC SONGS"
